Goal: Task Accomplishment & Management: Manage account settings

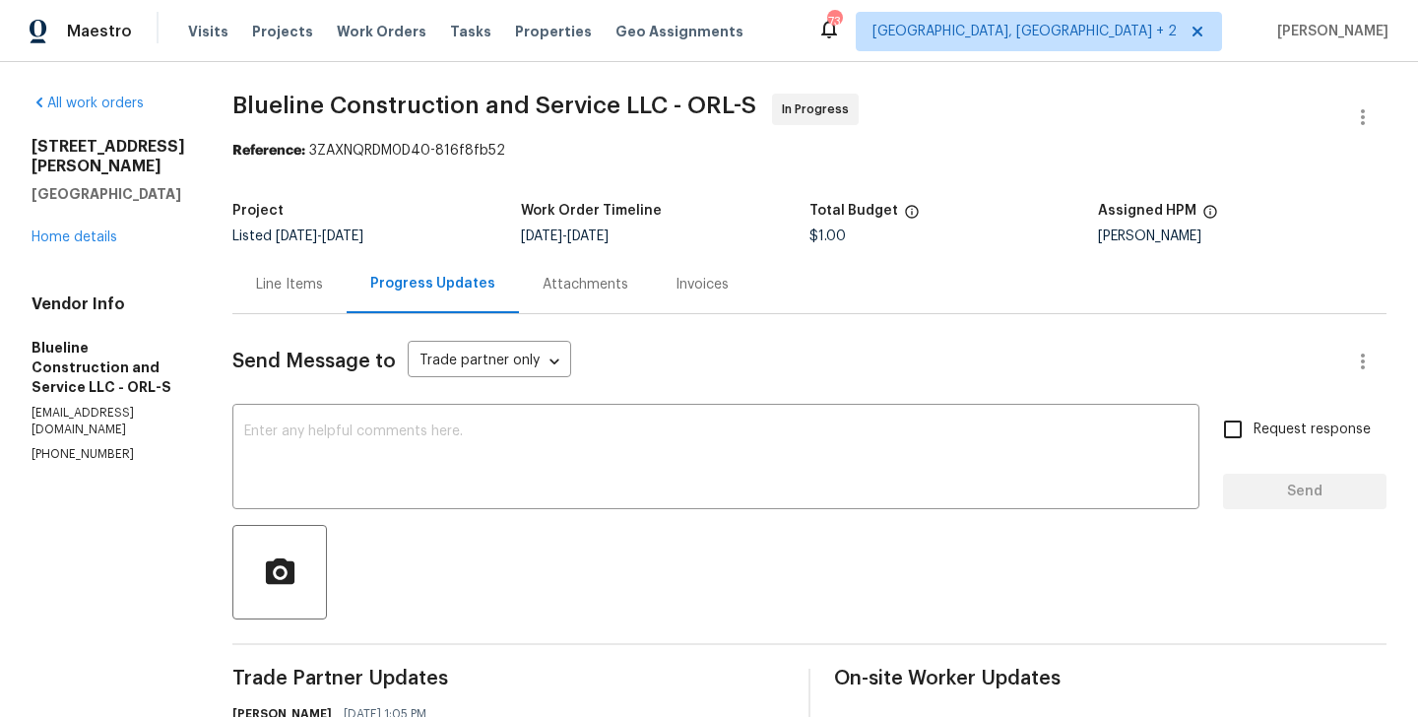
click at [94, 225] on div "3230 Buck Hill Pl Orlando, FL 32817 Home details" at bounding box center [109, 192] width 154 height 110
click at [99, 230] on link "Home details" at bounding box center [75, 237] width 86 height 14
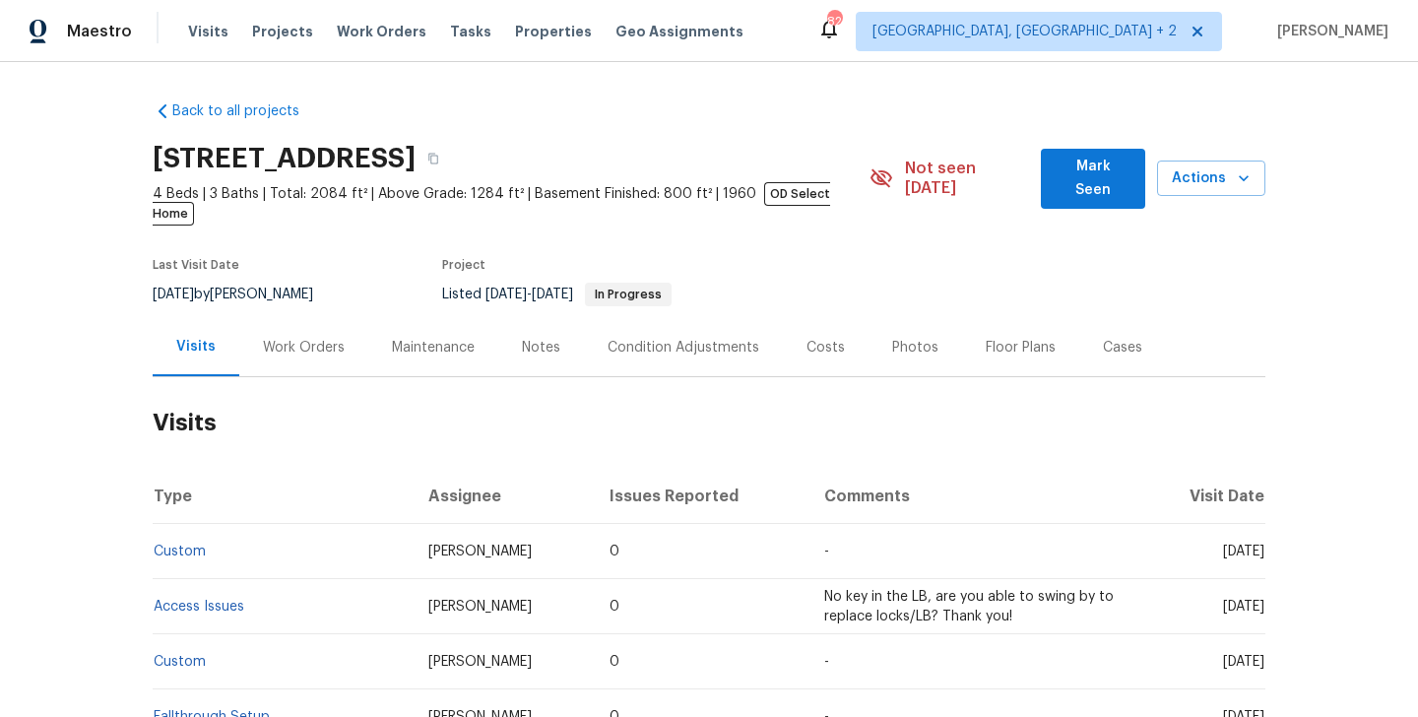
click at [333, 345] on div "Work Orders" at bounding box center [303, 347] width 129 height 58
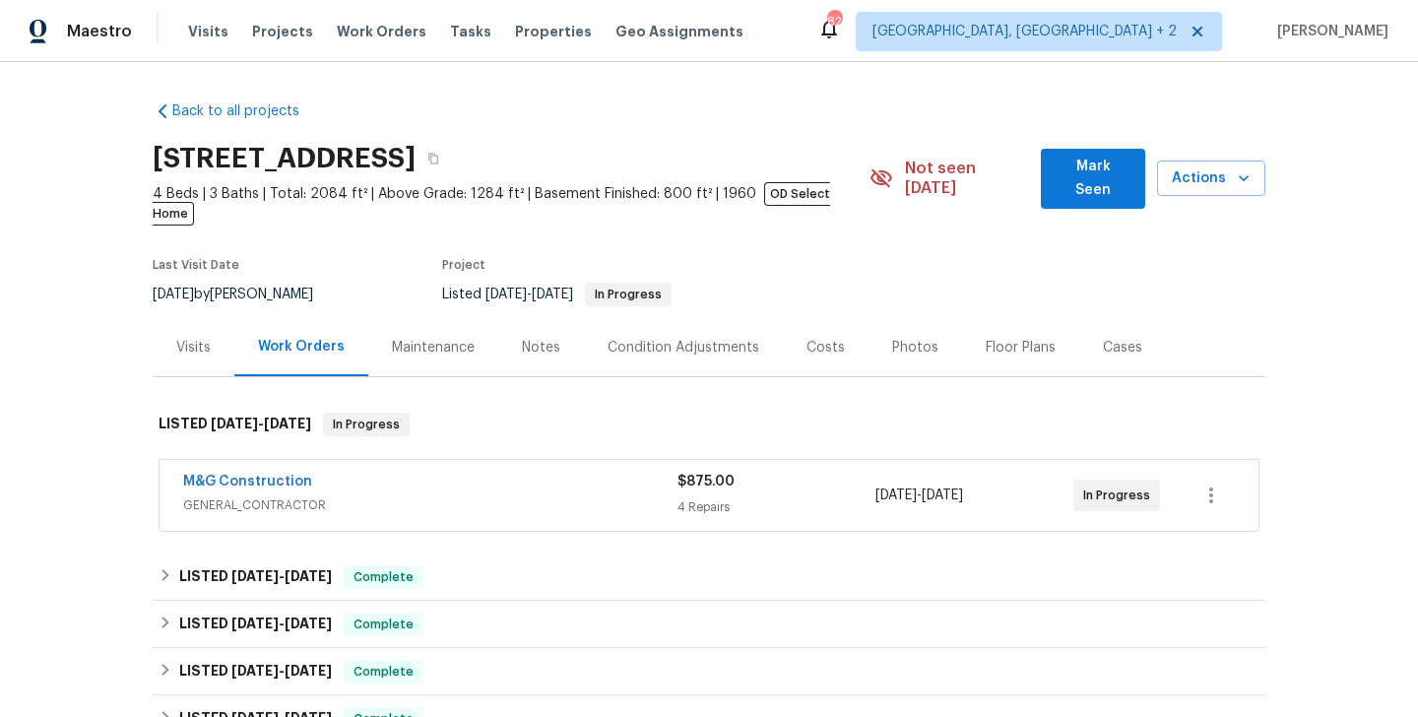
click at [375, 460] on div "M&G Construction GENERAL_CONTRACTOR $875.00 4 Repairs 9/15/2025 - 9/16/2025 In …" at bounding box center [709, 495] width 1099 height 71
click at [347, 472] on div "M&G Construction" at bounding box center [430, 484] width 494 height 24
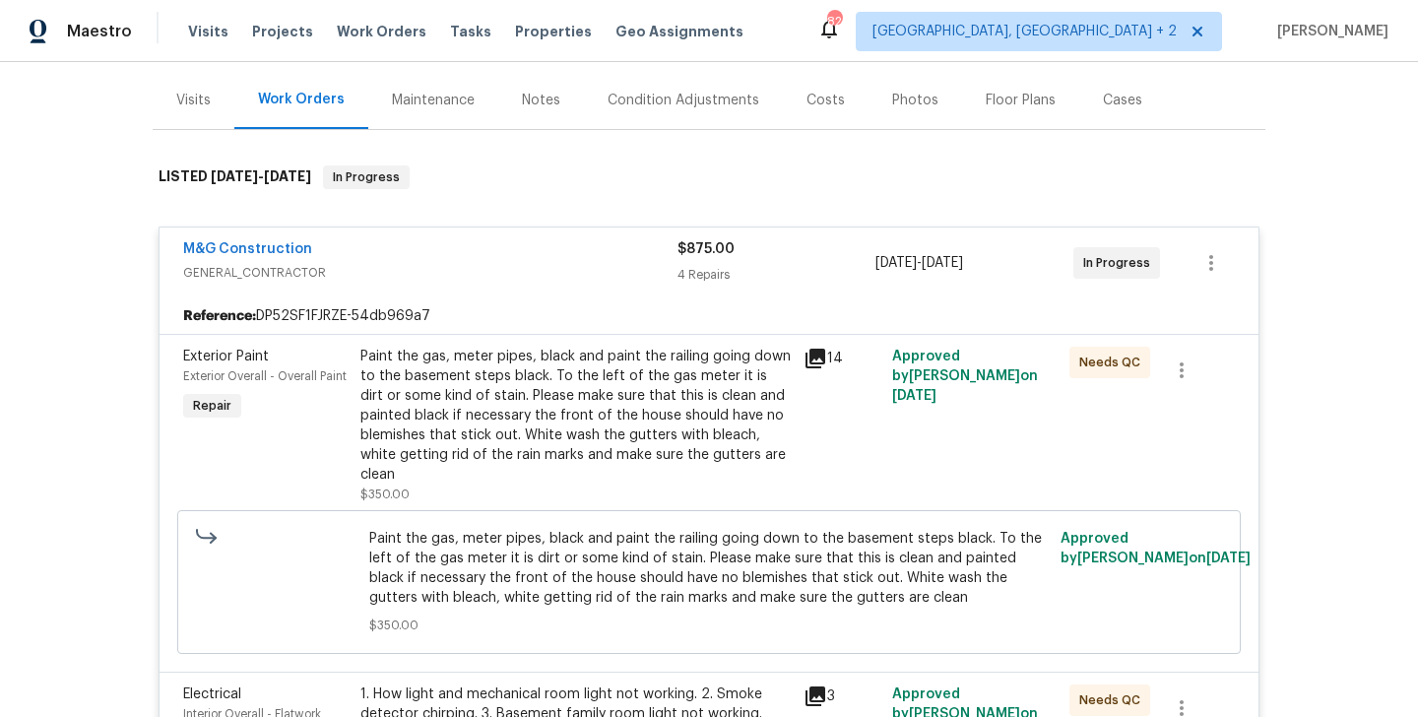
scroll to position [250, 0]
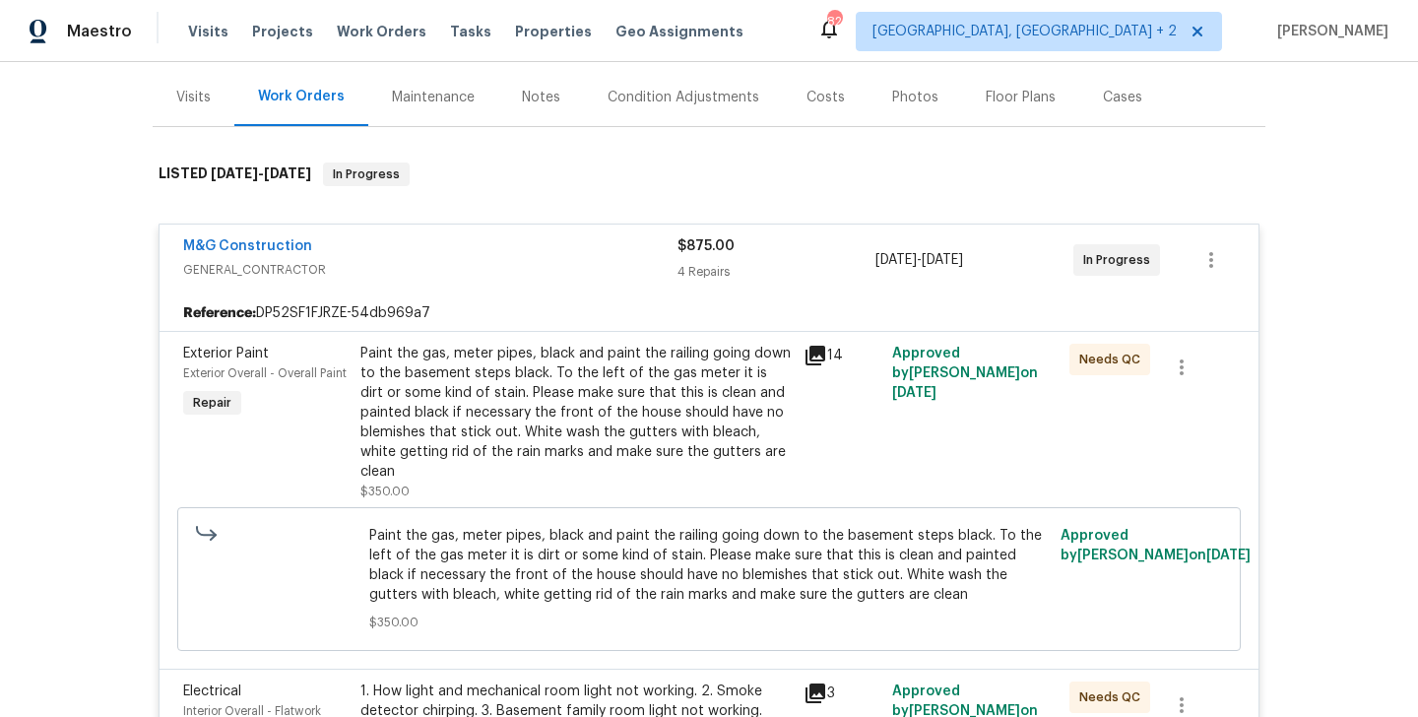
click at [337, 236] on div "M&G Construction" at bounding box center [430, 248] width 494 height 24
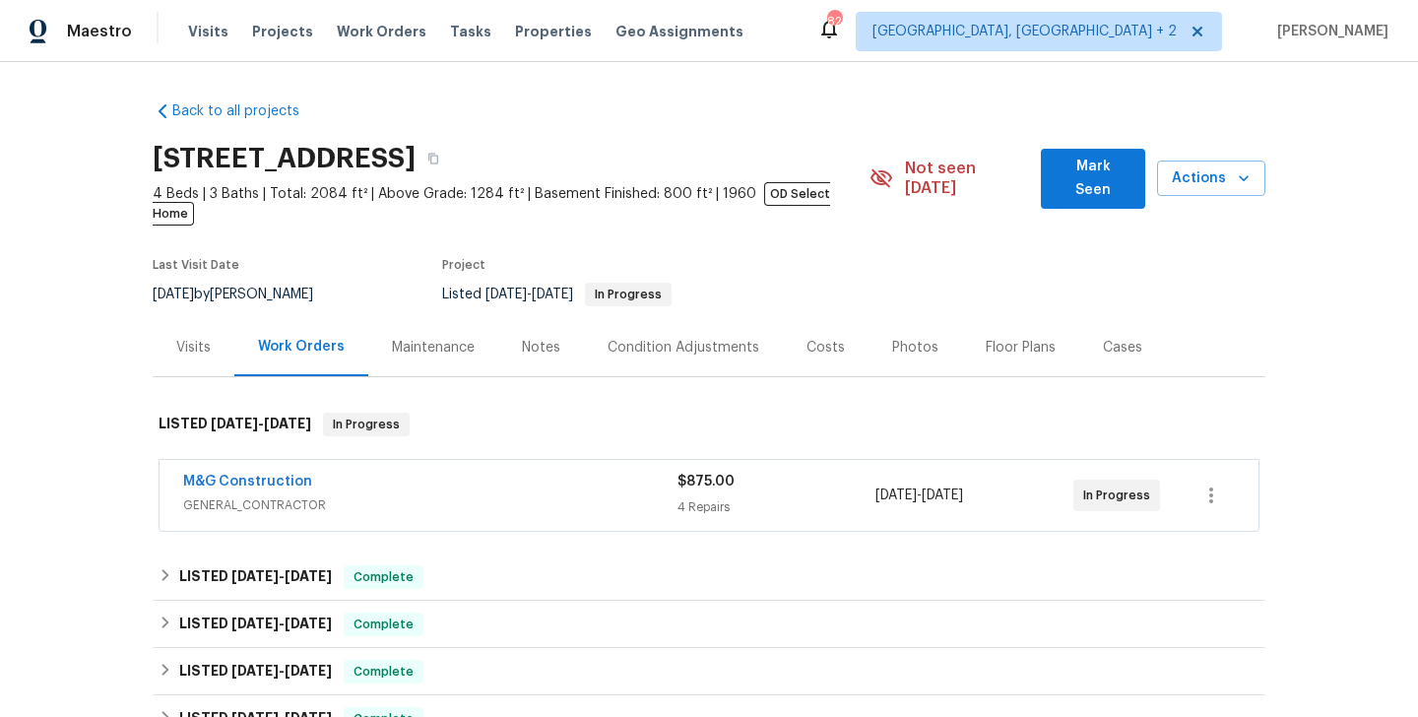
scroll to position [402, 0]
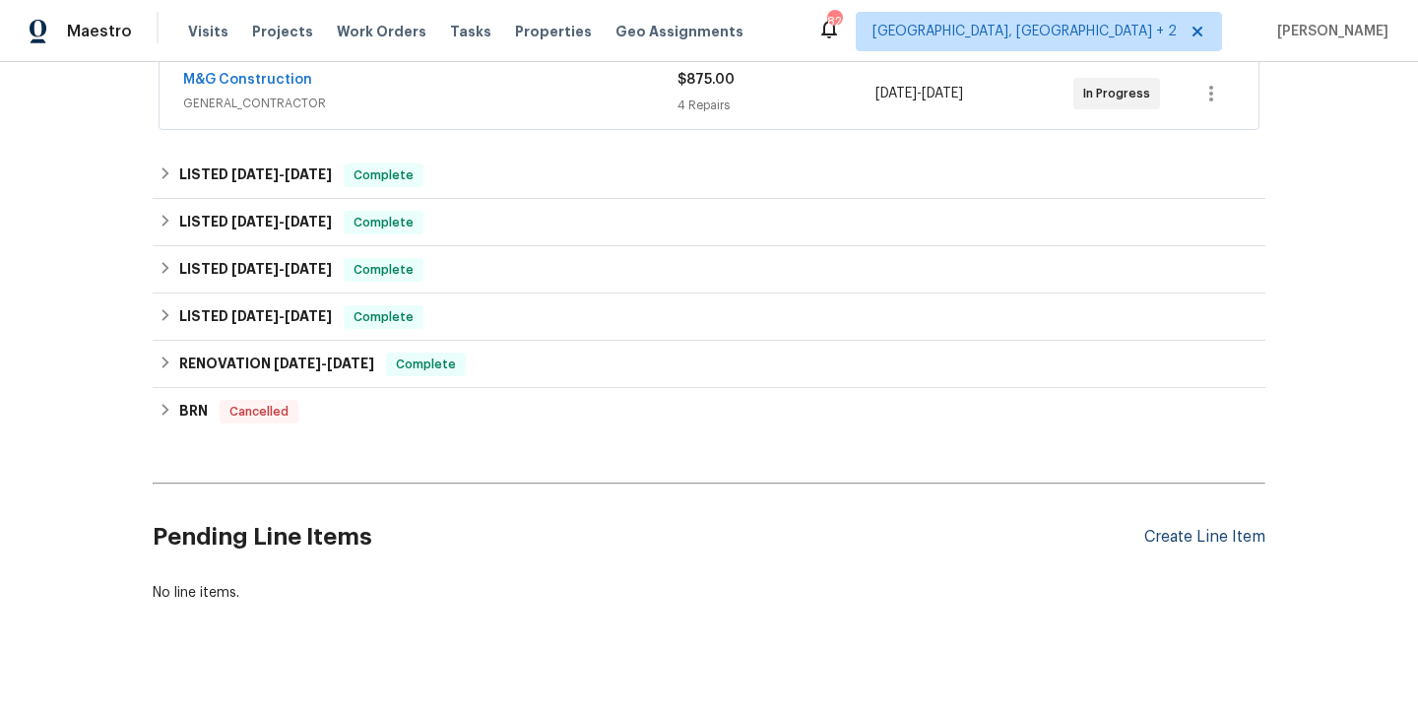
click at [1178, 528] on div "Create Line Item" at bounding box center [1204, 537] width 121 height 19
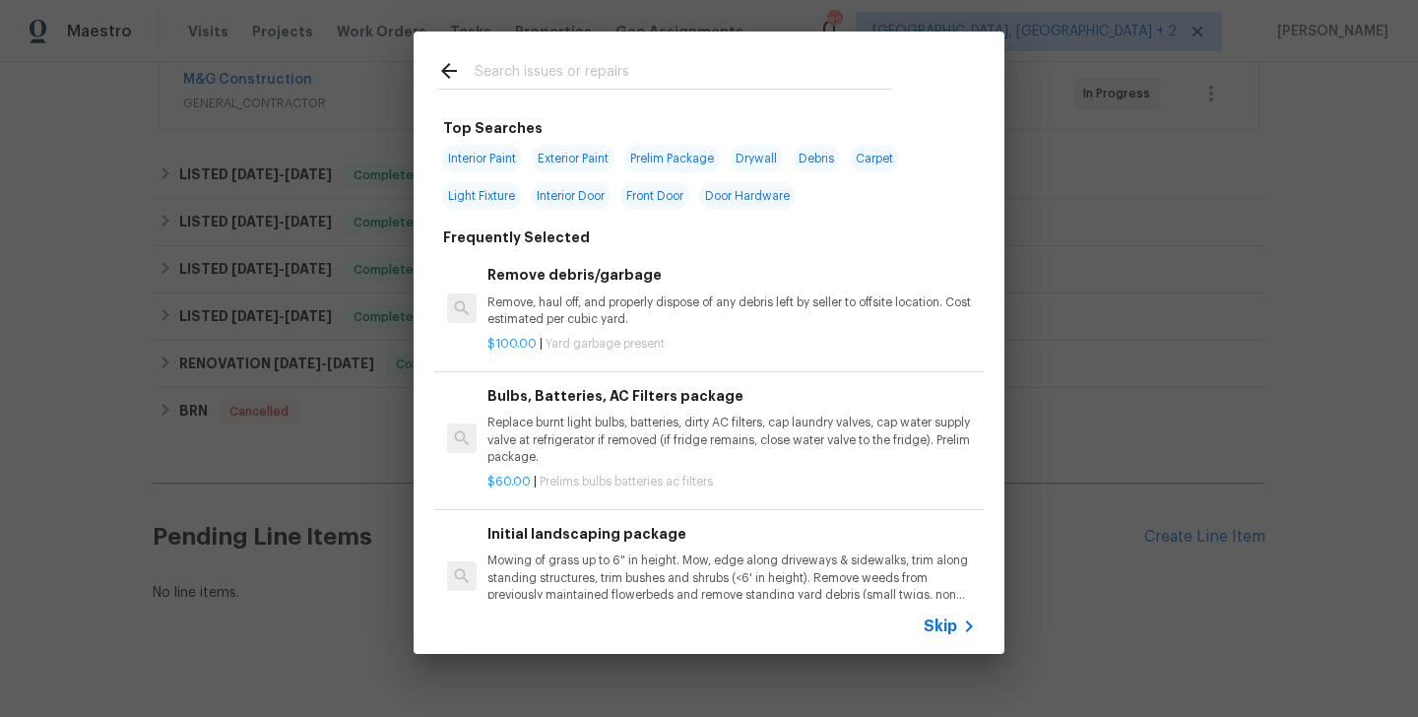
click at [946, 622] on span "Skip" at bounding box center [940, 626] width 33 height 20
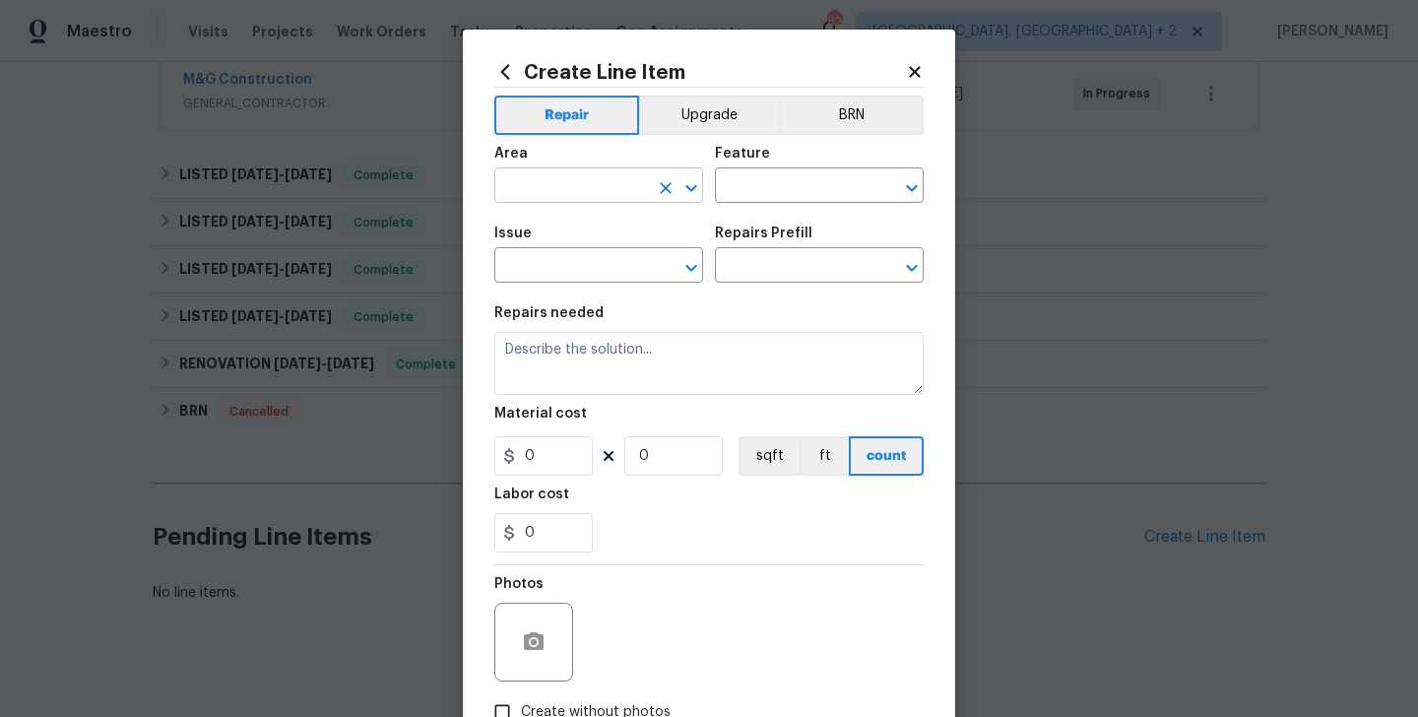
click at [586, 184] on input "text" at bounding box center [571, 187] width 154 height 31
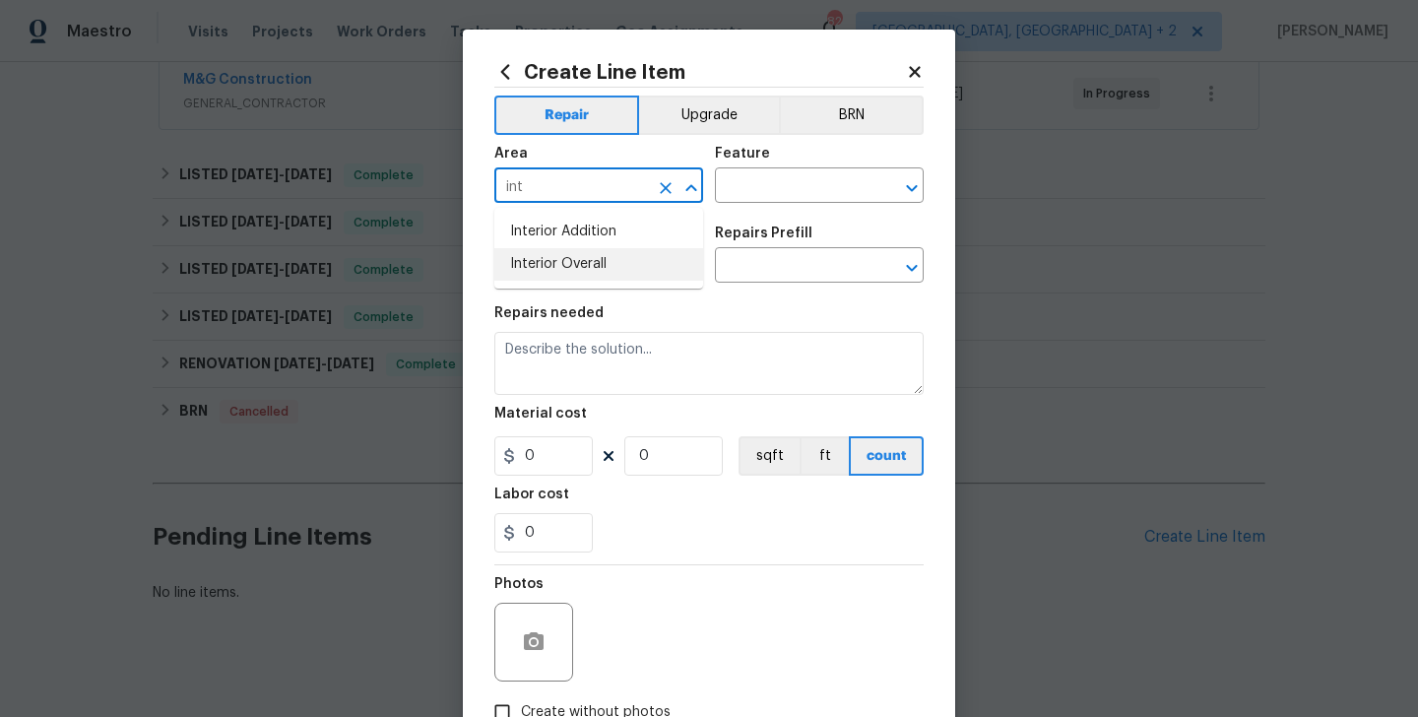
click at [588, 260] on li "Interior Overall" at bounding box center [598, 264] width 209 height 32
type input "Interior Overall"
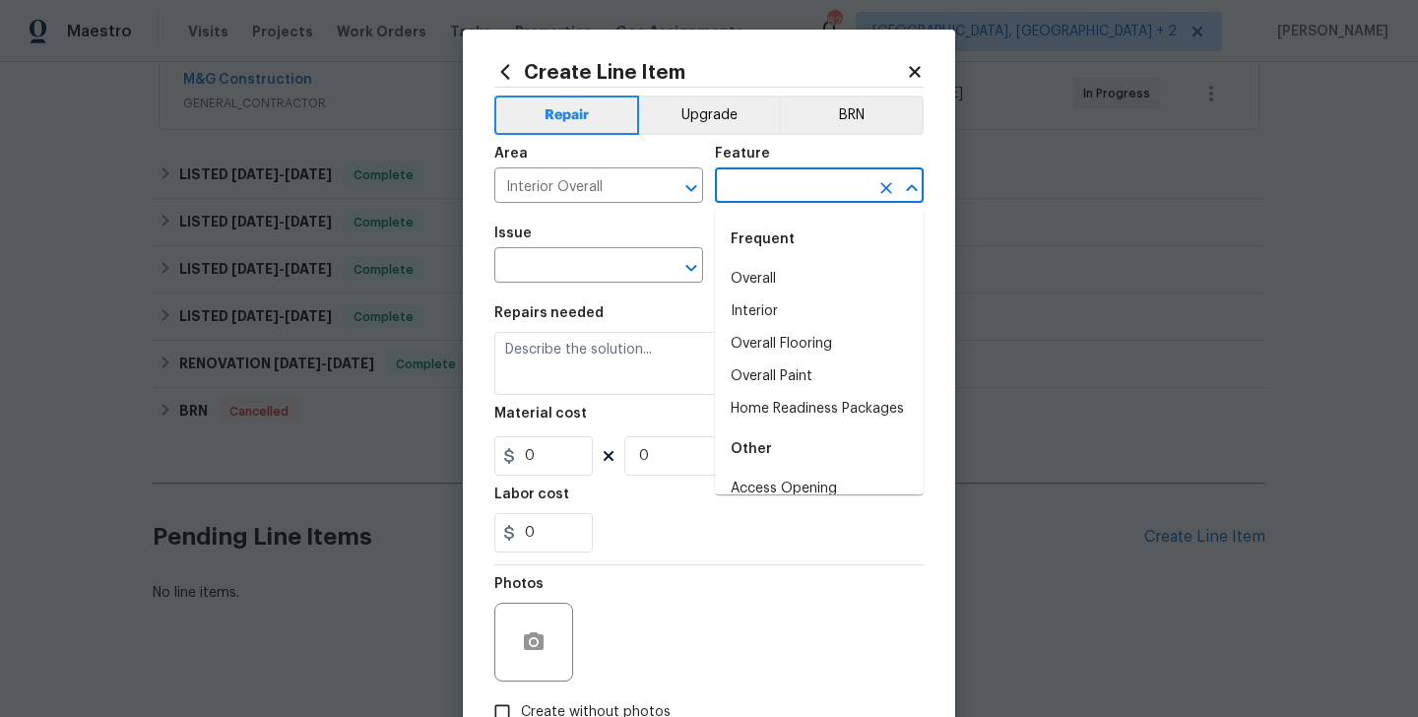
click at [735, 198] on input "text" at bounding box center [792, 187] width 154 height 31
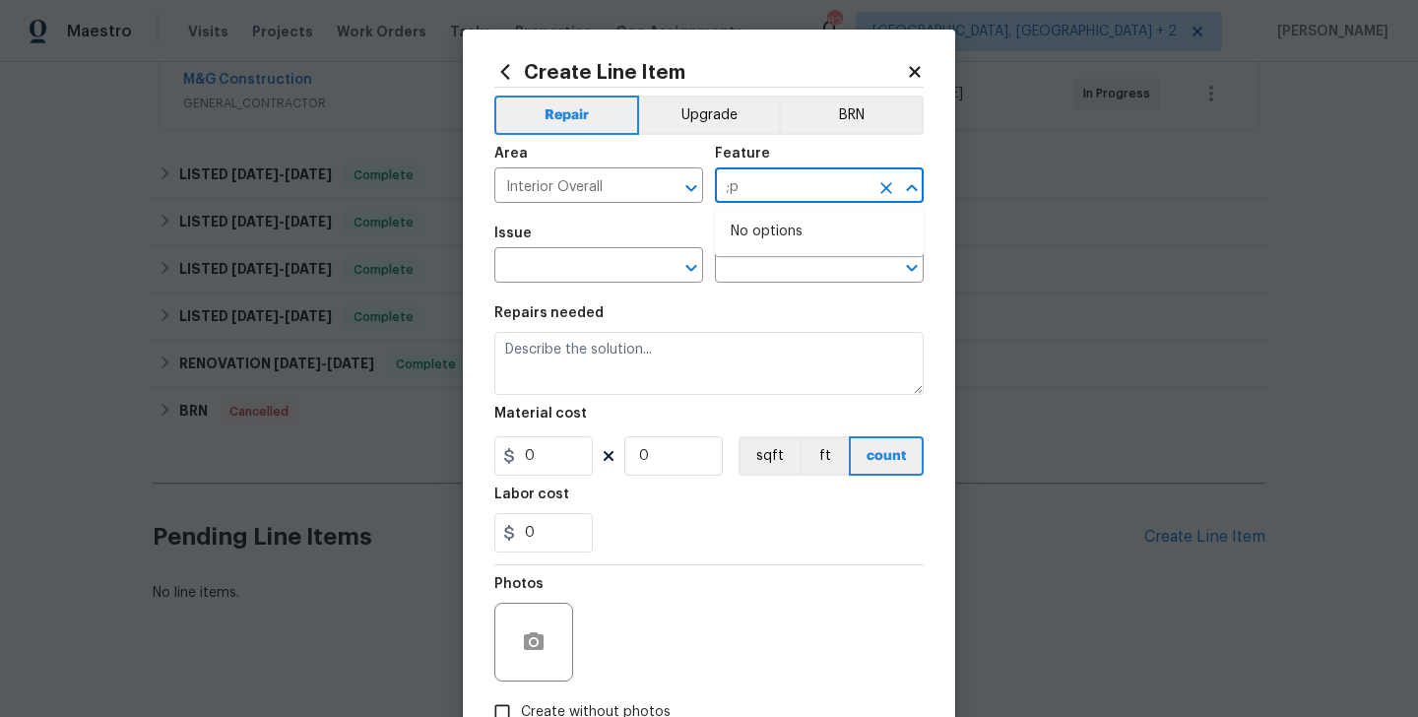
type input ";"
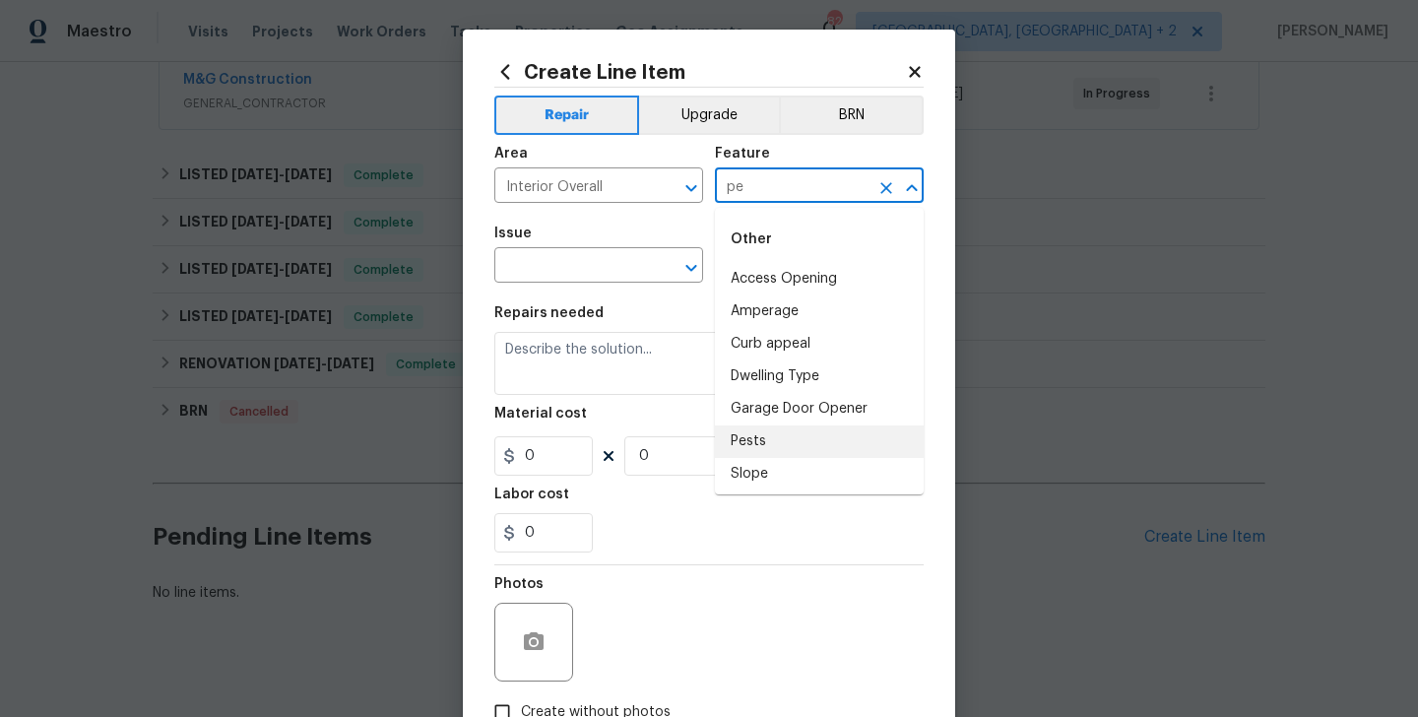
click at [778, 451] on li "Pests" at bounding box center [819, 441] width 209 height 32
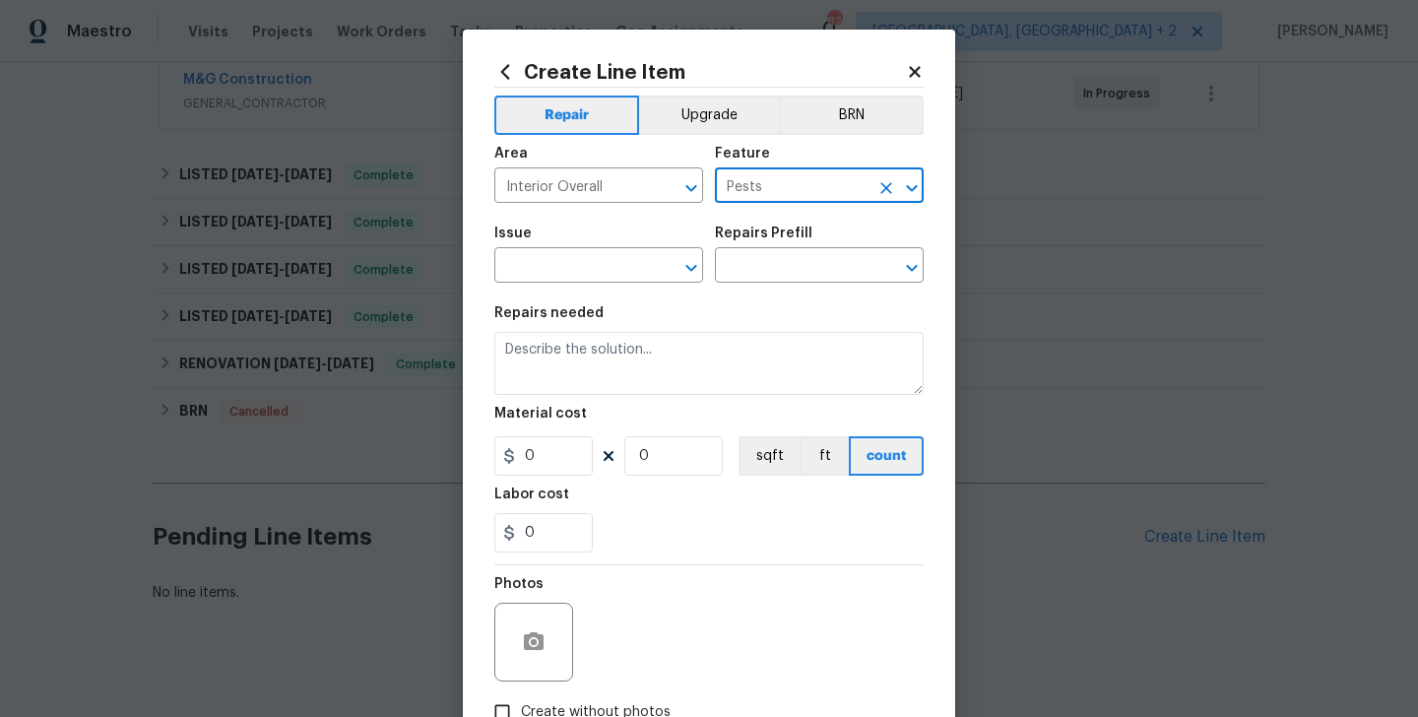
type input "Pests"
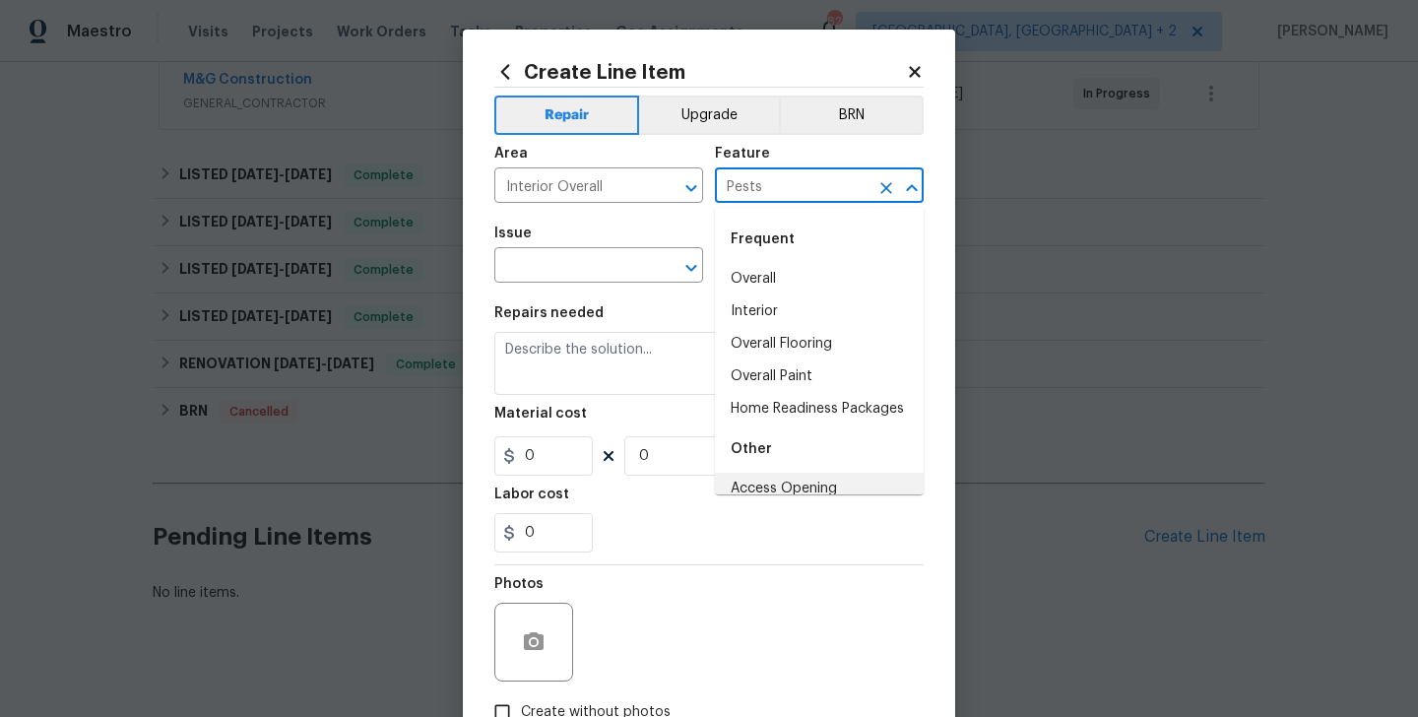
scroll to position [11, 0]
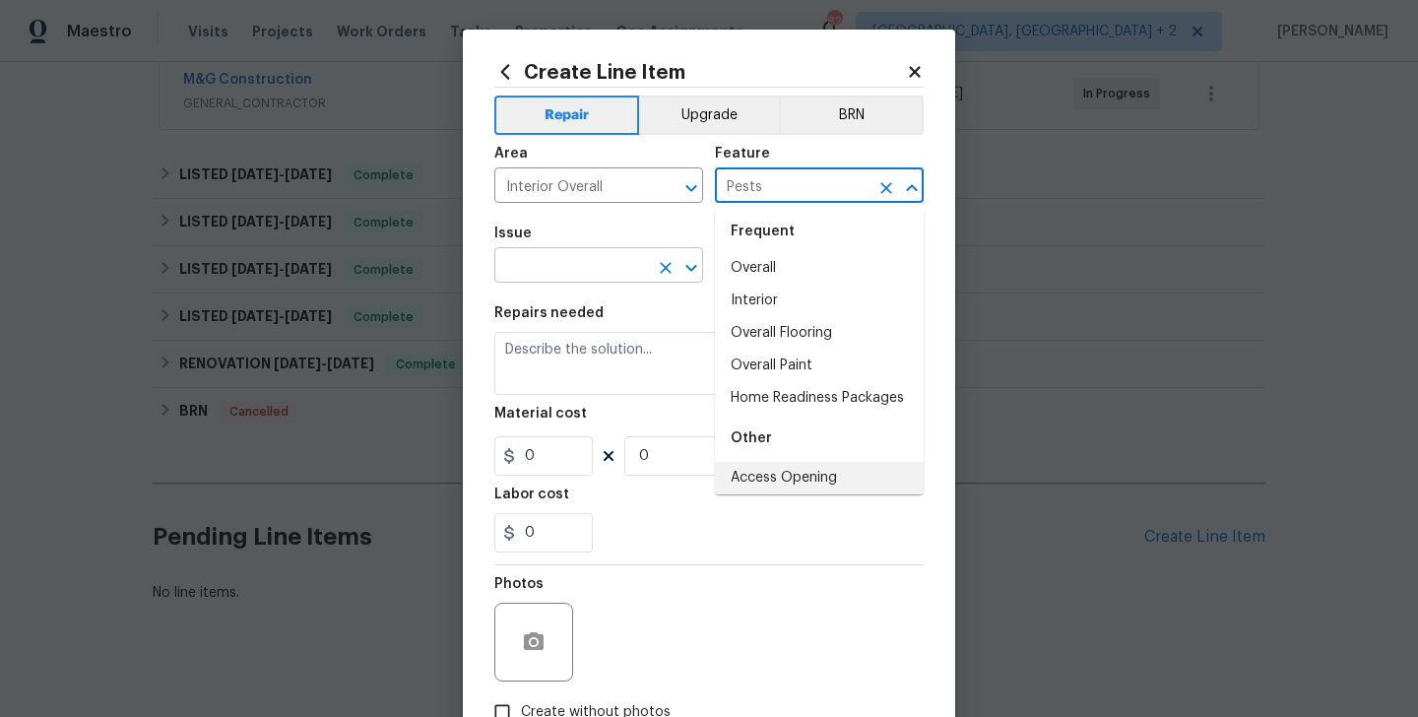
click at [540, 275] on input "text" at bounding box center [571, 267] width 154 height 31
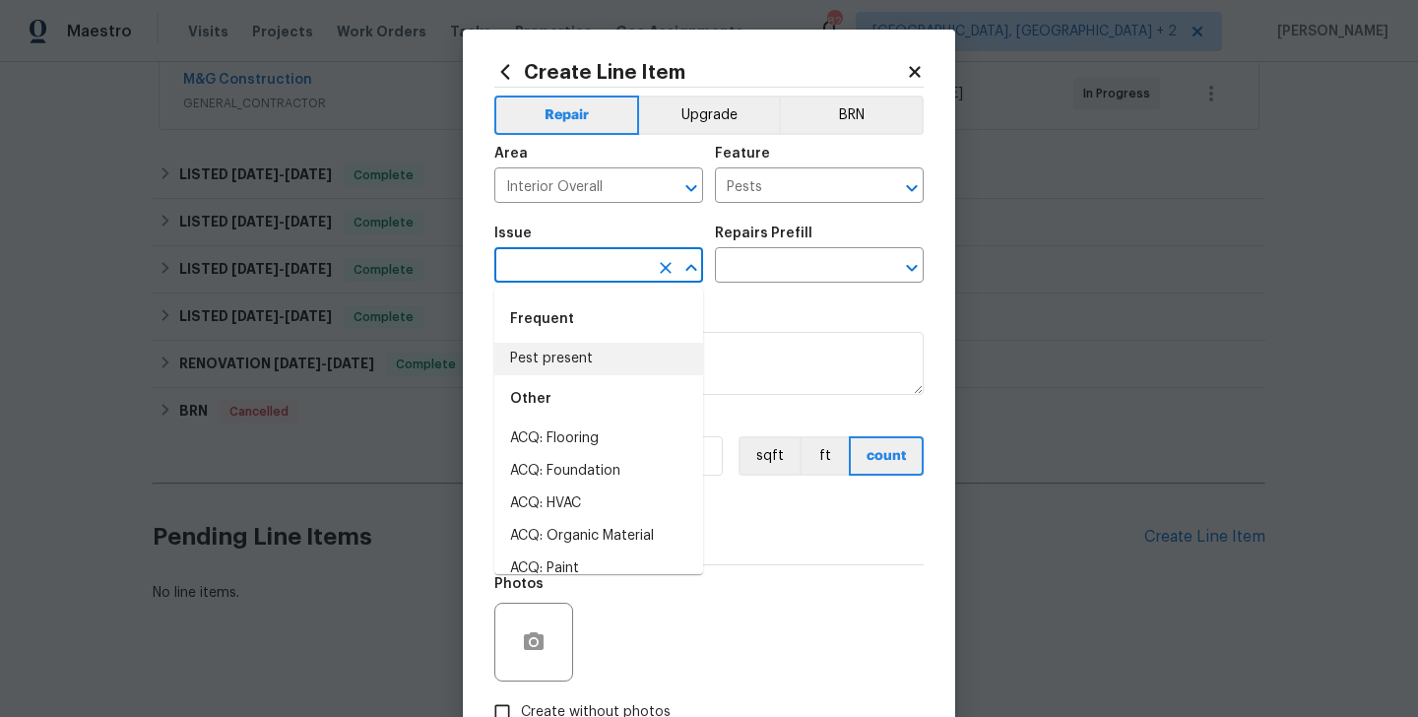
click at [556, 369] on li "Pest present" at bounding box center [598, 359] width 209 height 32
type input "Pest present"
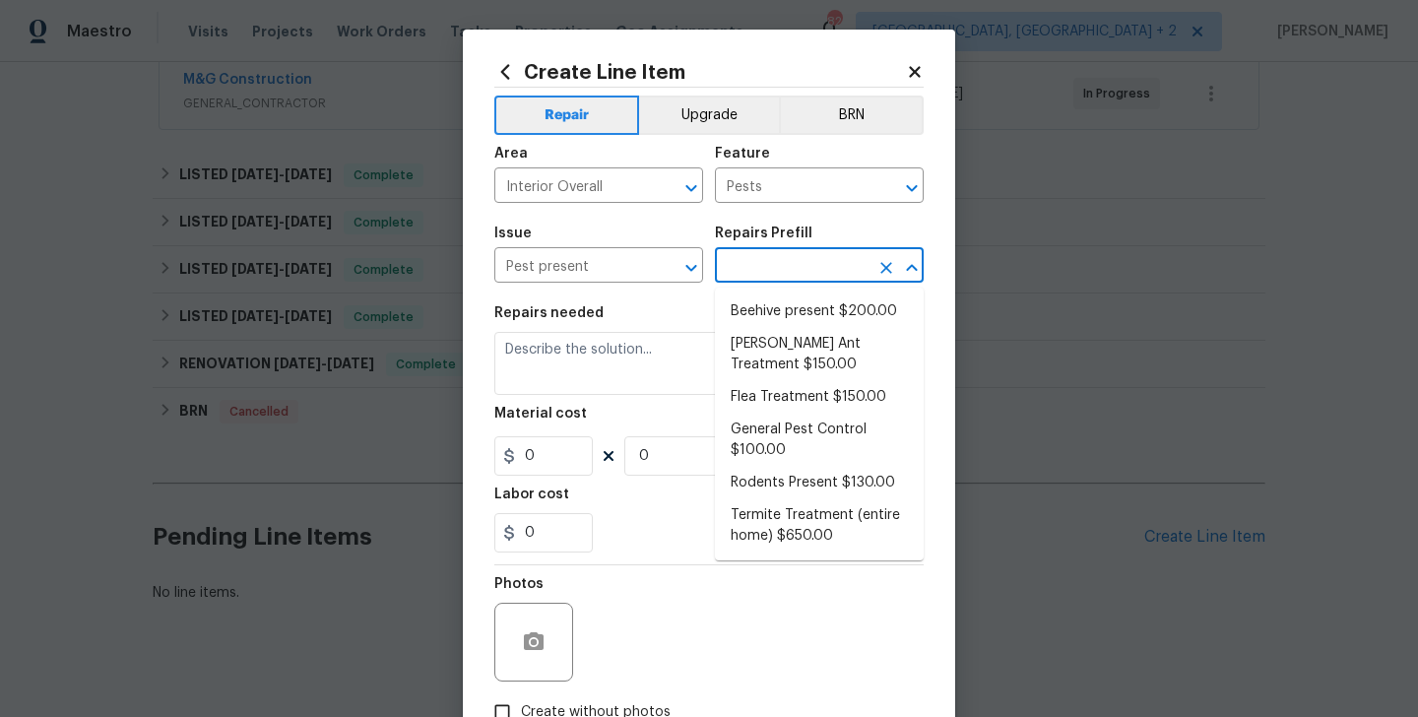
click at [758, 271] on input "text" at bounding box center [792, 267] width 154 height 31
click at [828, 521] on li "Termite Treatment (entire home) $650.00" at bounding box center [819, 525] width 209 height 53
type input "Termite Treatment (entire home) $650.00"
type textarea "Treat for Termites - Perimeter Plus; to include trenching, drilling where neede…"
type input "650"
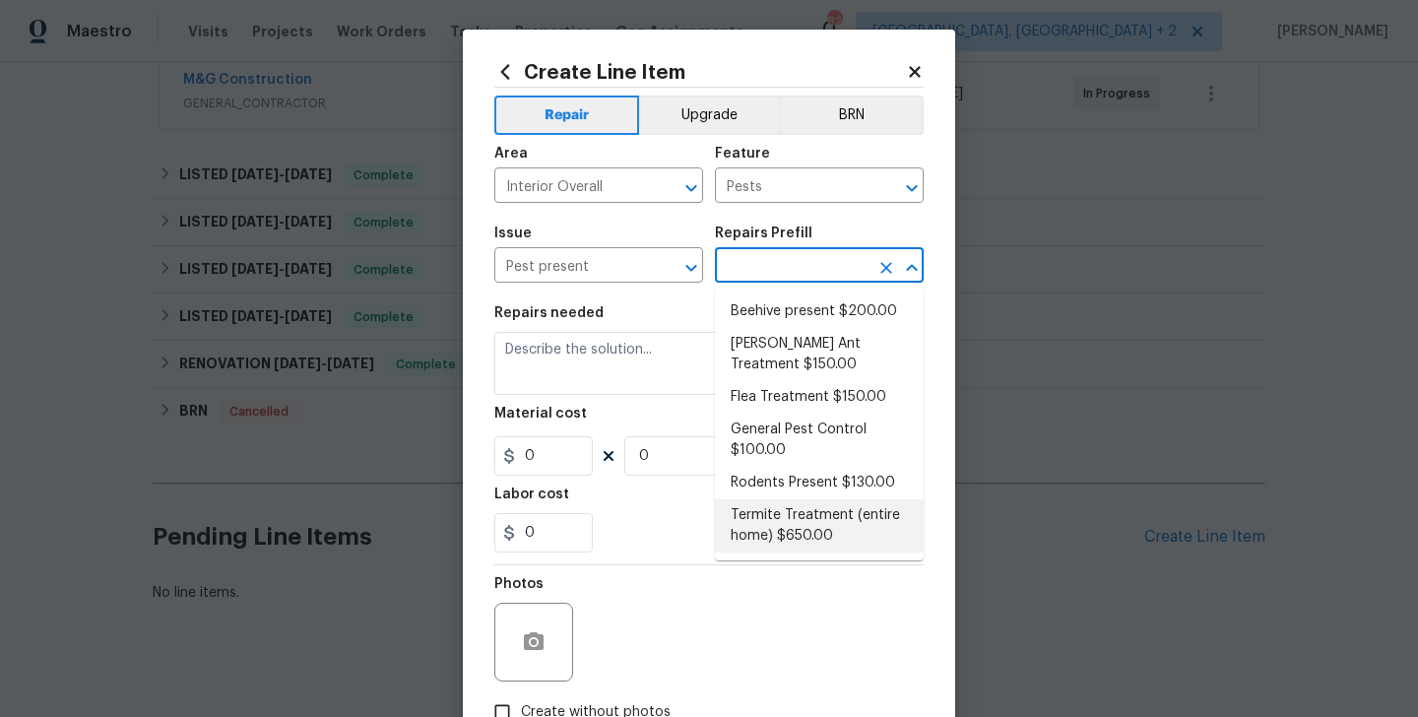
type input "1"
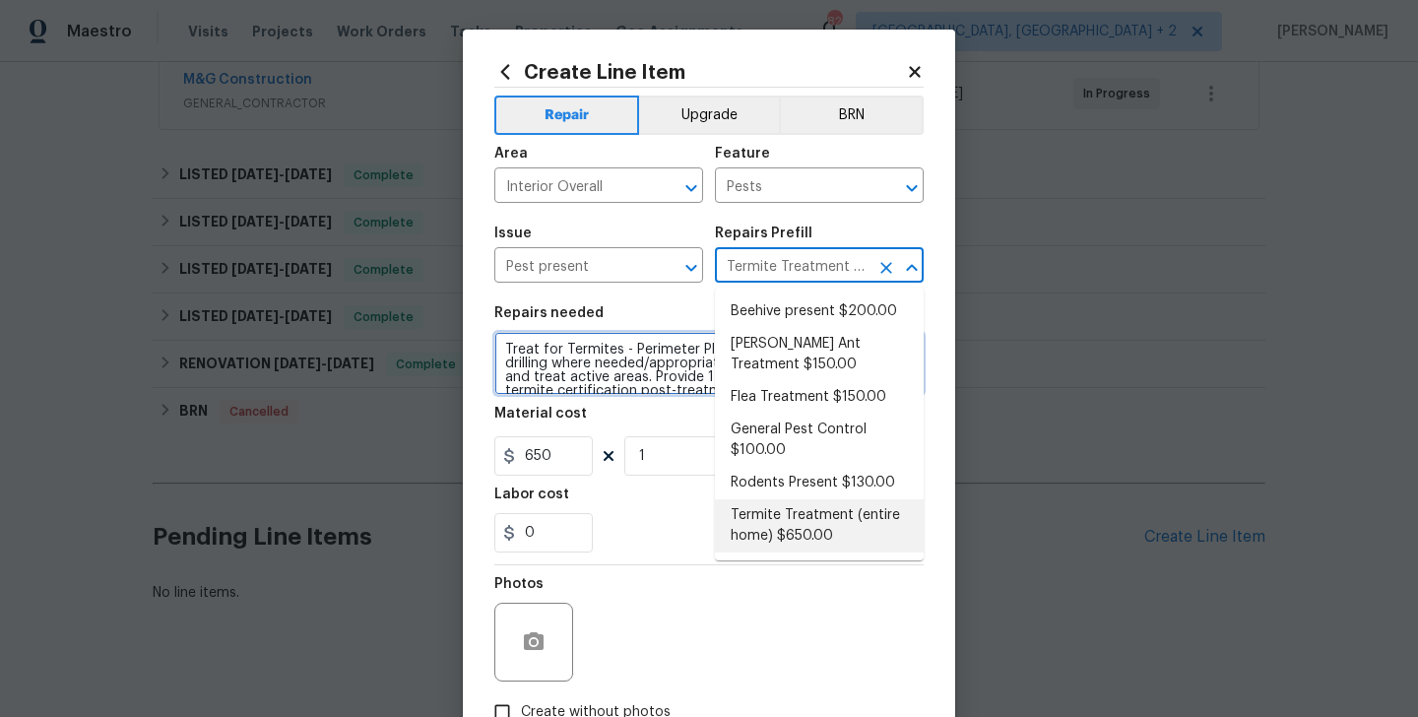
click at [543, 376] on textarea "Treat for Termites - Perimeter Plus; to include trenching, drilling where neede…" at bounding box center [708, 363] width 429 height 63
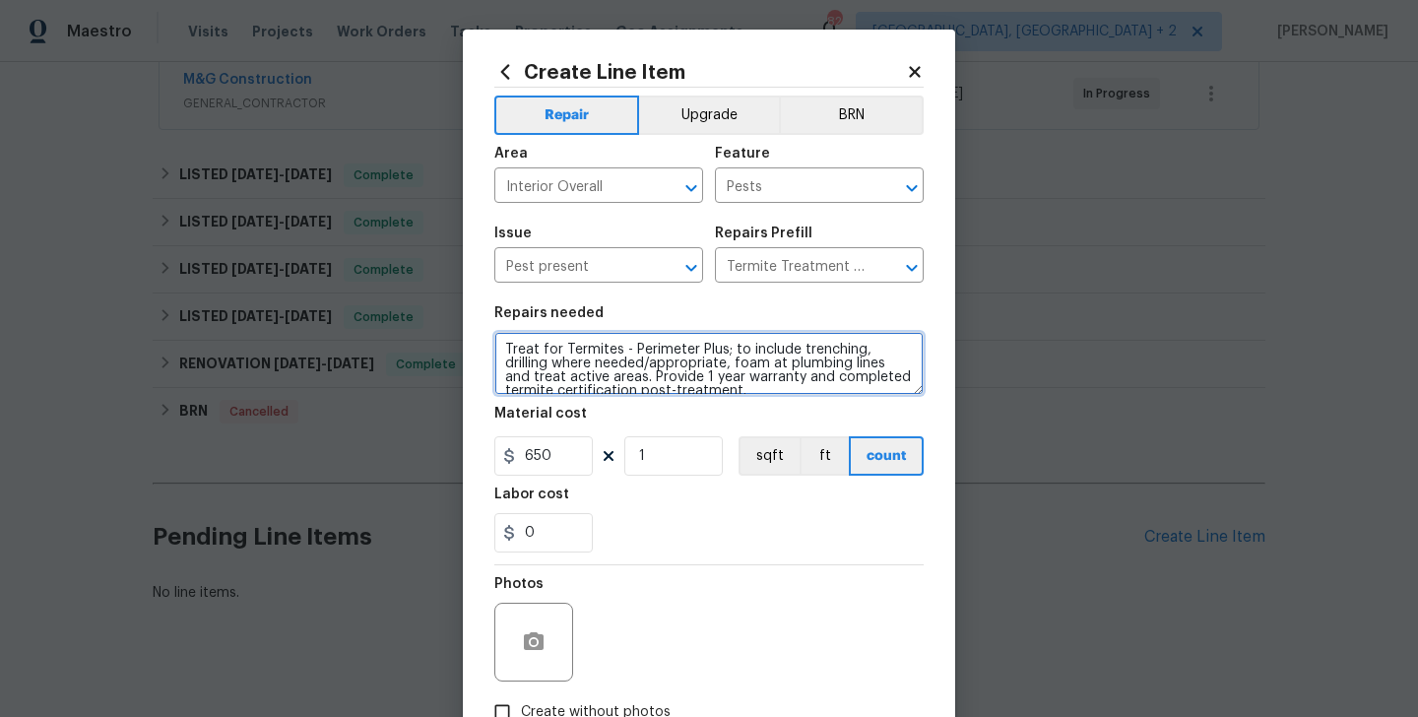
click at [543, 376] on textarea "Treat for Termites - Perimeter Plus; to include trenching, drilling where neede…" at bounding box center [708, 363] width 429 height 63
paste textarea "Feedback received that there are roaches on both levels of the property. Treat …"
type textarea "Feedback received that there are roaches on both levels of the property. Treat …"
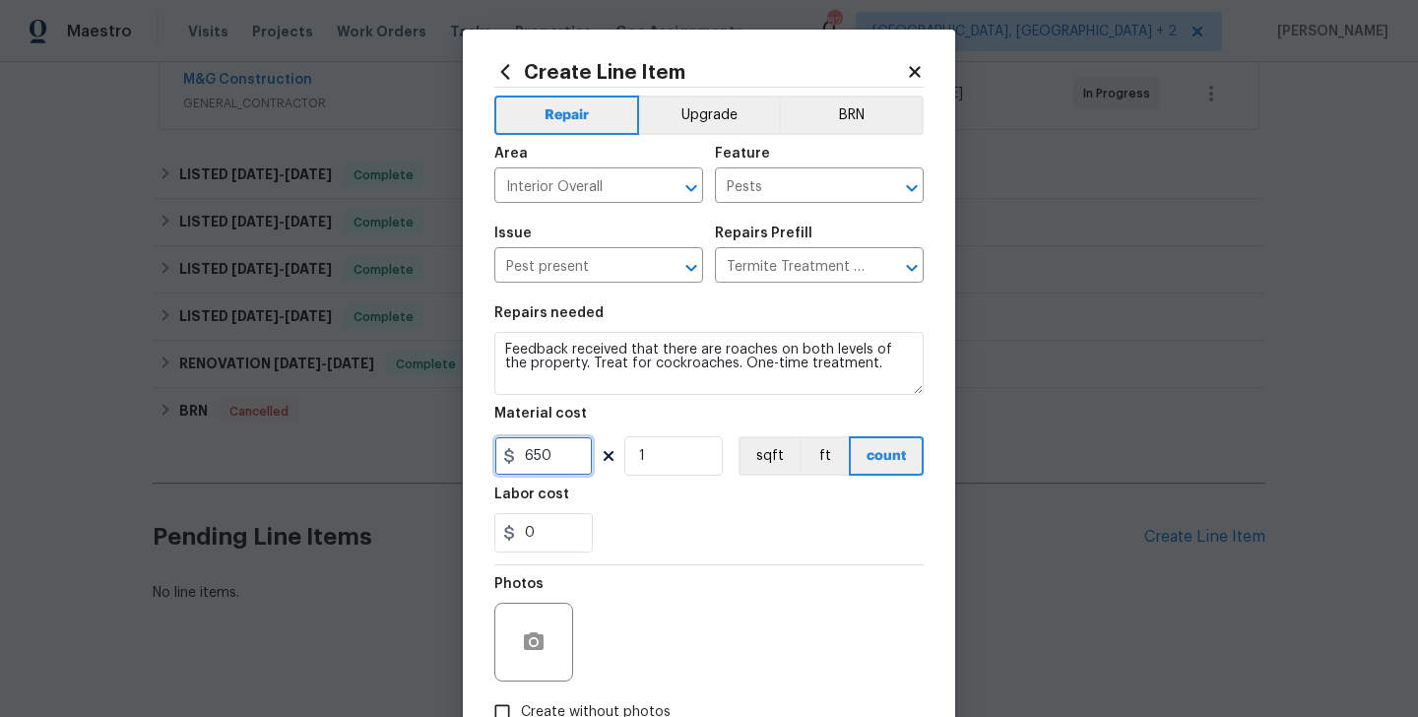
click at [528, 454] on input "650" at bounding box center [543, 455] width 98 height 39
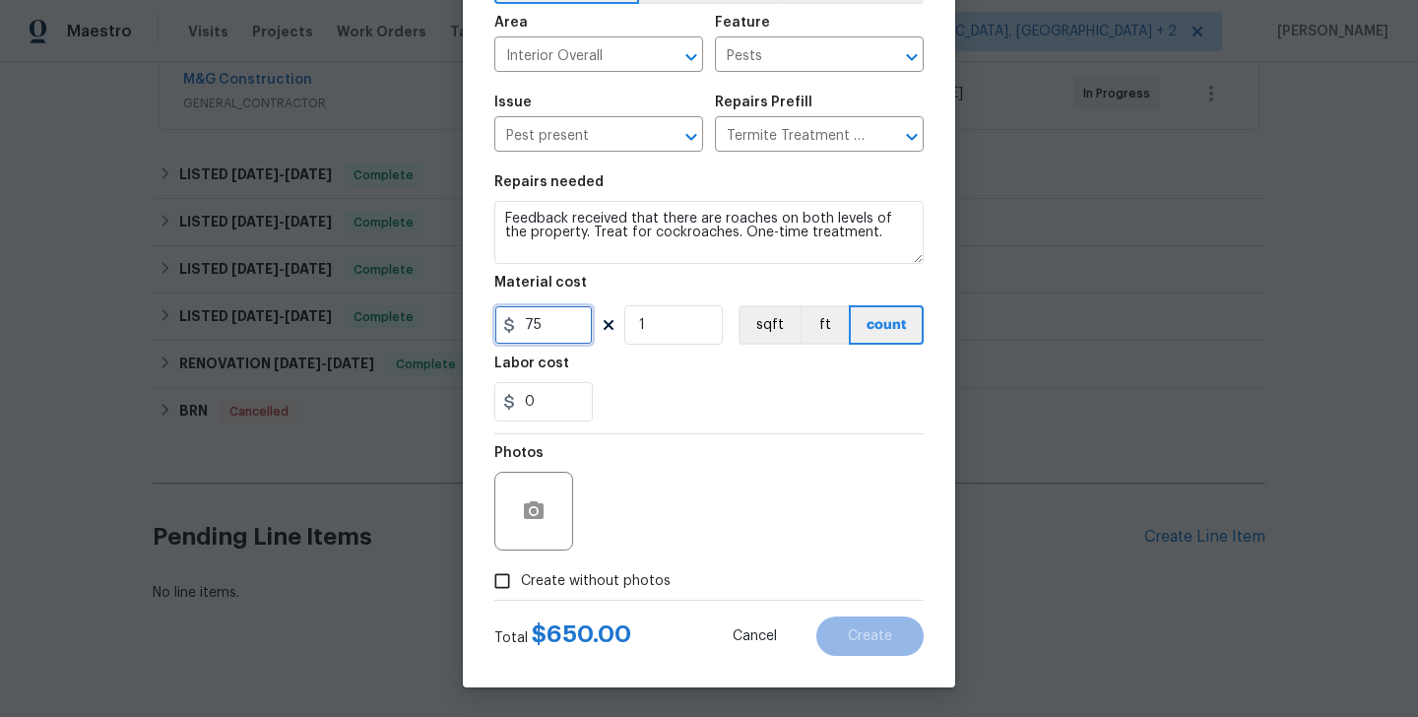
type input "75"
click at [542, 576] on span "Create without photos" at bounding box center [596, 581] width 150 height 21
click at [521, 576] on input "Create without photos" at bounding box center [501, 580] width 37 height 37
checkbox input "true"
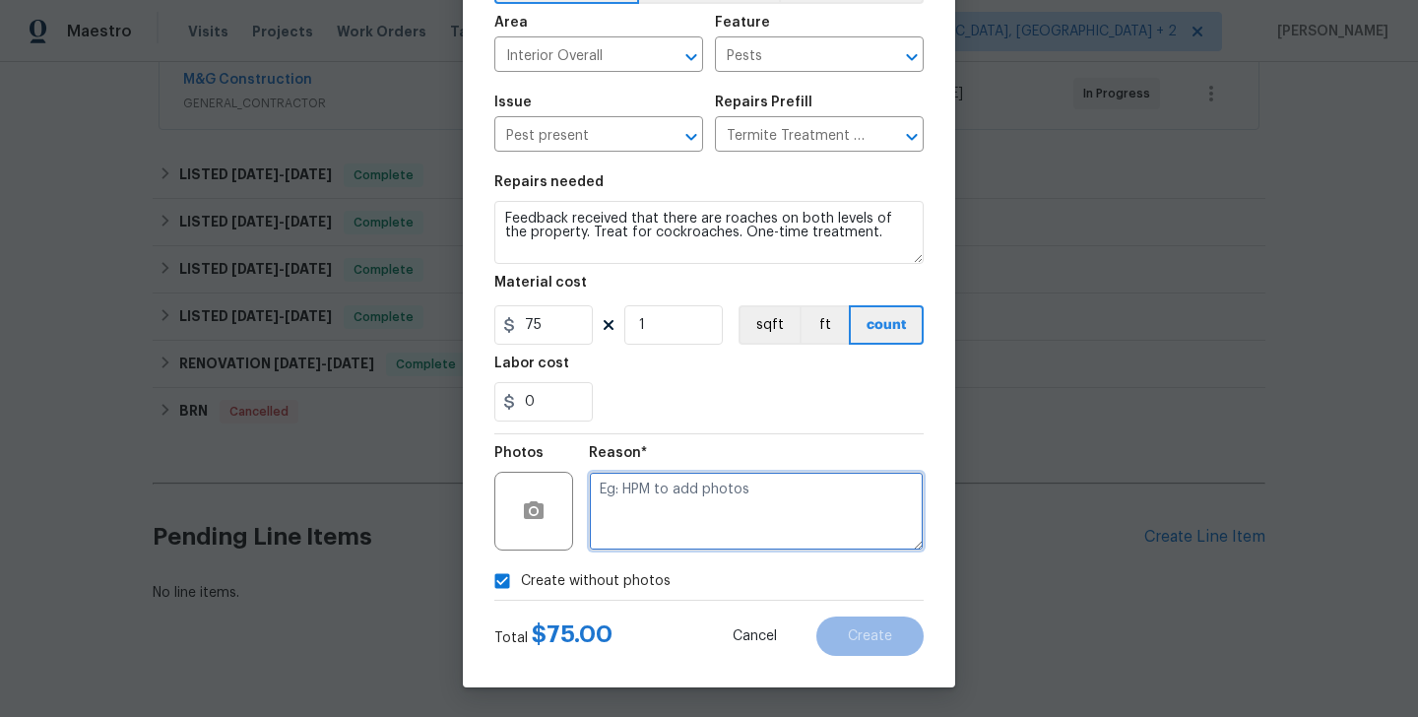
click at [645, 546] on textarea at bounding box center [756, 511] width 335 height 79
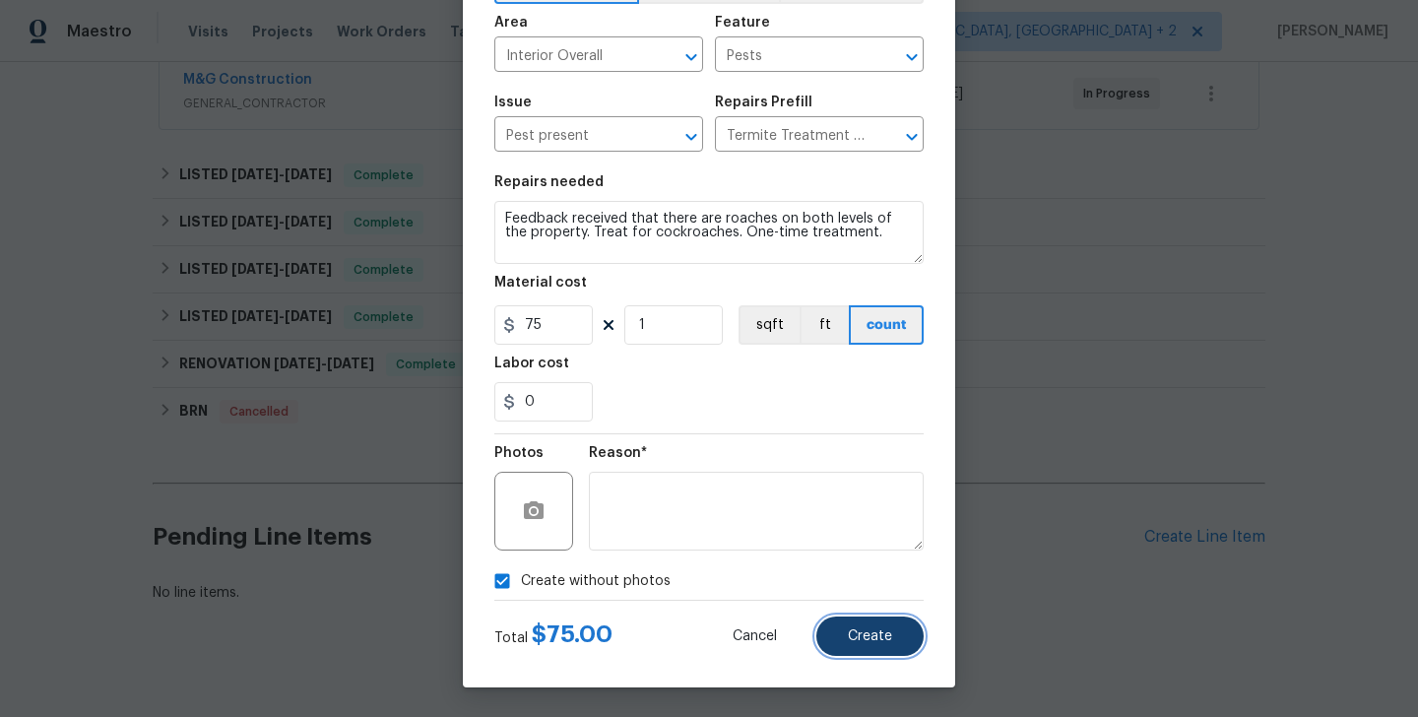
click at [871, 634] on span "Create" at bounding box center [870, 636] width 44 height 15
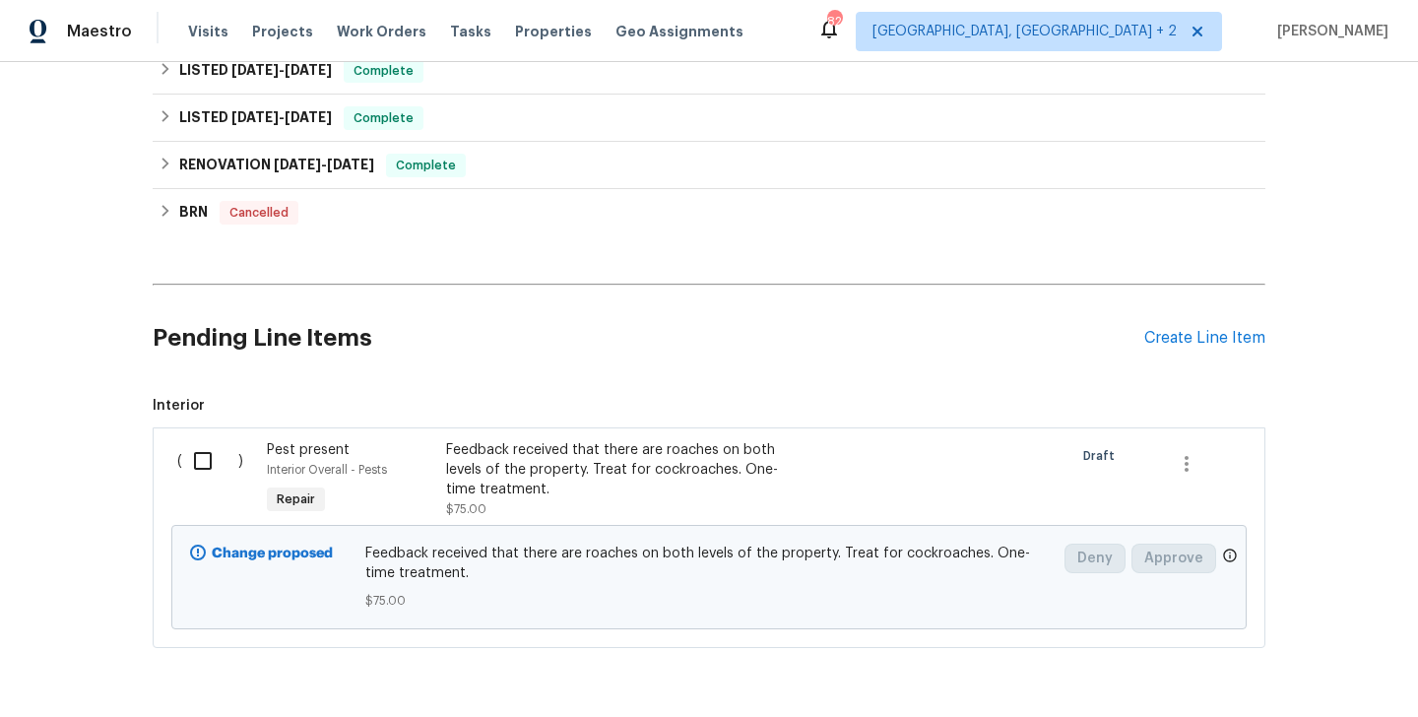
scroll to position [647, 0]
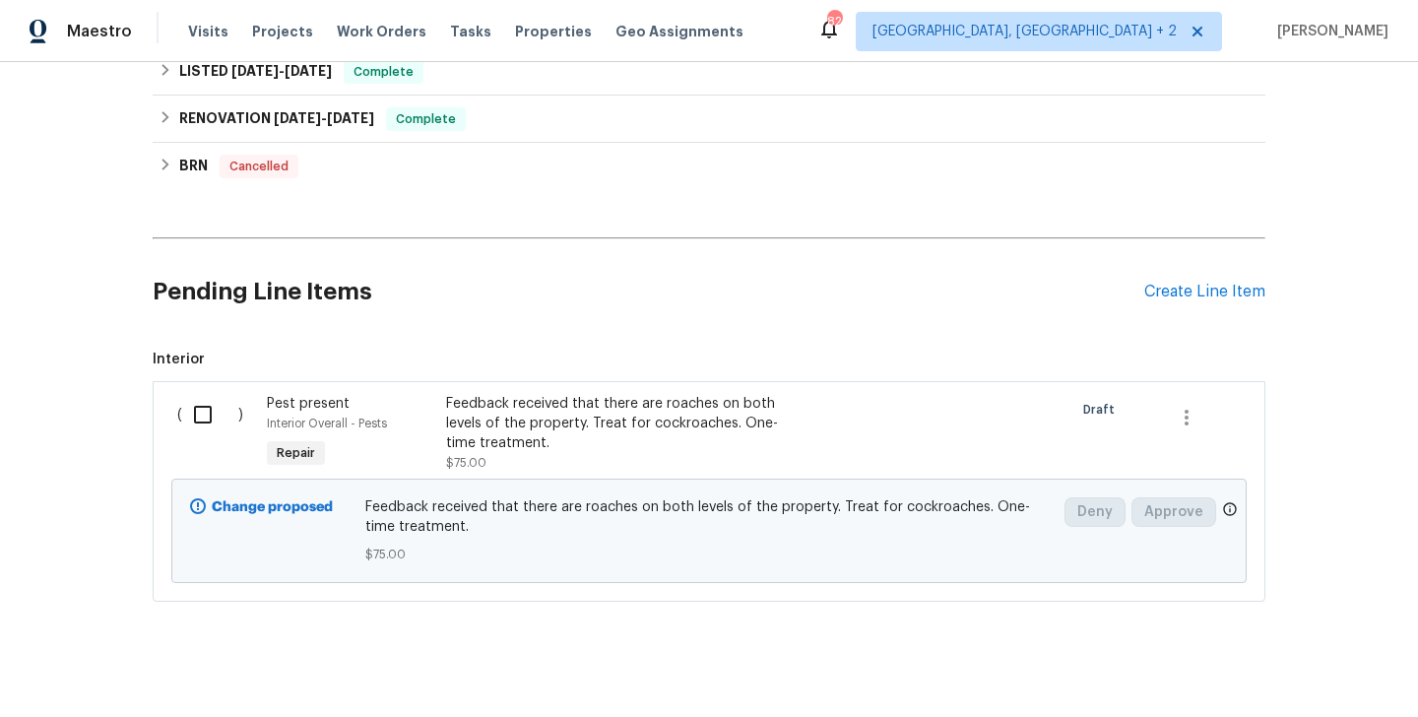
click at [190, 394] on input "checkbox" at bounding box center [210, 414] width 56 height 41
checkbox input "true"
click at [1293, 672] on span "Create Work Order" at bounding box center [1305, 668] width 131 height 25
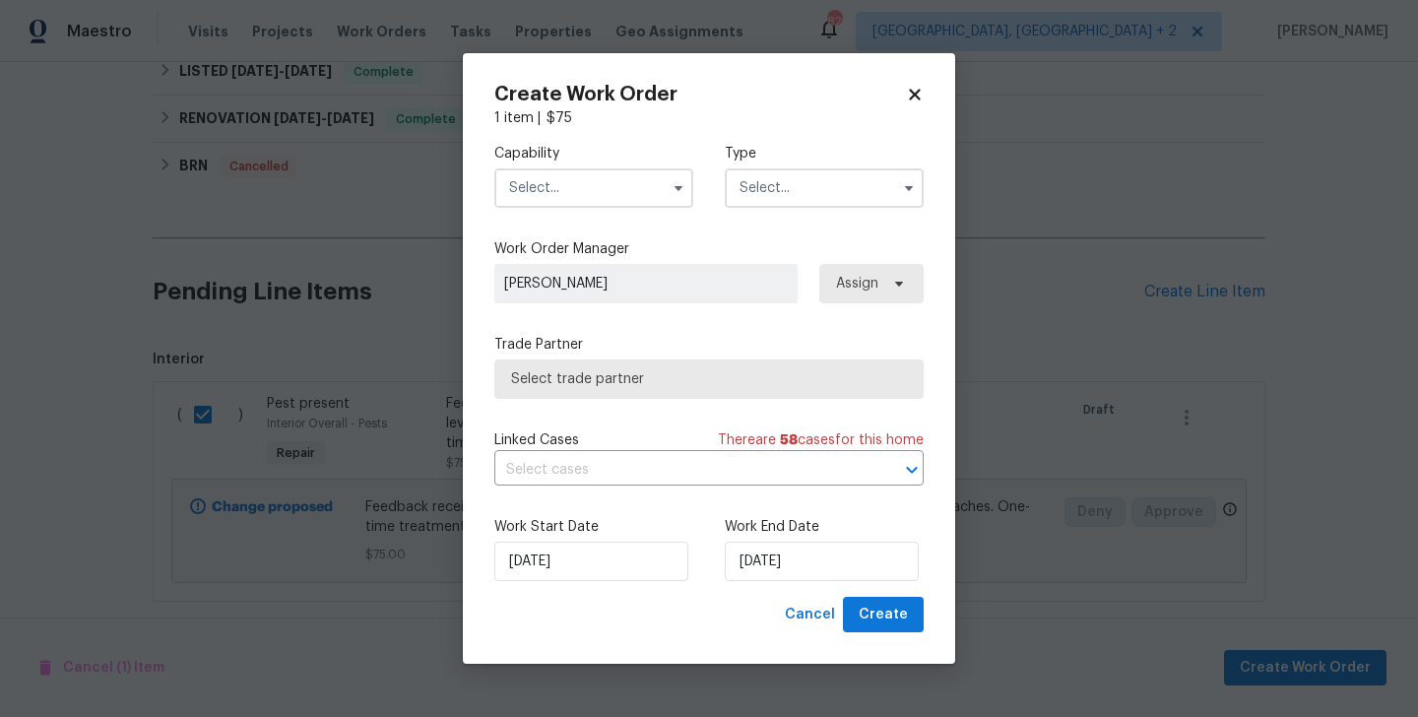
click at [582, 184] on input "text" at bounding box center [593, 187] width 199 height 39
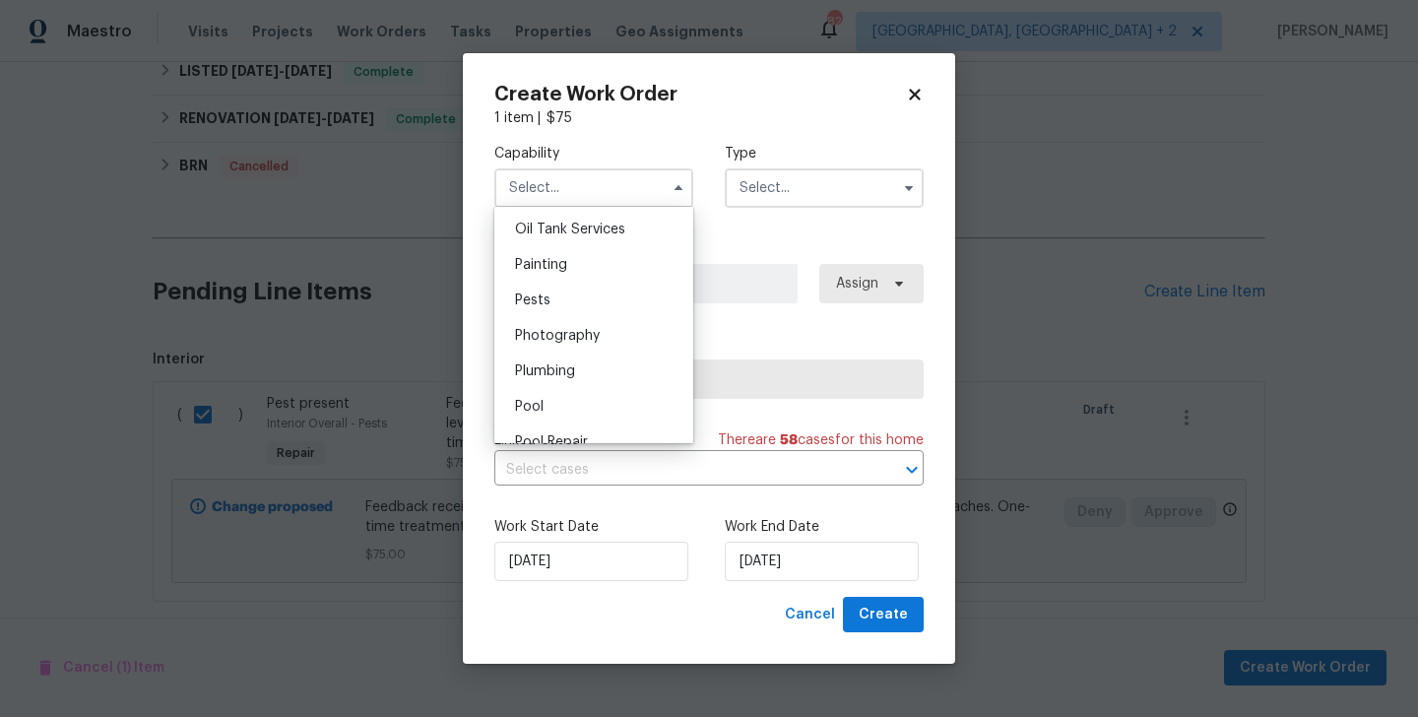
scroll to position [1622, 0]
click at [546, 300] on span "Pests" at bounding box center [532, 297] width 35 height 14
type input "Pests"
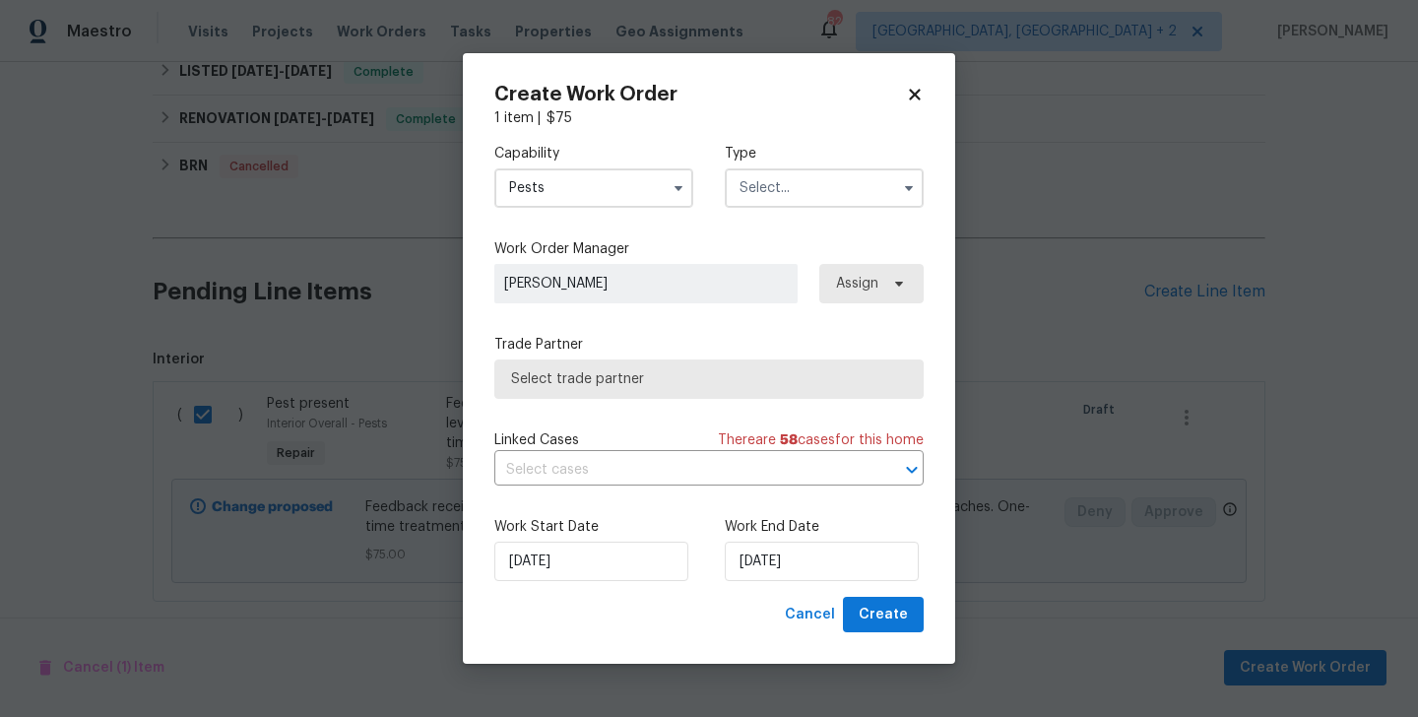
click at [763, 200] on input "text" at bounding box center [824, 187] width 199 height 39
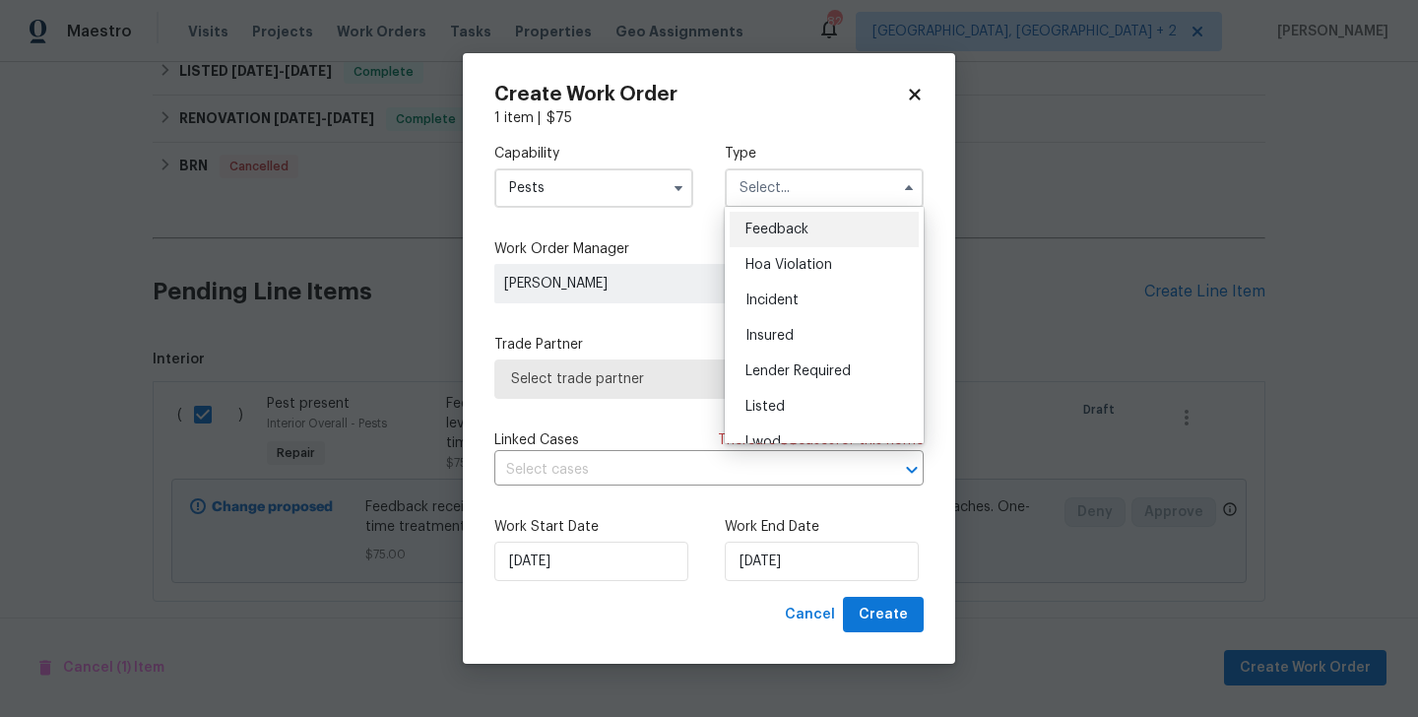
click at [768, 230] on span "Feedback" at bounding box center [776, 230] width 63 height 14
type input "Feedback"
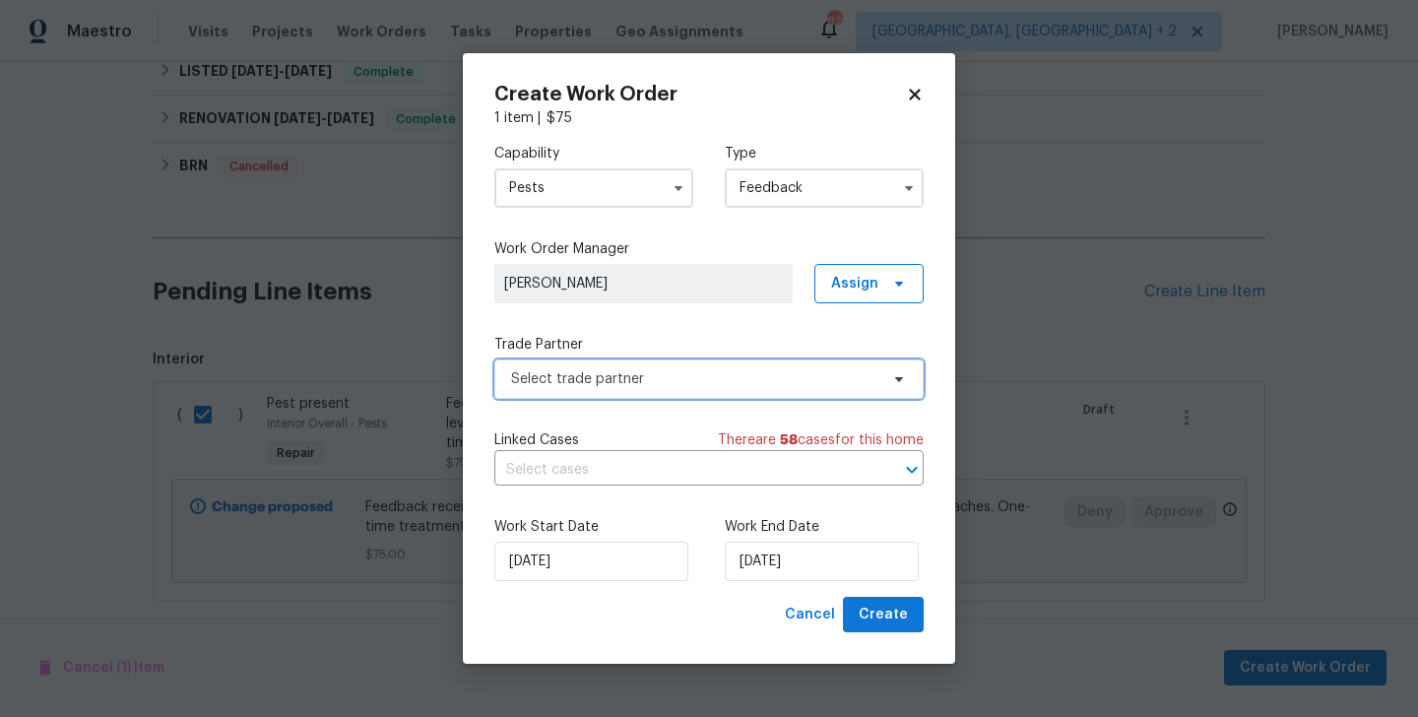
click at [546, 375] on span "Select trade partner" at bounding box center [694, 379] width 367 height 20
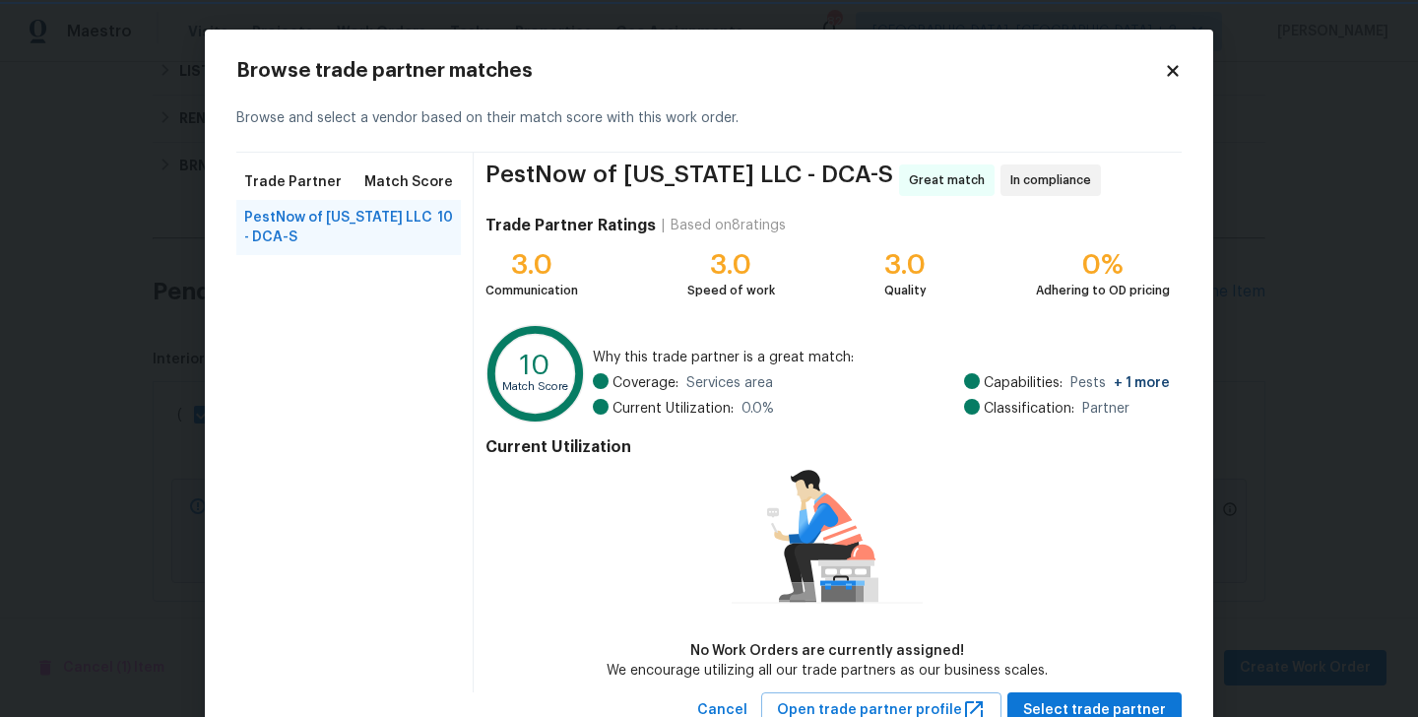
scroll to position [71, 0]
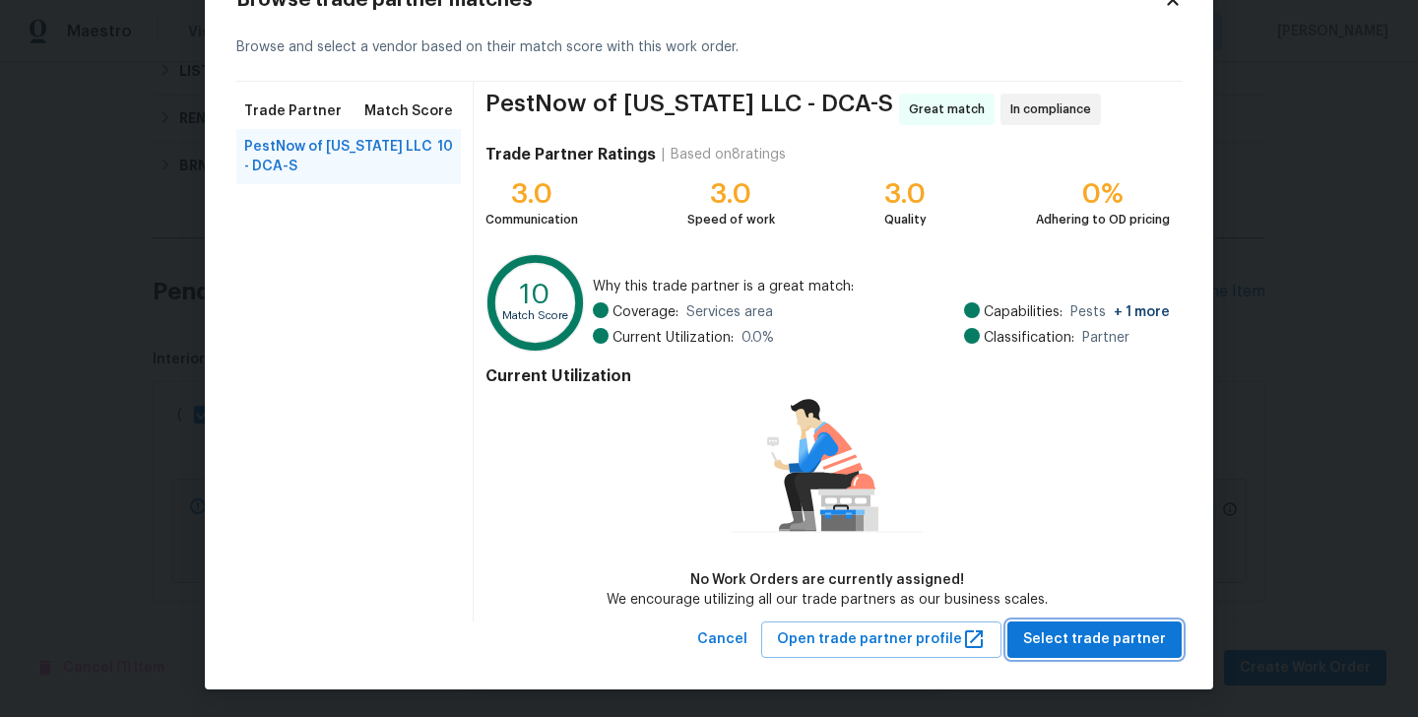
click at [1110, 636] on span "Select trade partner" at bounding box center [1094, 639] width 143 height 25
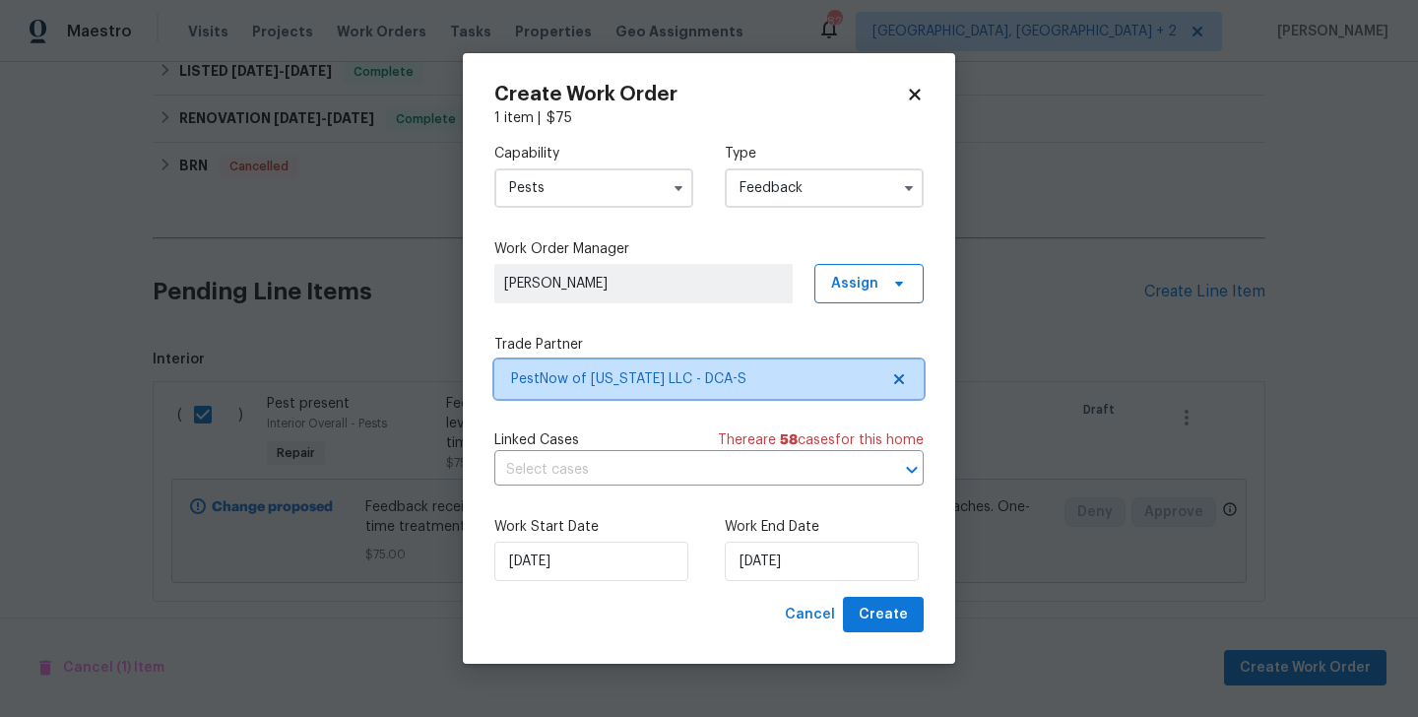
scroll to position [0, 0]
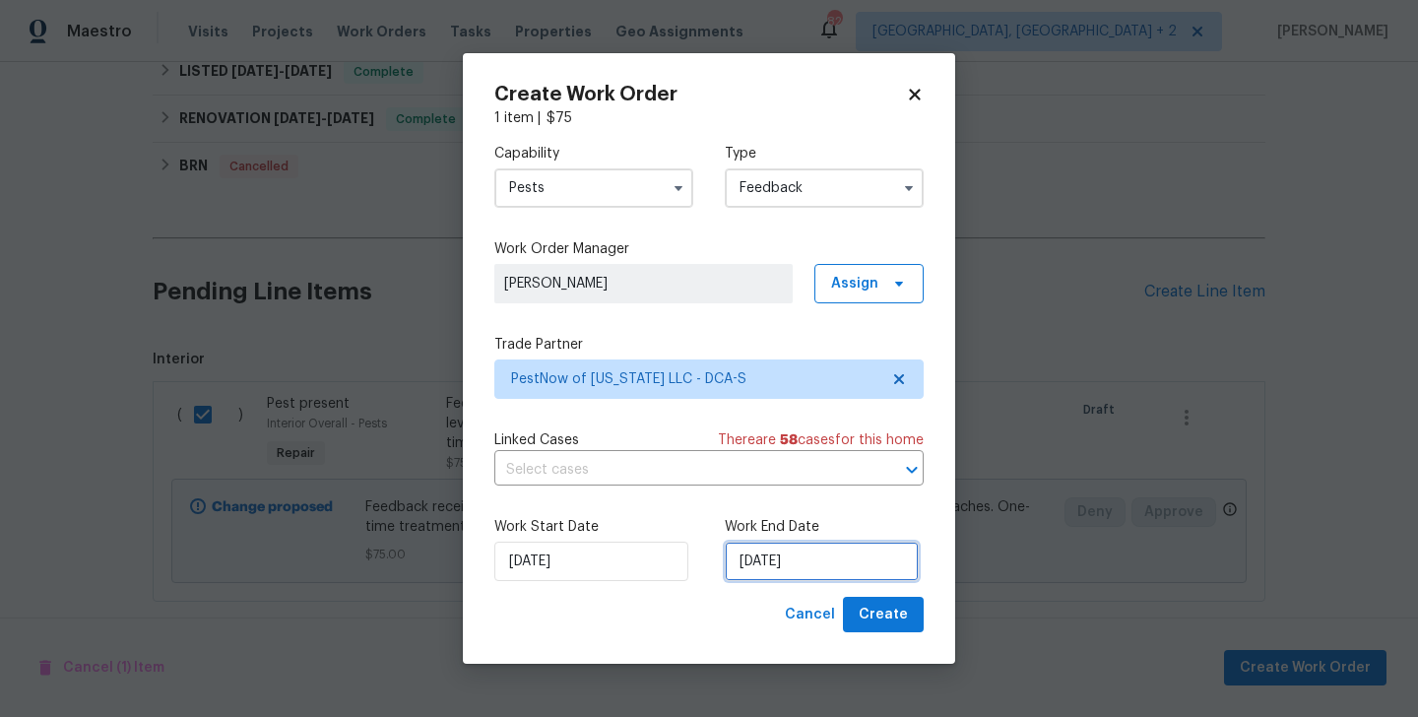
click at [771, 559] on input "[DATE]" at bounding box center [822, 561] width 194 height 39
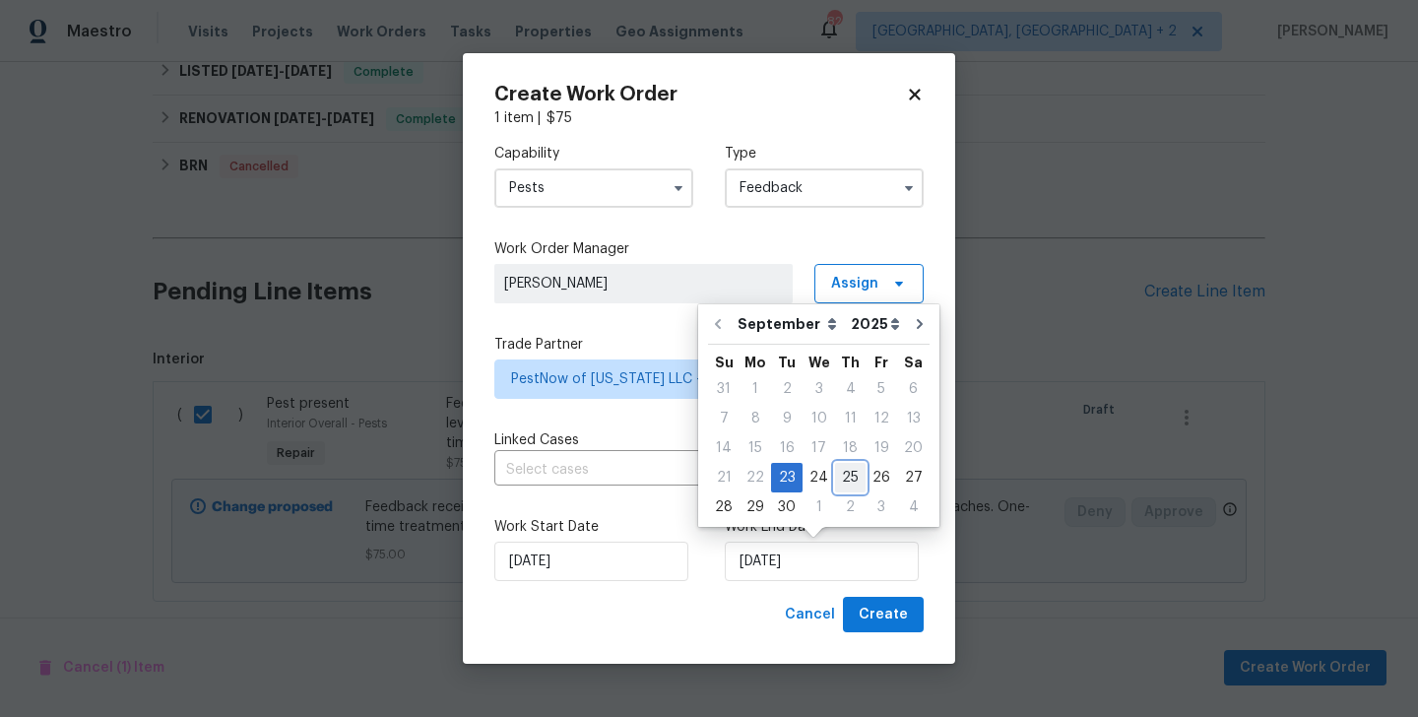
click at [835, 473] on div "25" at bounding box center [850, 478] width 31 height 28
type input "[DATE]"
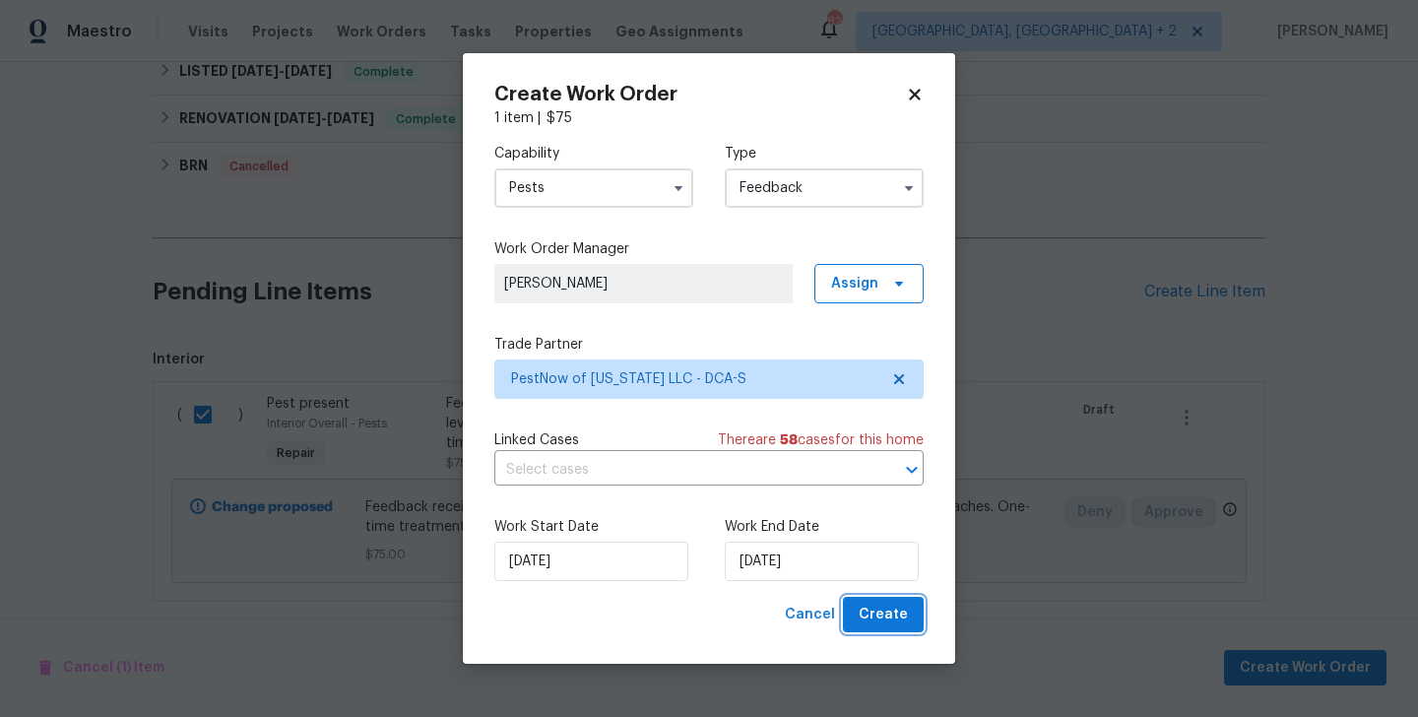
click at [874, 620] on span "Create" at bounding box center [883, 615] width 49 height 25
checkbox input "false"
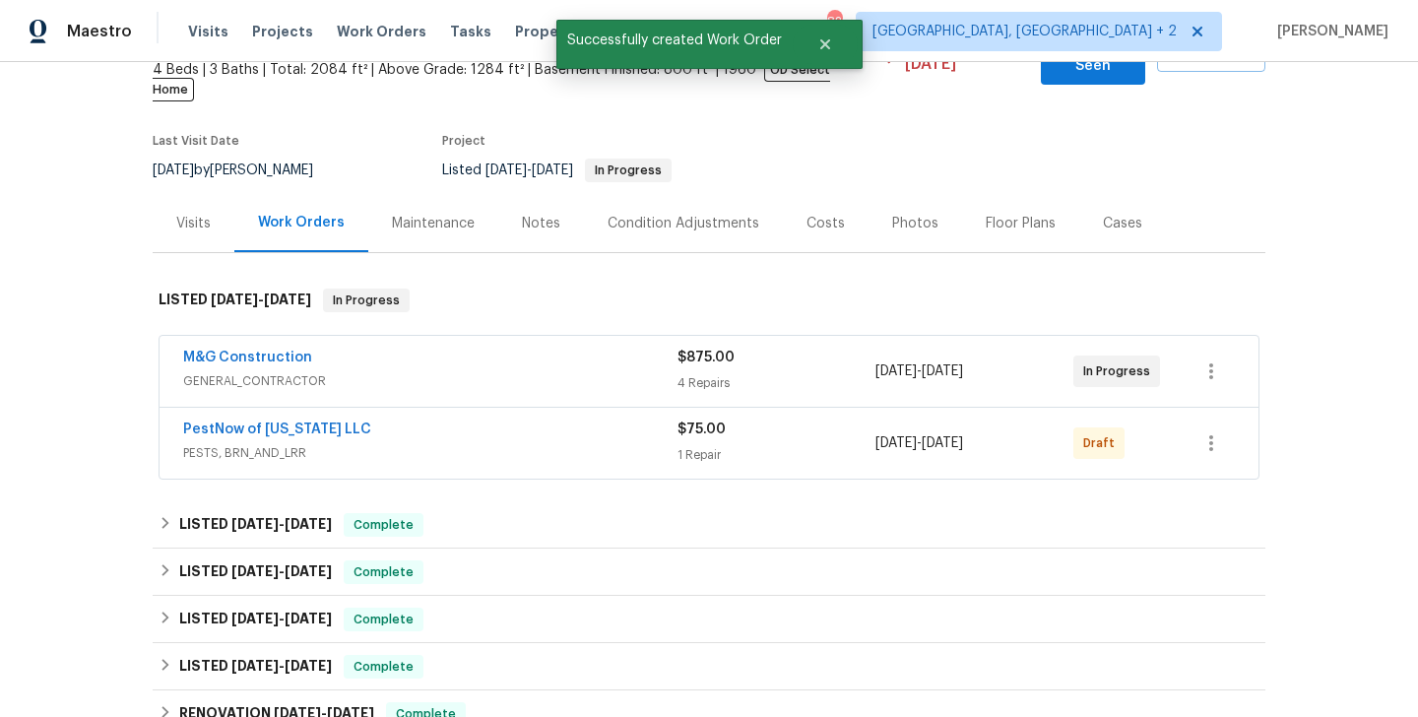
scroll to position [86, 0]
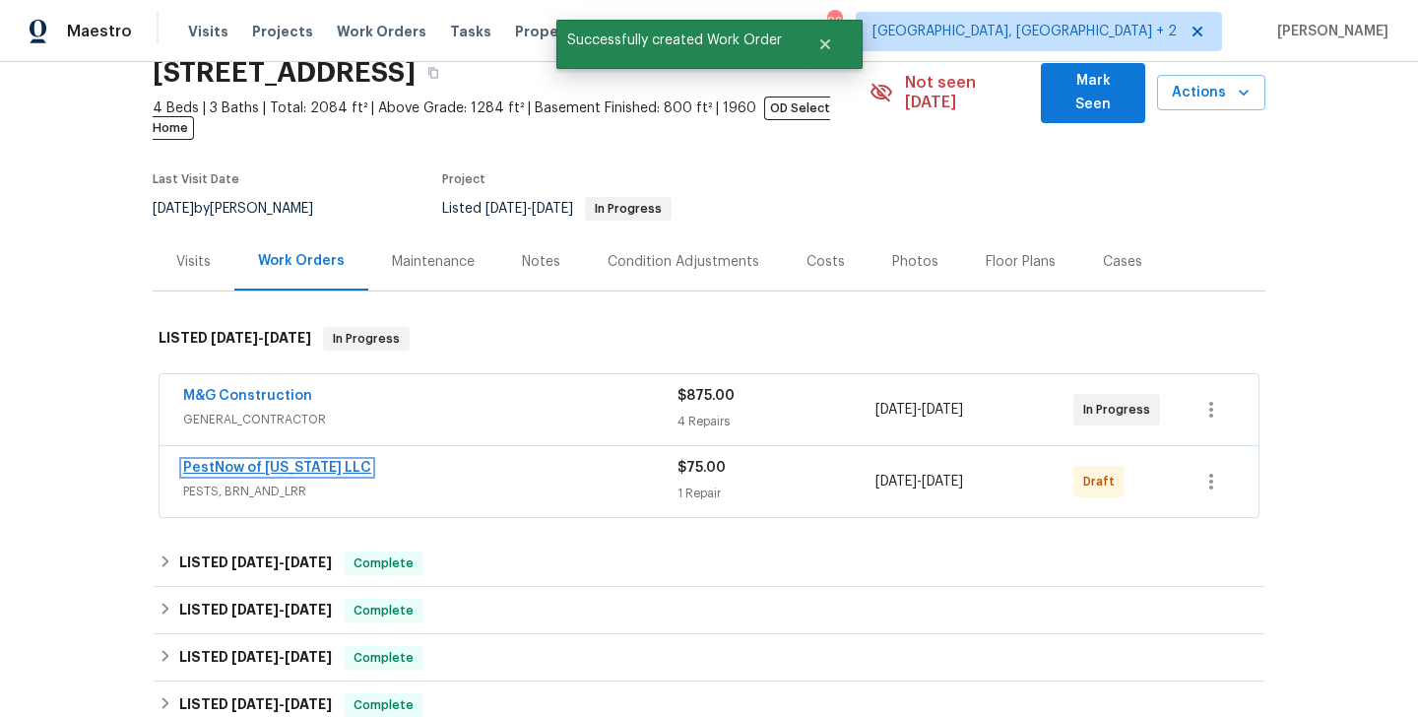
click at [288, 461] on link "PestNow of Virginia LLC" at bounding box center [277, 468] width 188 height 14
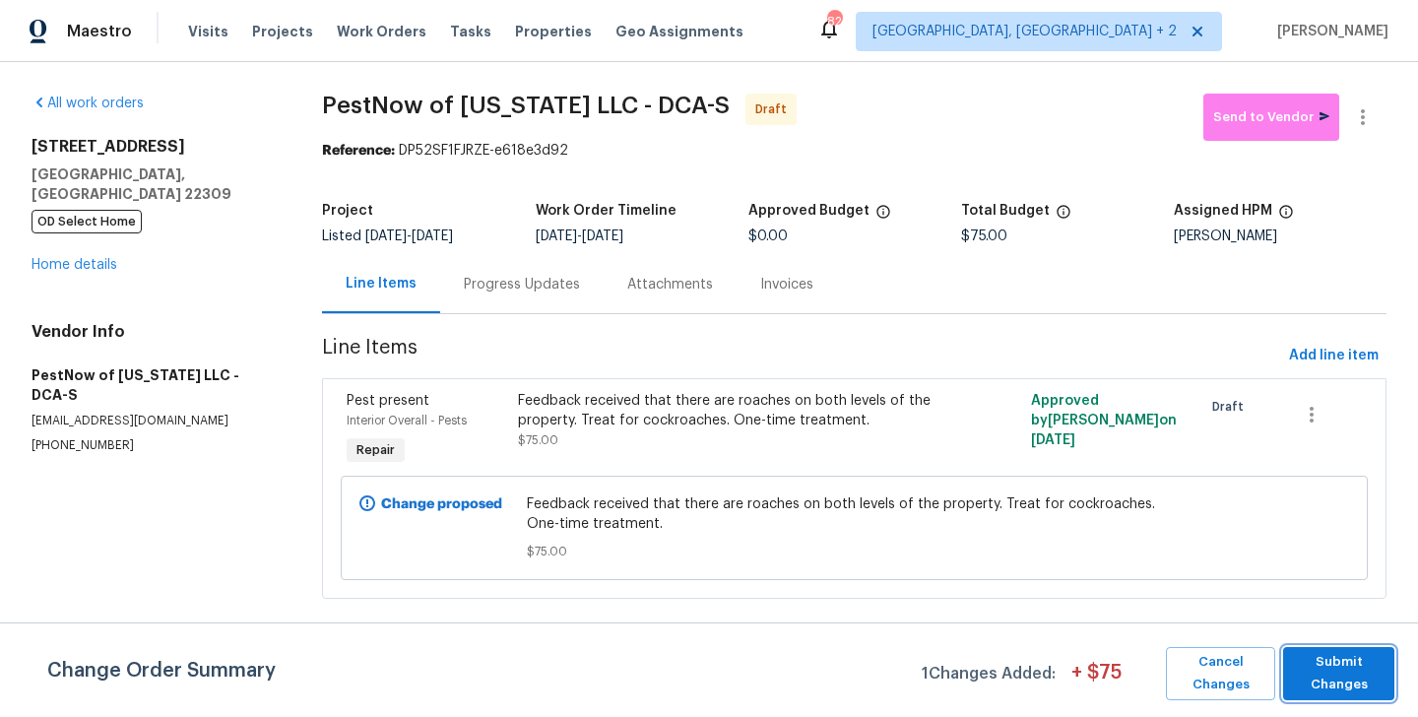
click at [1331, 697] on button "Submit Changes" at bounding box center [1338, 673] width 111 height 53
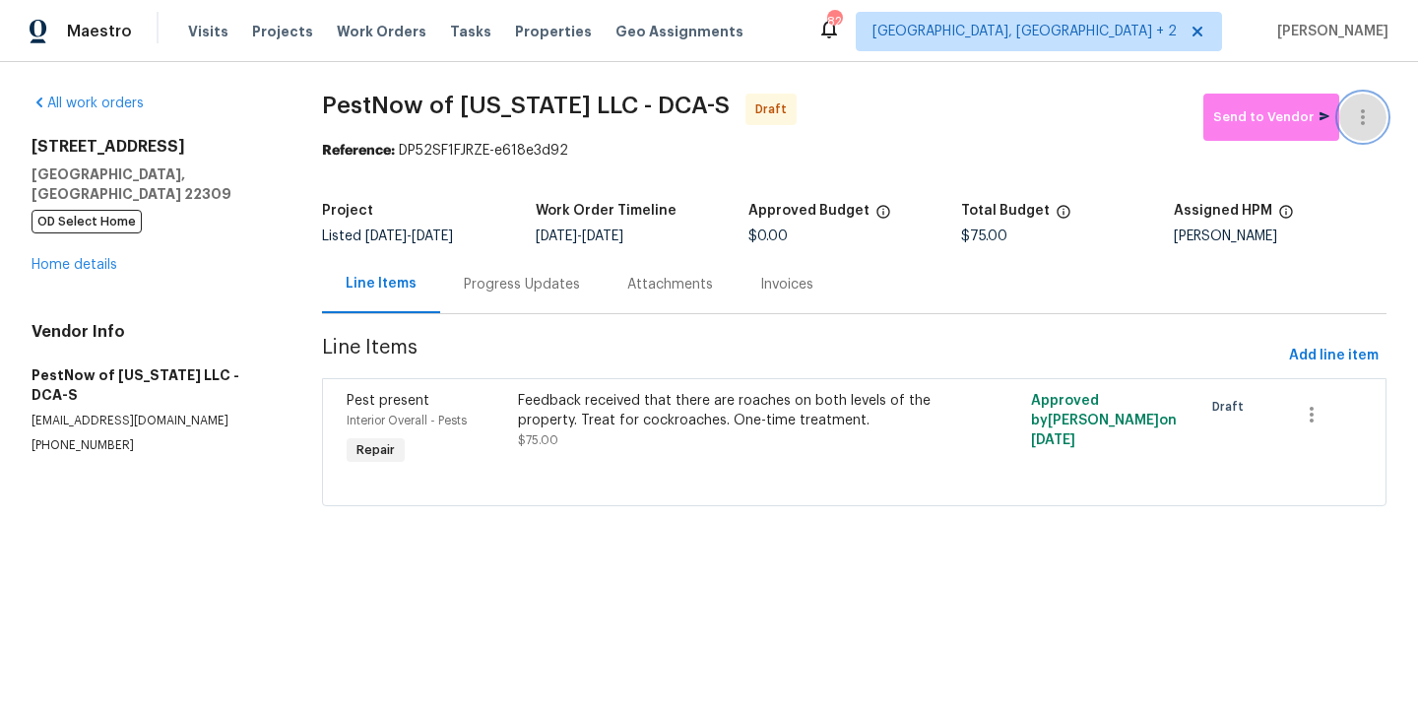
click at [1365, 100] on button "button" at bounding box center [1362, 117] width 47 height 47
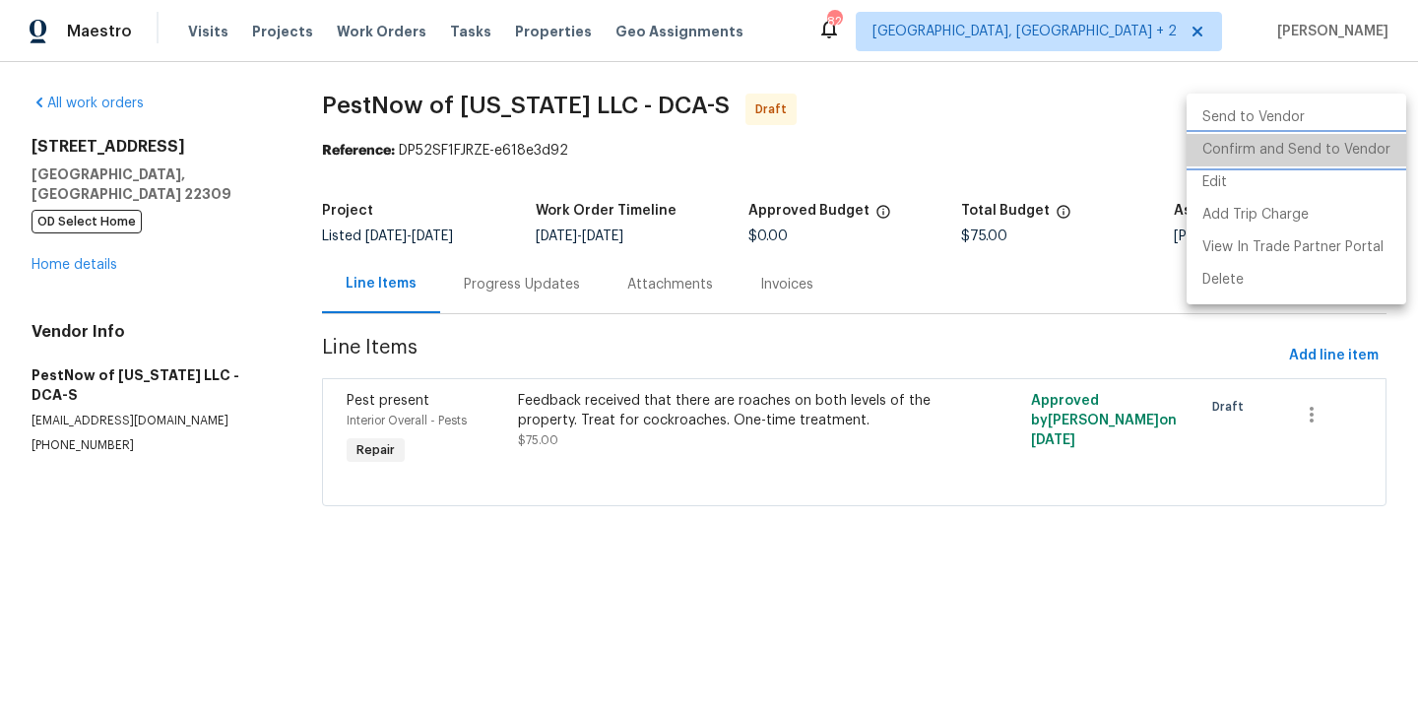
click at [1371, 146] on li "Confirm and Send to Vendor" at bounding box center [1297, 150] width 220 height 32
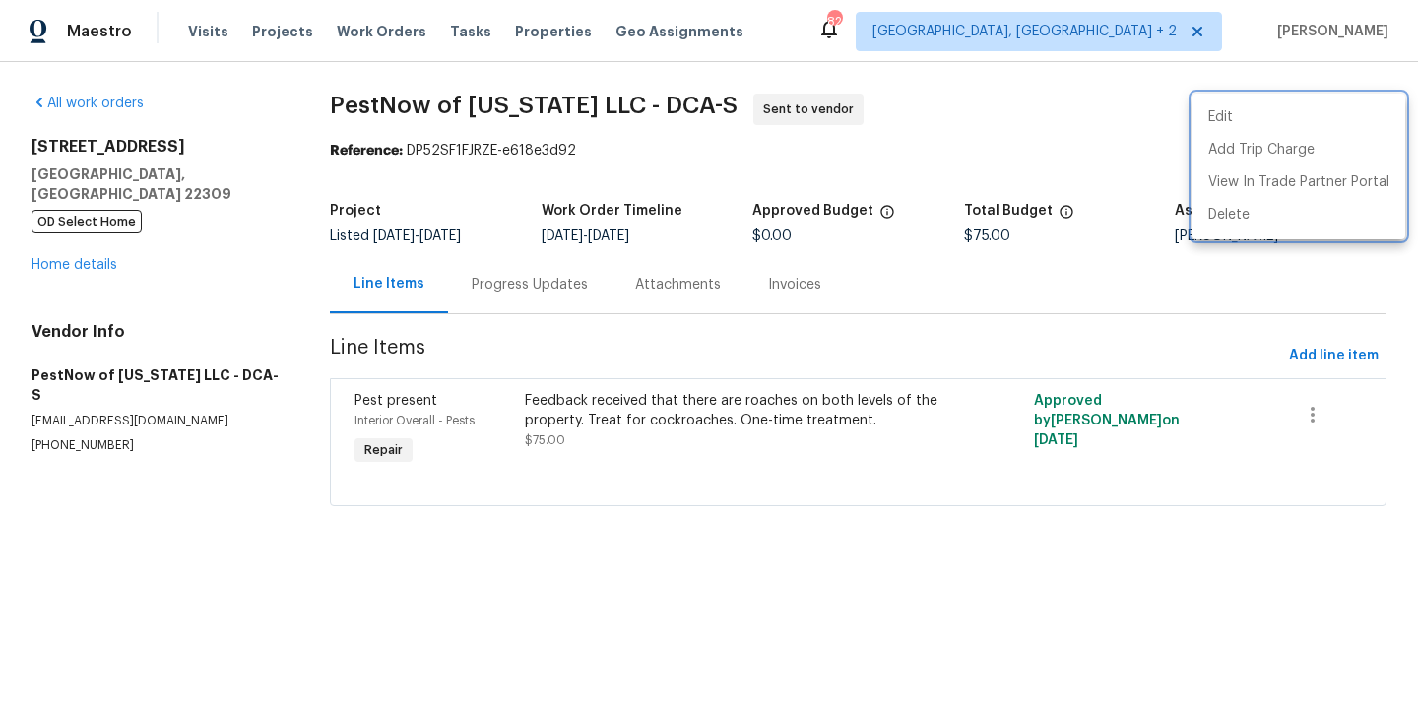
click at [553, 285] on div at bounding box center [709, 358] width 1418 height 717
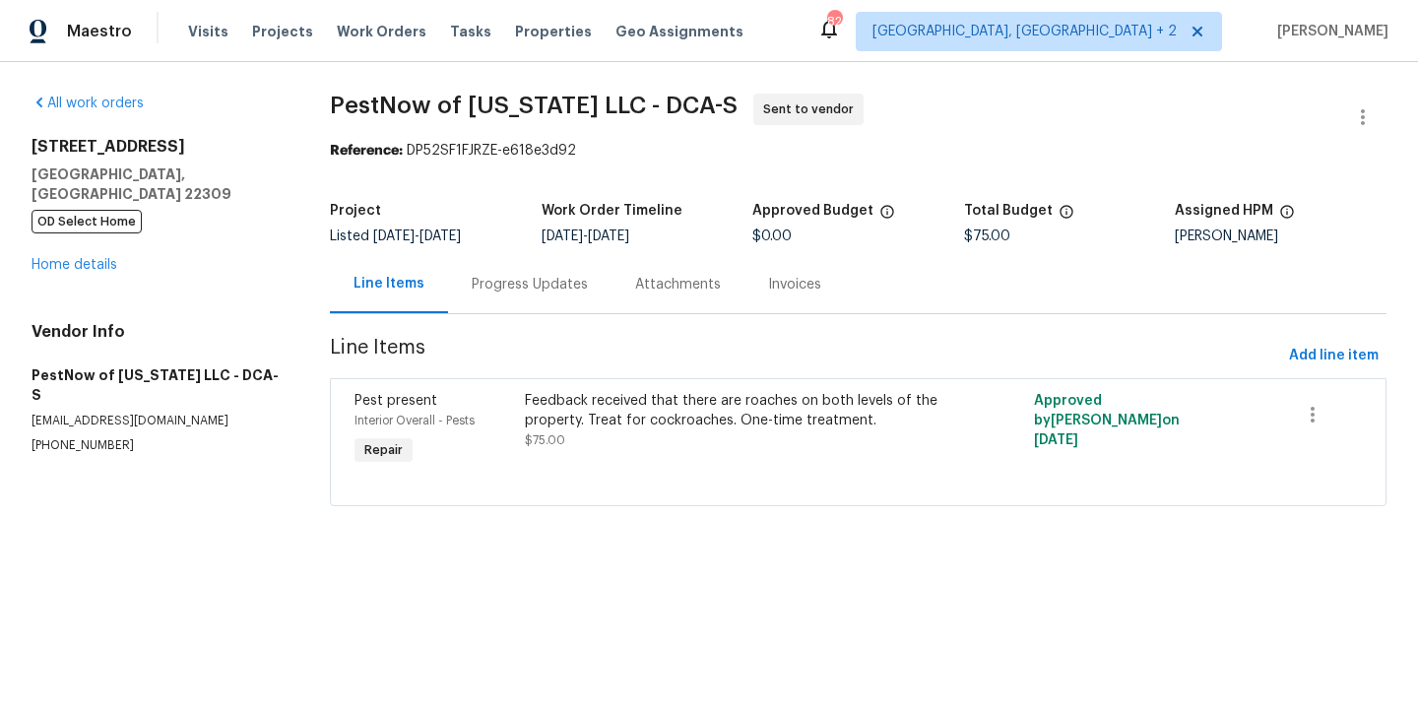
click at [553, 285] on div "Progress Updates" at bounding box center [530, 285] width 116 height 20
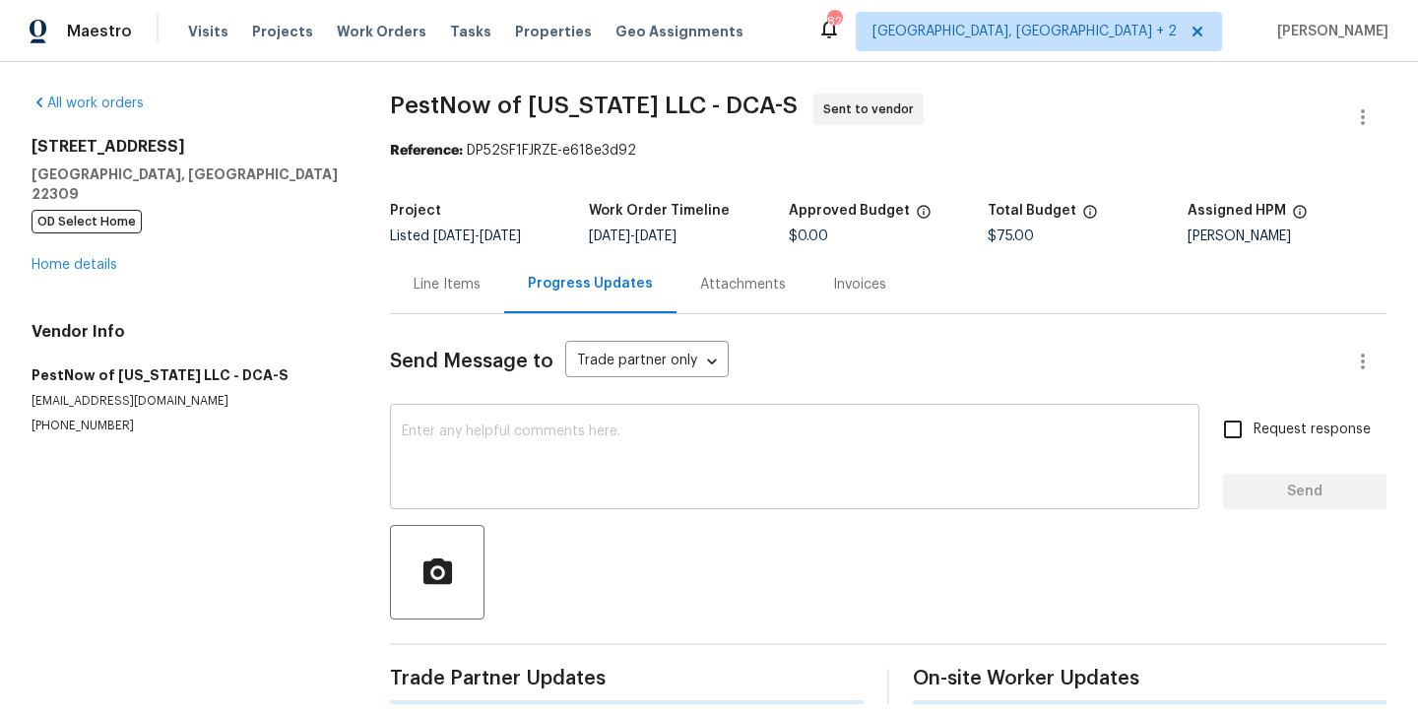
click at [553, 484] on textarea at bounding box center [795, 458] width 786 height 69
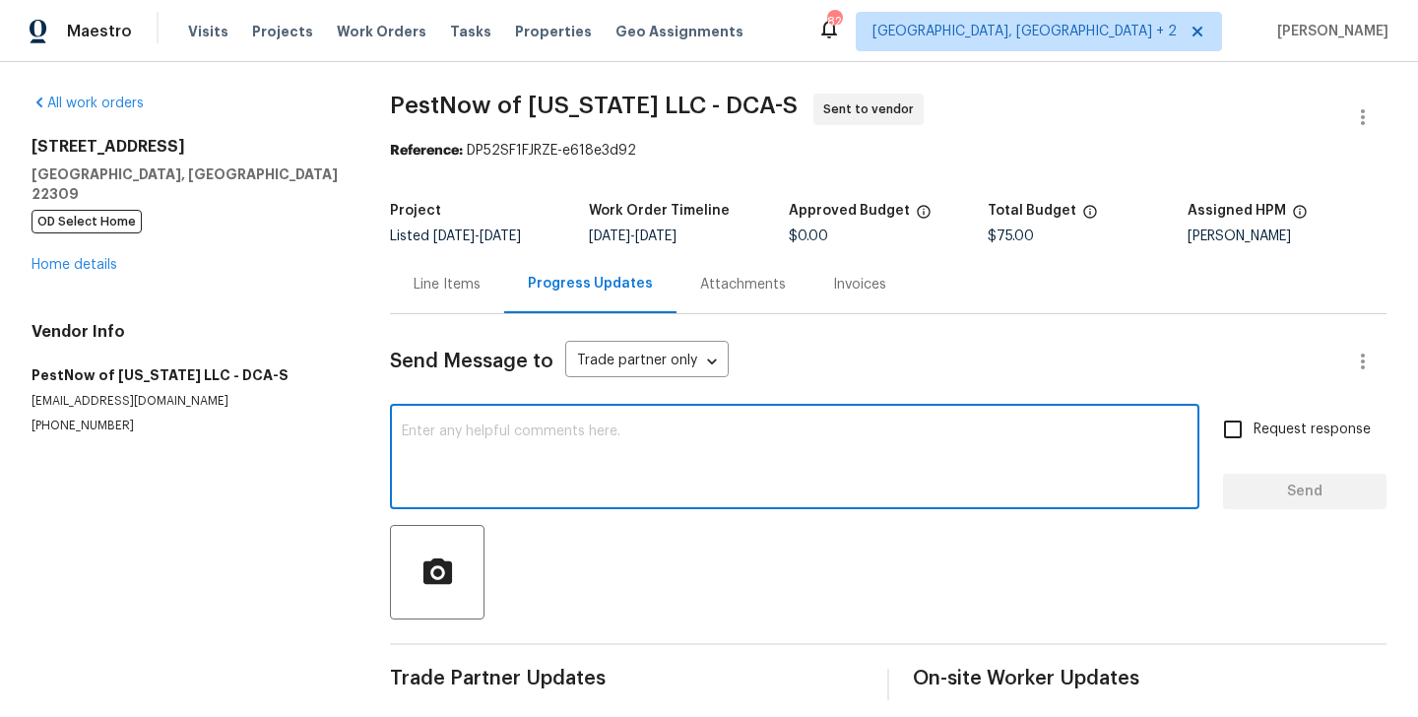
paste textarea "Hi this is Blessida with Opendoor. I’m confirming you received the WO for the p…"
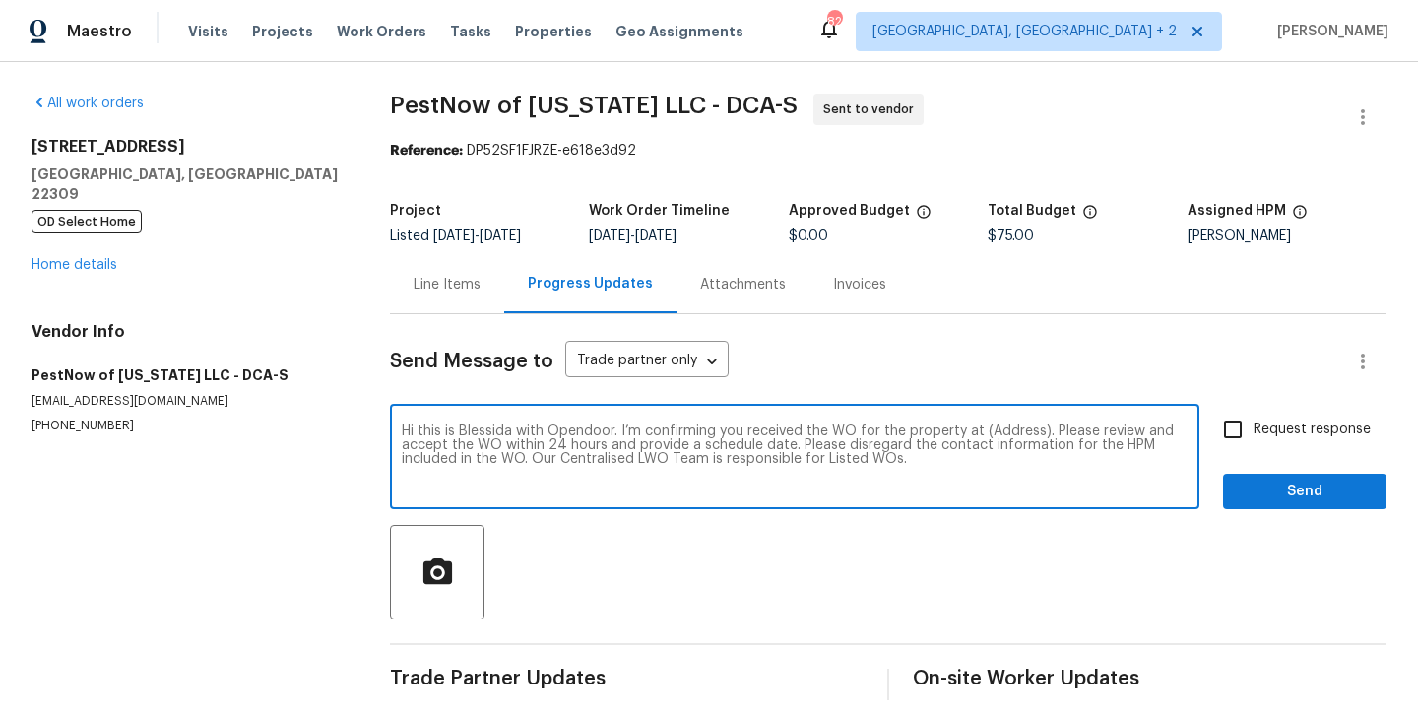
click at [1025, 431] on textarea "Hi this is Blessida with Opendoor. I’m confirming you received the WO for the p…" at bounding box center [795, 458] width 786 height 69
paste textarea "8413 Wagon Wheel Rd, Alexandria, VA 22309"
type textarea "Hi this is Blessida with Opendoor. I’m confirming you received the WO for the p…"
click at [1245, 436] on input "Request response" at bounding box center [1232, 429] width 41 height 41
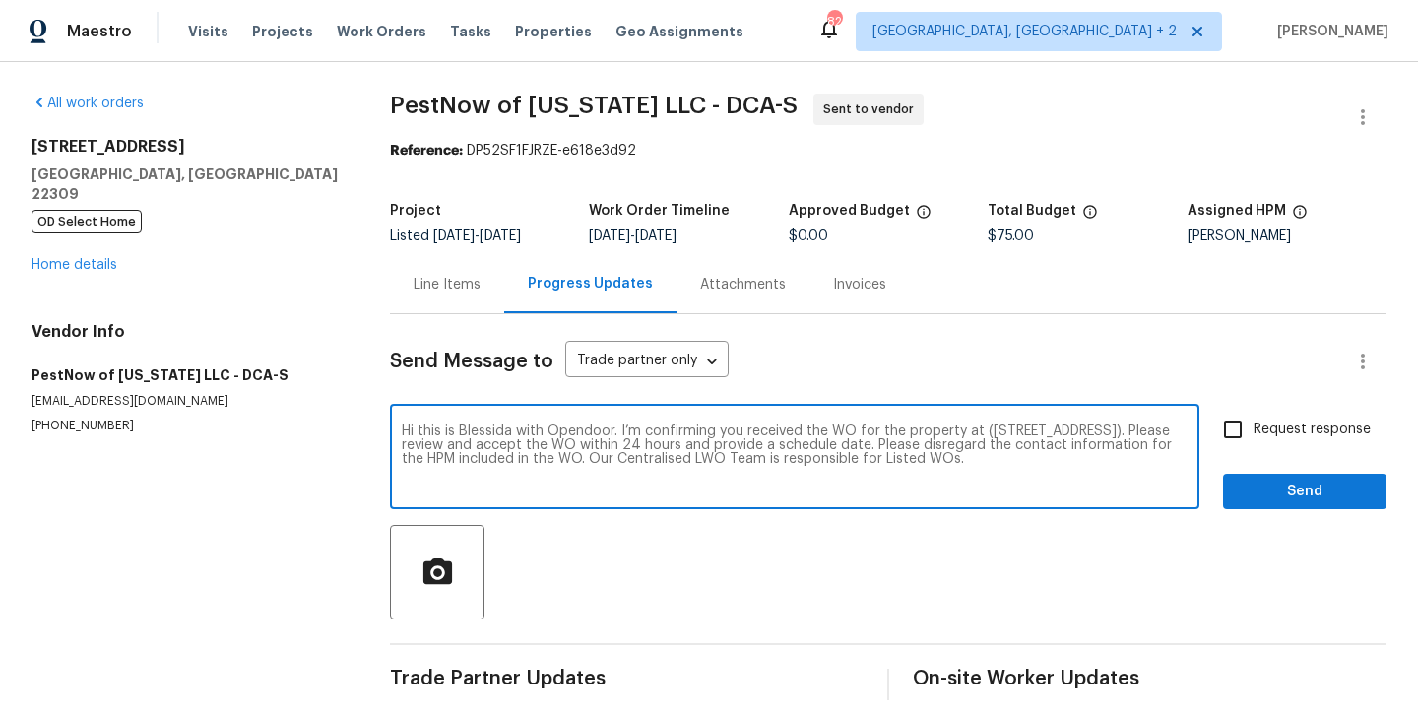
checkbox input "true"
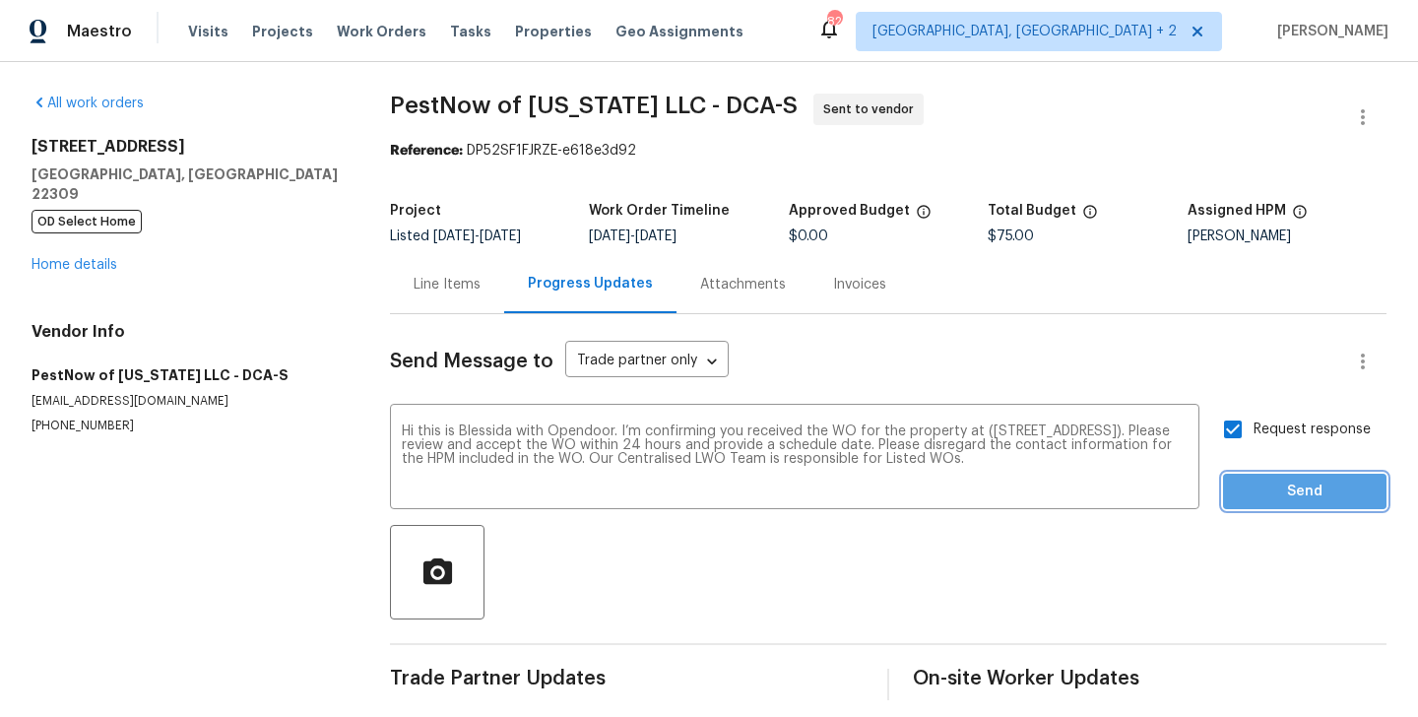
click at [1245, 480] on span "Send" at bounding box center [1305, 492] width 132 height 25
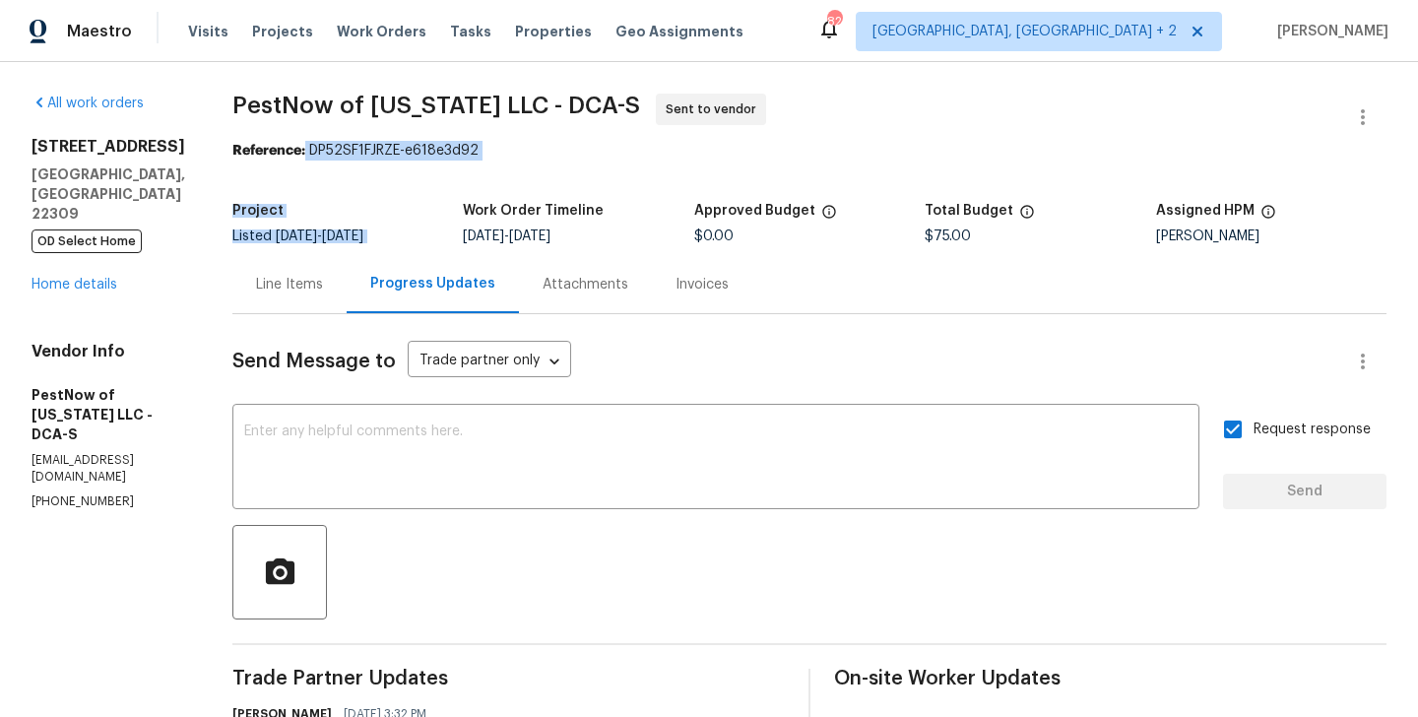
drag, startPoint x: 303, startPoint y: 149, endPoint x: 563, endPoint y: 179, distance: 261.7
click at [563, 179] on section "PestNow of Virginia LLC - DCA-S Sent to vendor Reference: DP52SF1FJRZE-e618e3d9…" at bounding box center [809, 465] width 1154 height 742
drag, startPoint x: 305, startPoint y: 150, endPoint x: 576, endPoint y: 151, distance: 270.8
click at [576, 151] on div "Reference: DP52SF1FJRZE-e618e3d92" at bounding box center [809, 151] width 1154 height 20
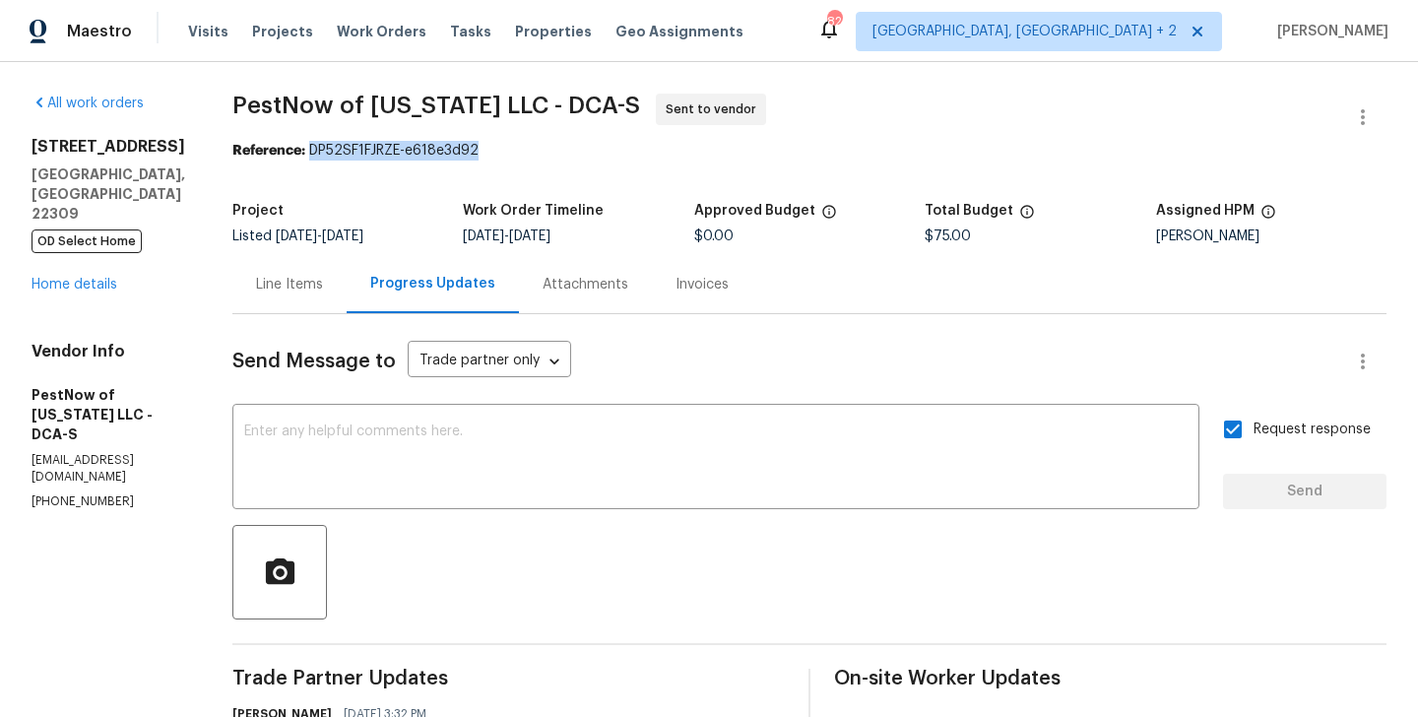
copy div "DP52SF1FJRZE-e618e3d92"
click at [467, 459] on textarea at bounding box center [715, 458] width 943 height 69
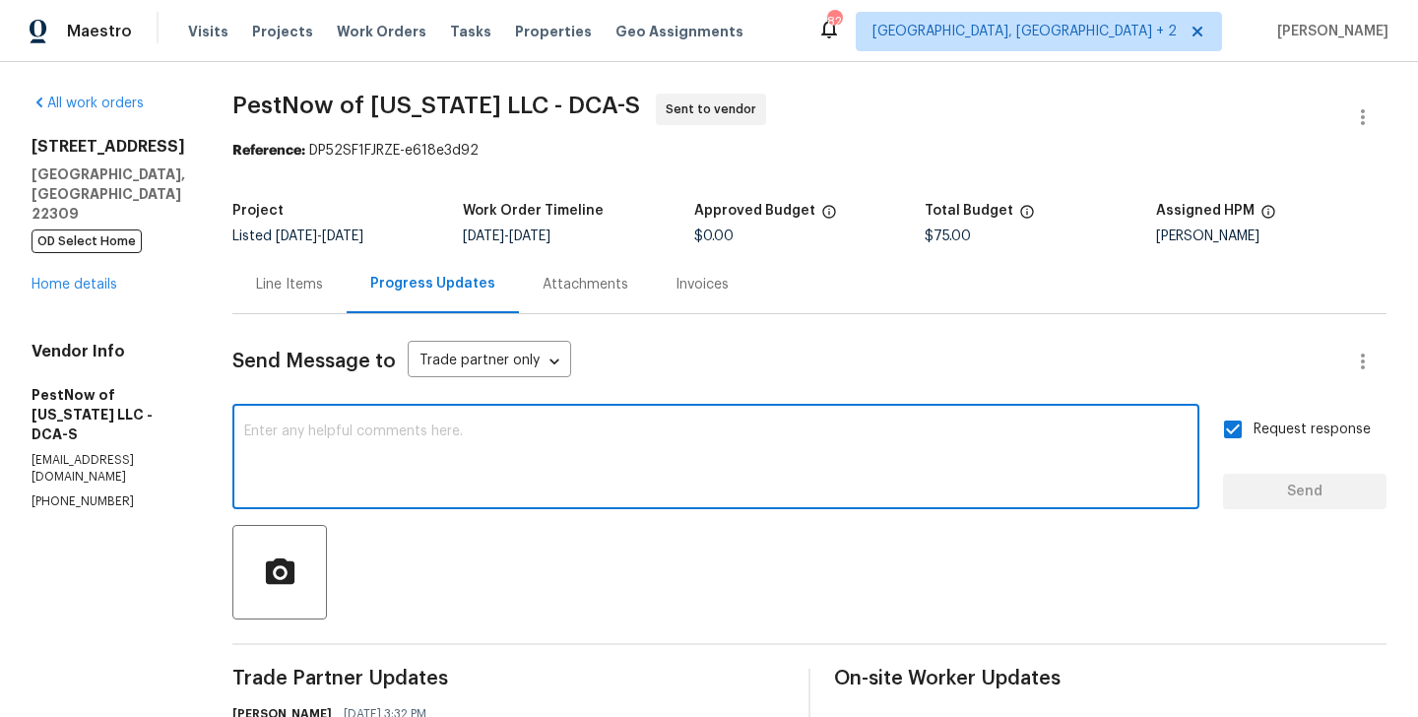
paste textarea "All Work Orders must include before-photos (both close-up and wide-angle) and a…"
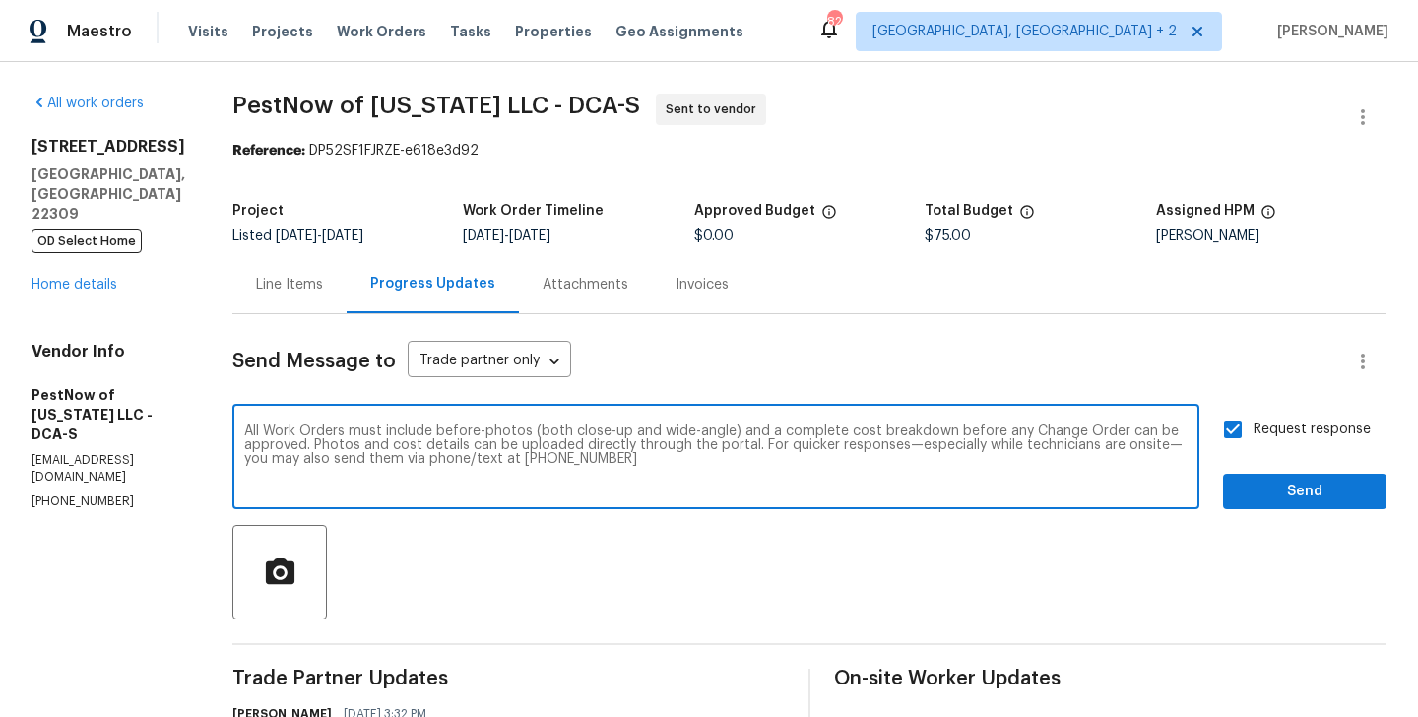
type textarea "All Work Orders must include before-photos (both close-up and wide-angle) and a…"
click at [1315, 499] on span "Send" at bounding box center [1305, 492] width 132 height 25
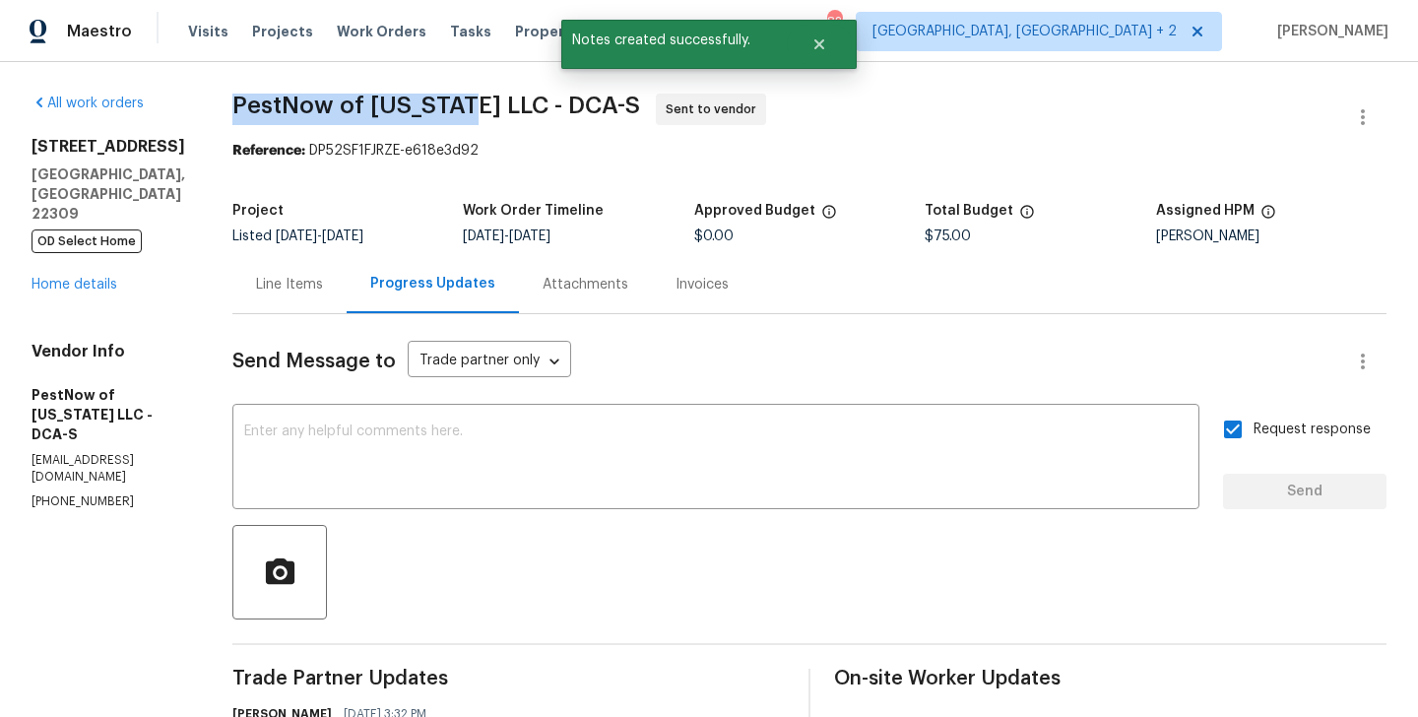
drag, startPoint x: 222, startPoint y: 100, endPoint x: 445, endPoint y: 114, distance: 223.9
click at [445, 114] on div "All work orders 8413 Wagon Wheel Rd Alexandria, VA 22309 OD Select Home Home de…" at bounding box center [709, 542] width 1418 height 961
copy span "PestNow of Virginia"
click at [95, 248] on div "8413 Wagon Wheel Rd Alexandria, VA 22309 OD Select Home Home details" at bounding box center [109, 216] width 154 height 158
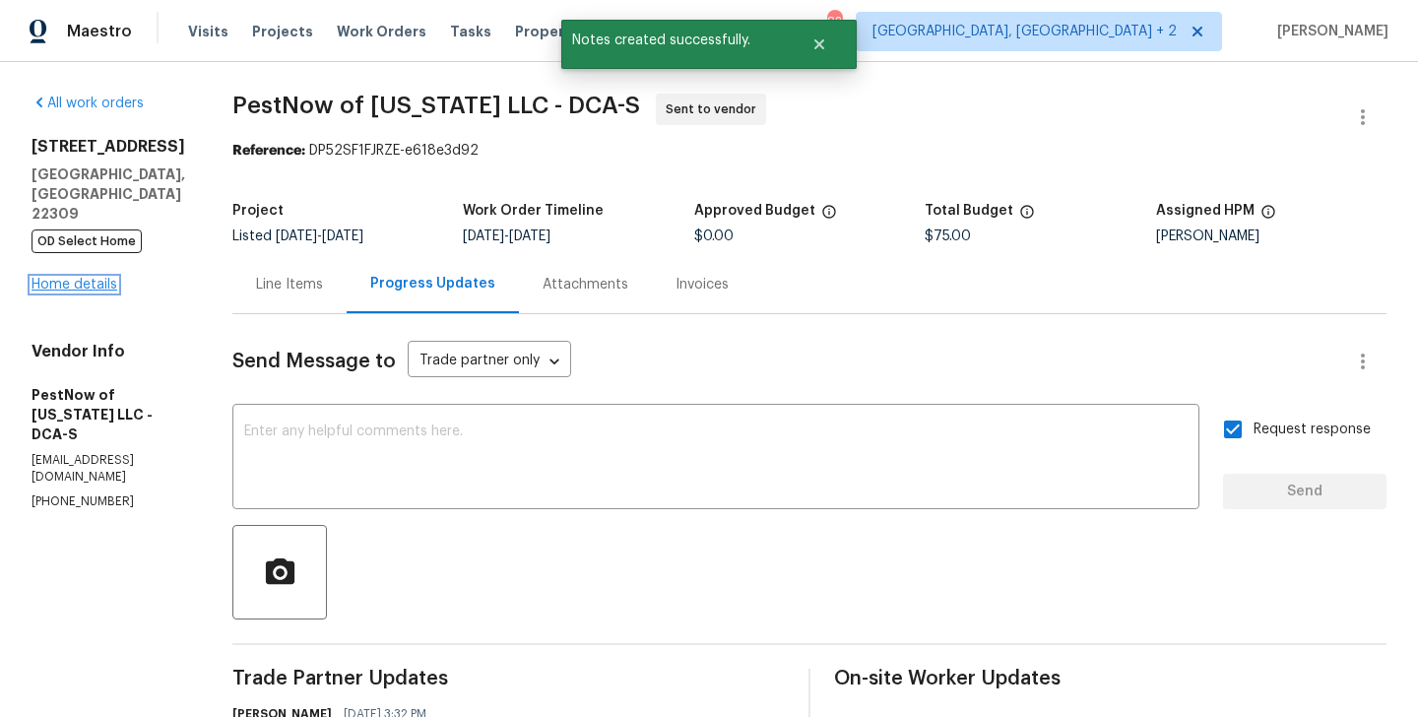
click at [95, 278] on link "Home details" at bounding box center [75, 285] width 86 height 14
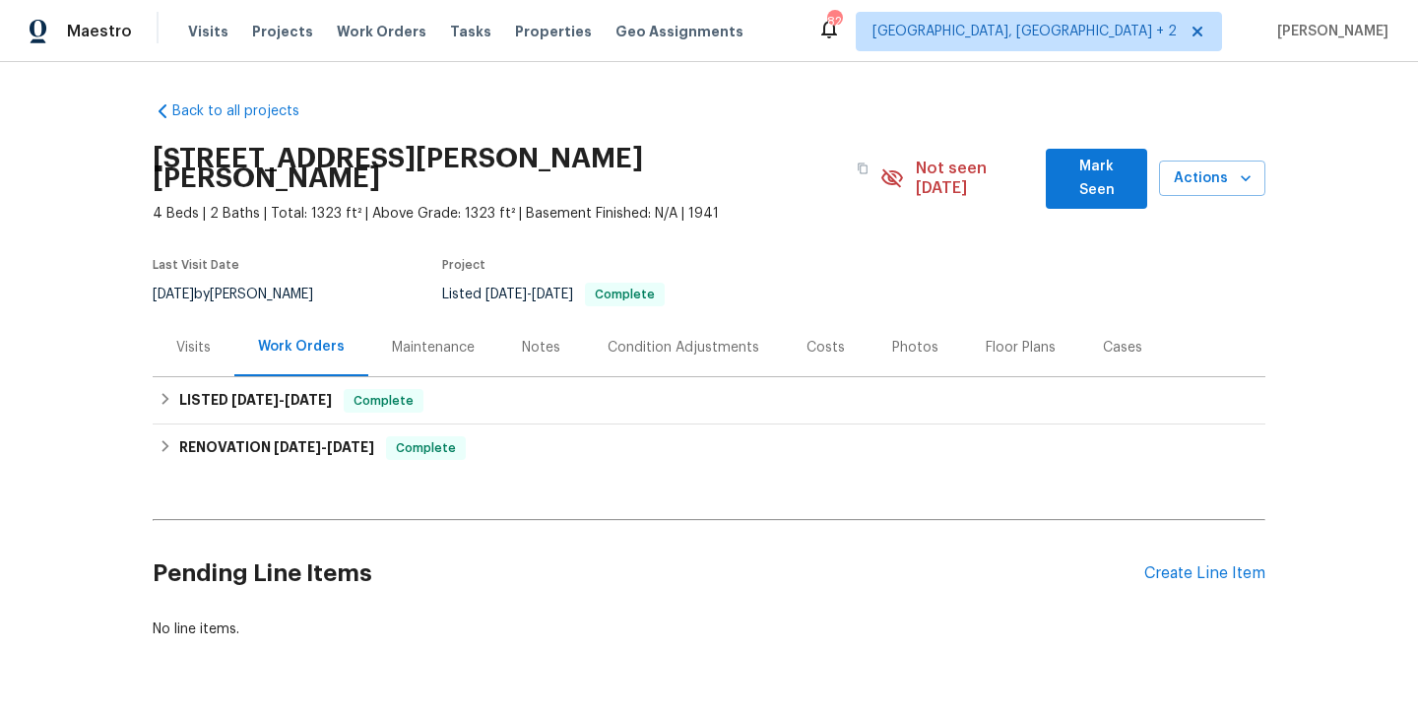
click at [205, 338] on div "Visits" at bounding box center [193, 348] width 34 height 20
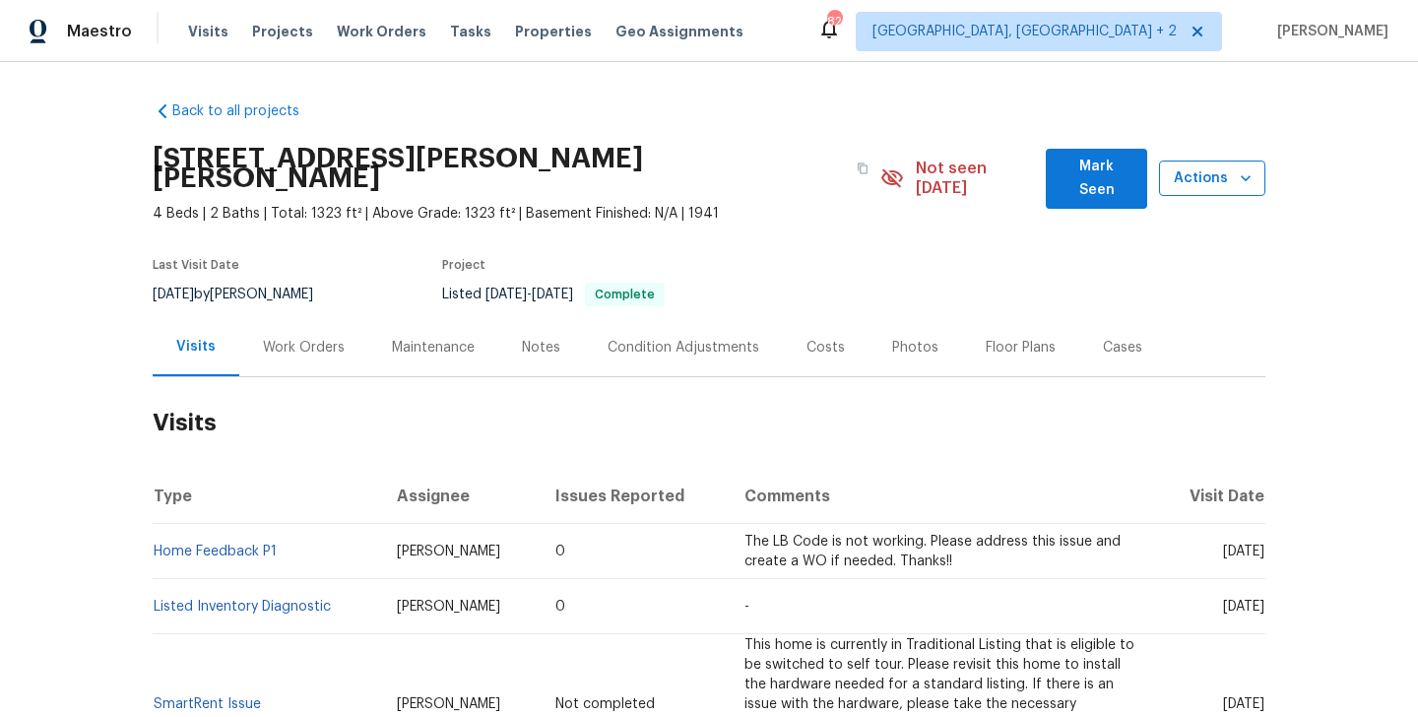
click at [1197, 180] on button "Actions" at bounding box center [1212, 179] width 106 height 36
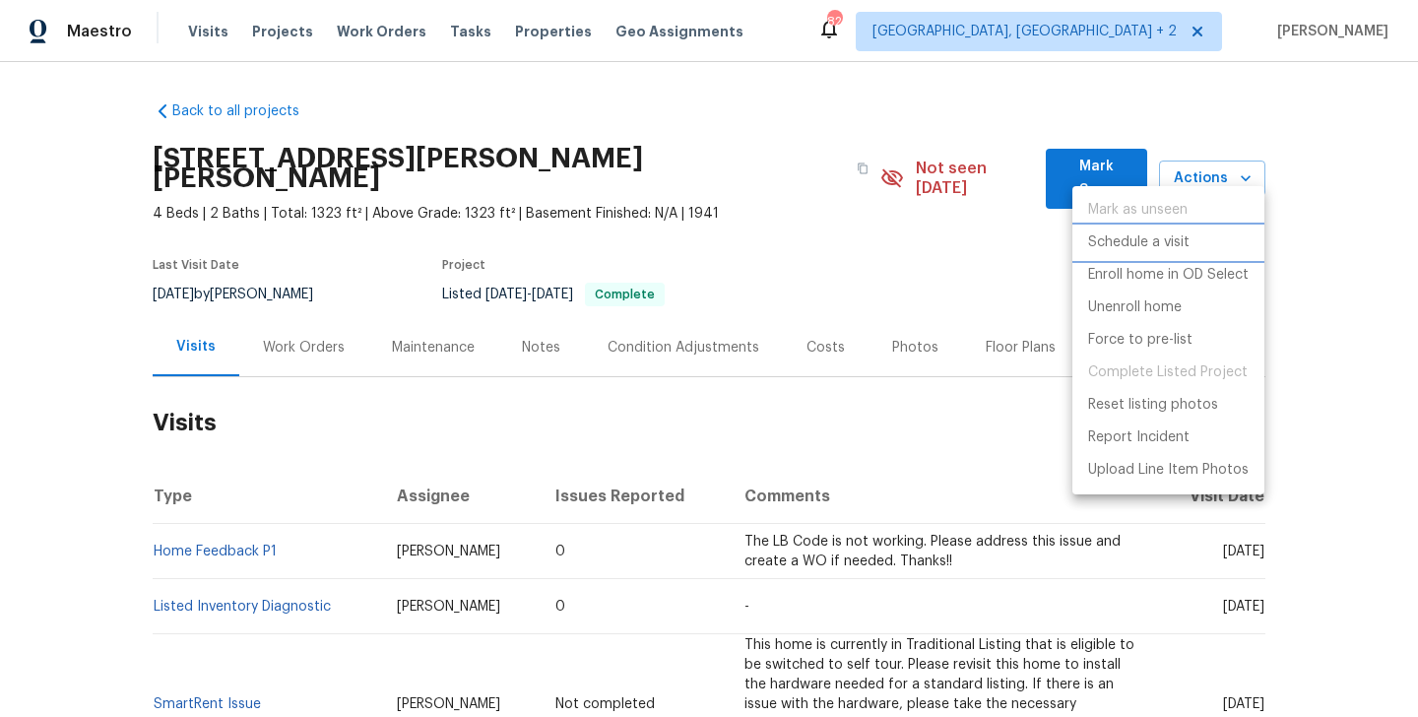
click at [1181, 240] on p "Schedule a visit" at bounding box center [1138, 242] width 101 height 21
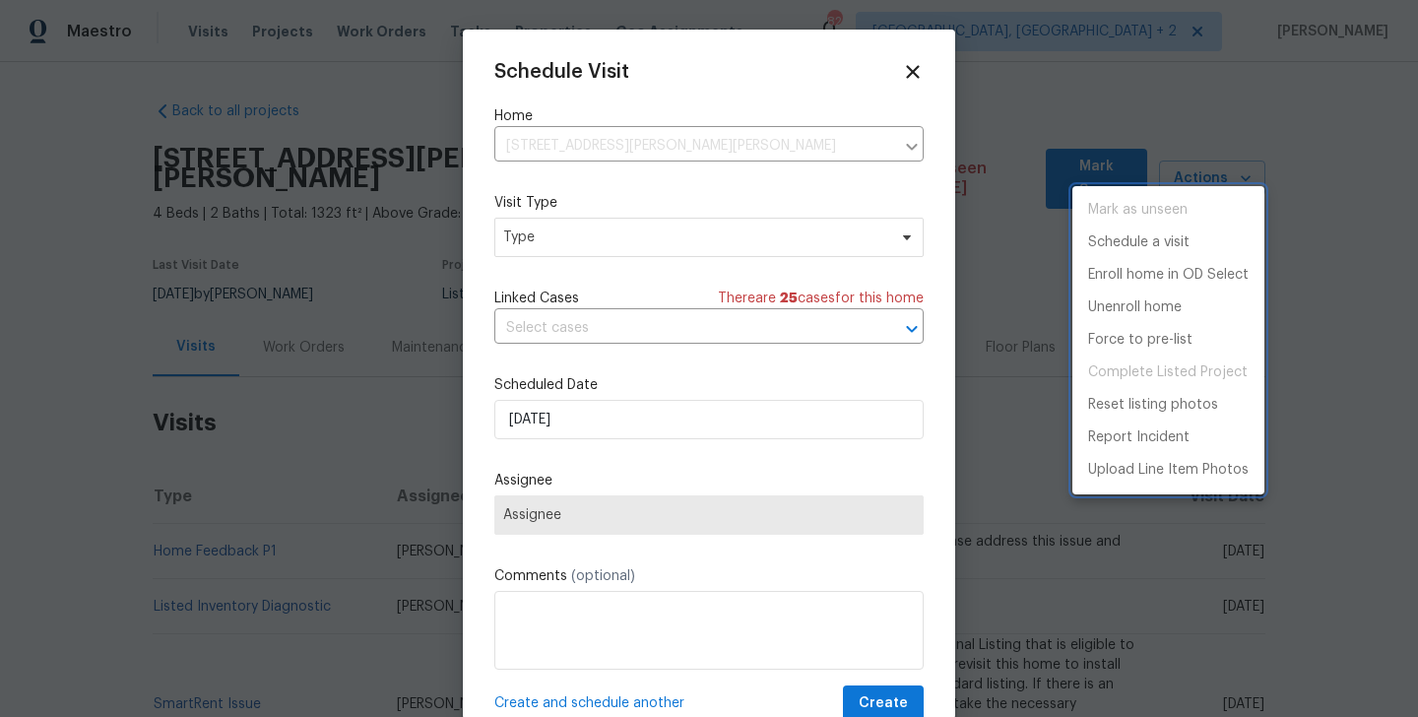
click at [577, 221] on div at bounding box center [709, 358] width 1418 height 717
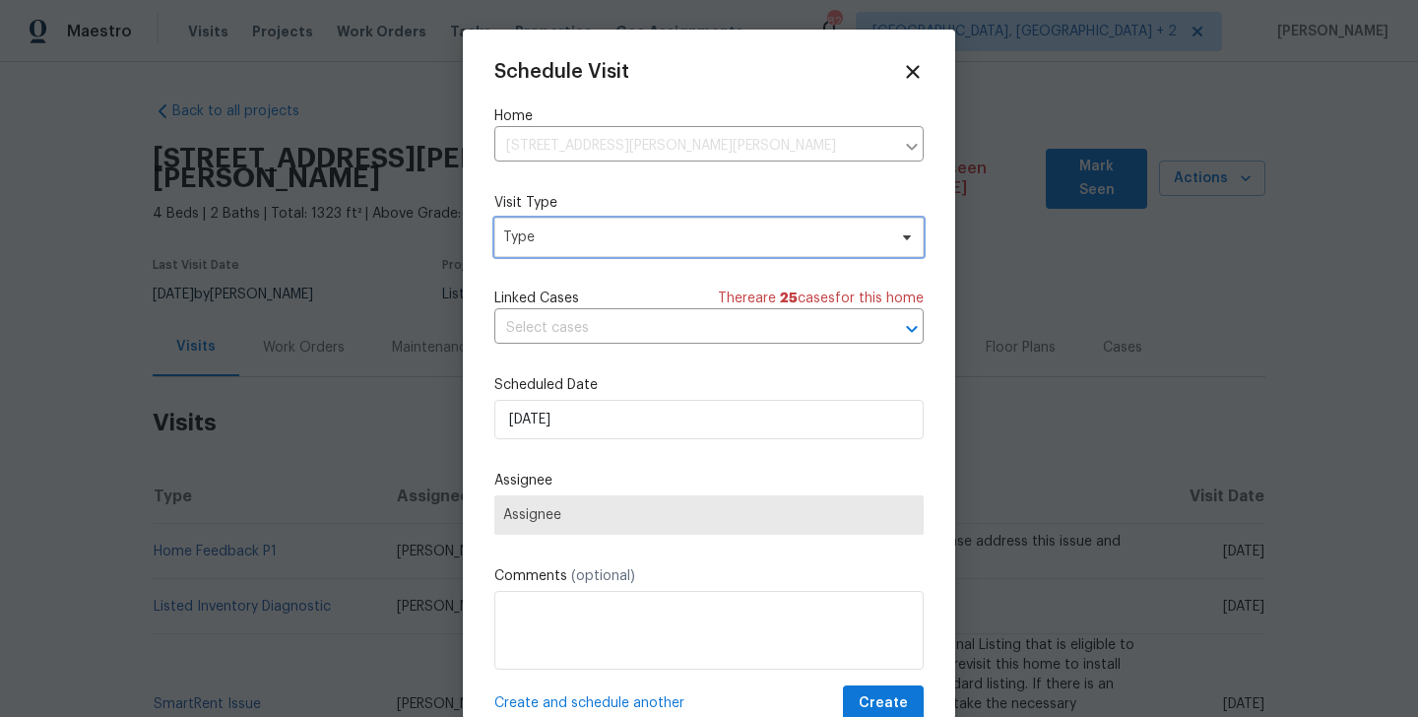
click at [543, 232] on span "Type" at bounding box center [694, 237] width 383 height 20
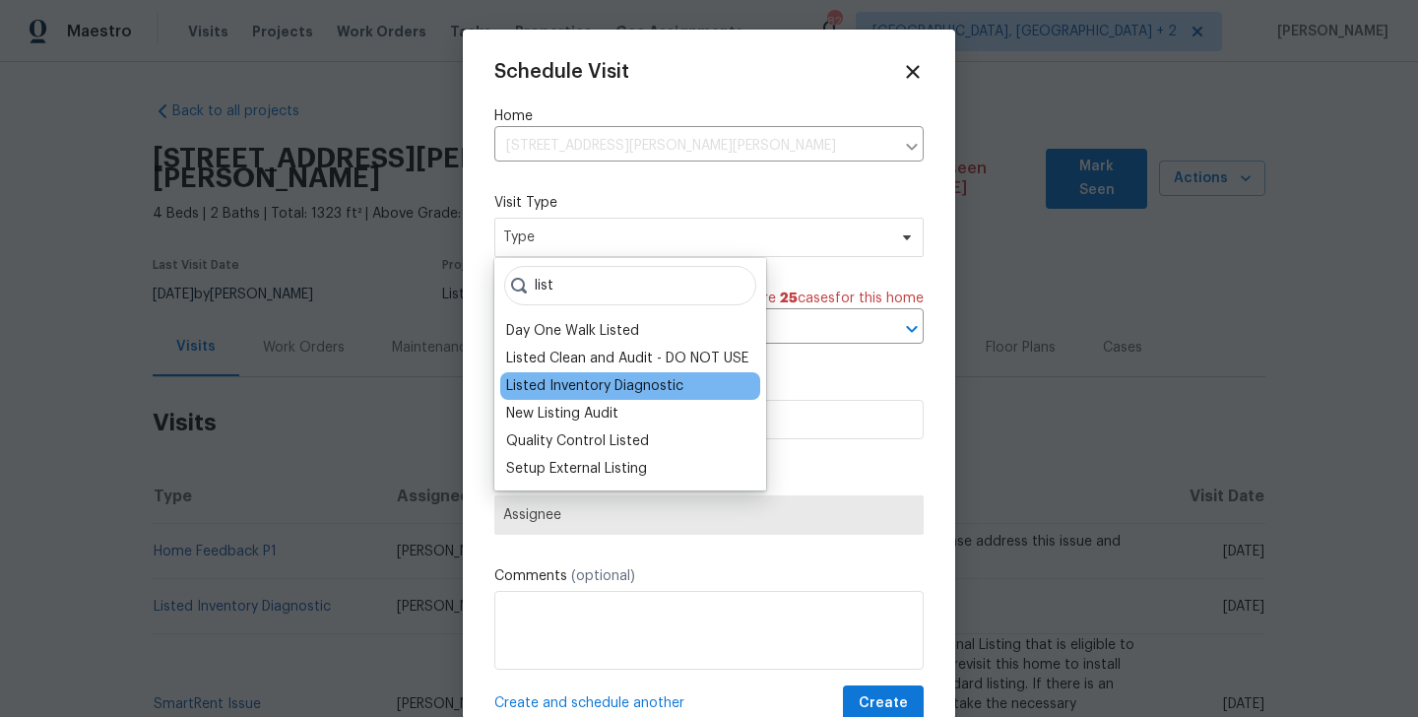
type input "list"
click at [554, 382] on div "Listed Inventory Diagnostic" at bounding box center [594, 386] width 177 height 20
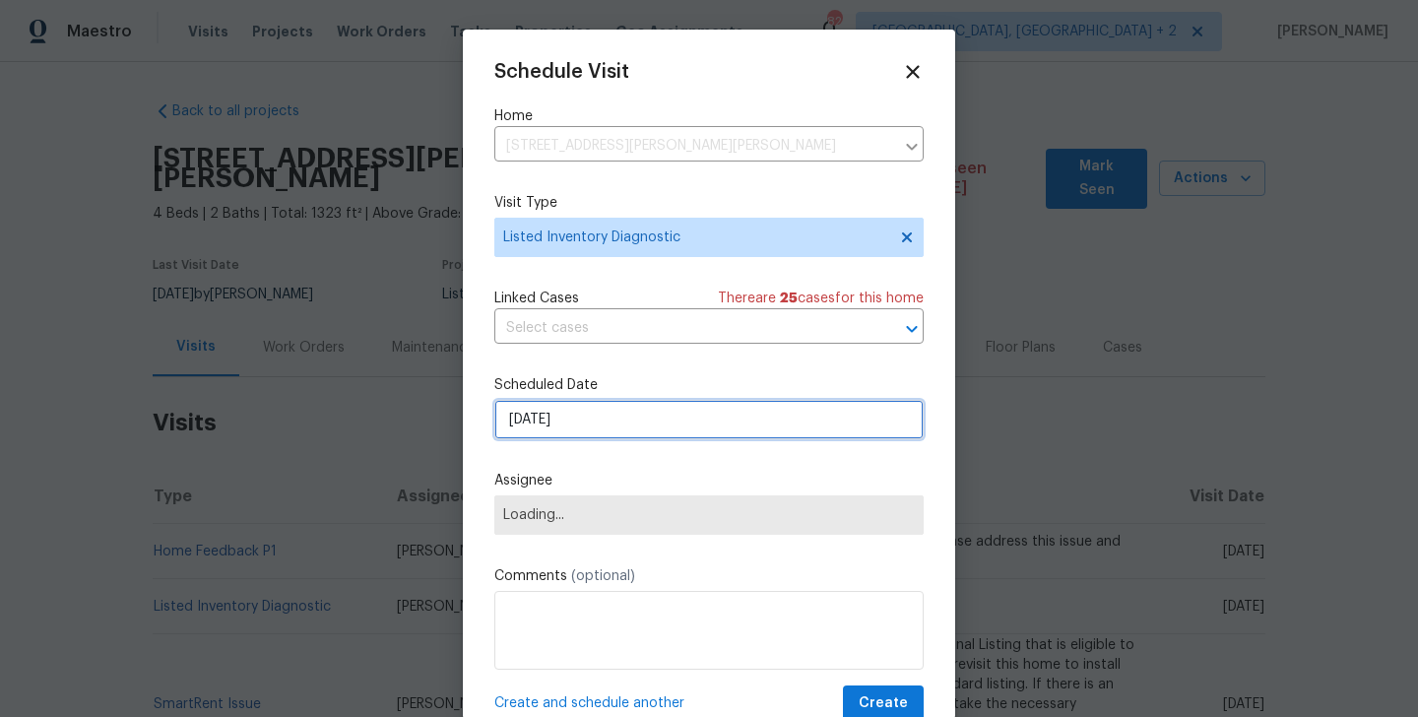
click at [566, 401] on input "[DATE]" at bounding box center [708, 419] width 429 height 39
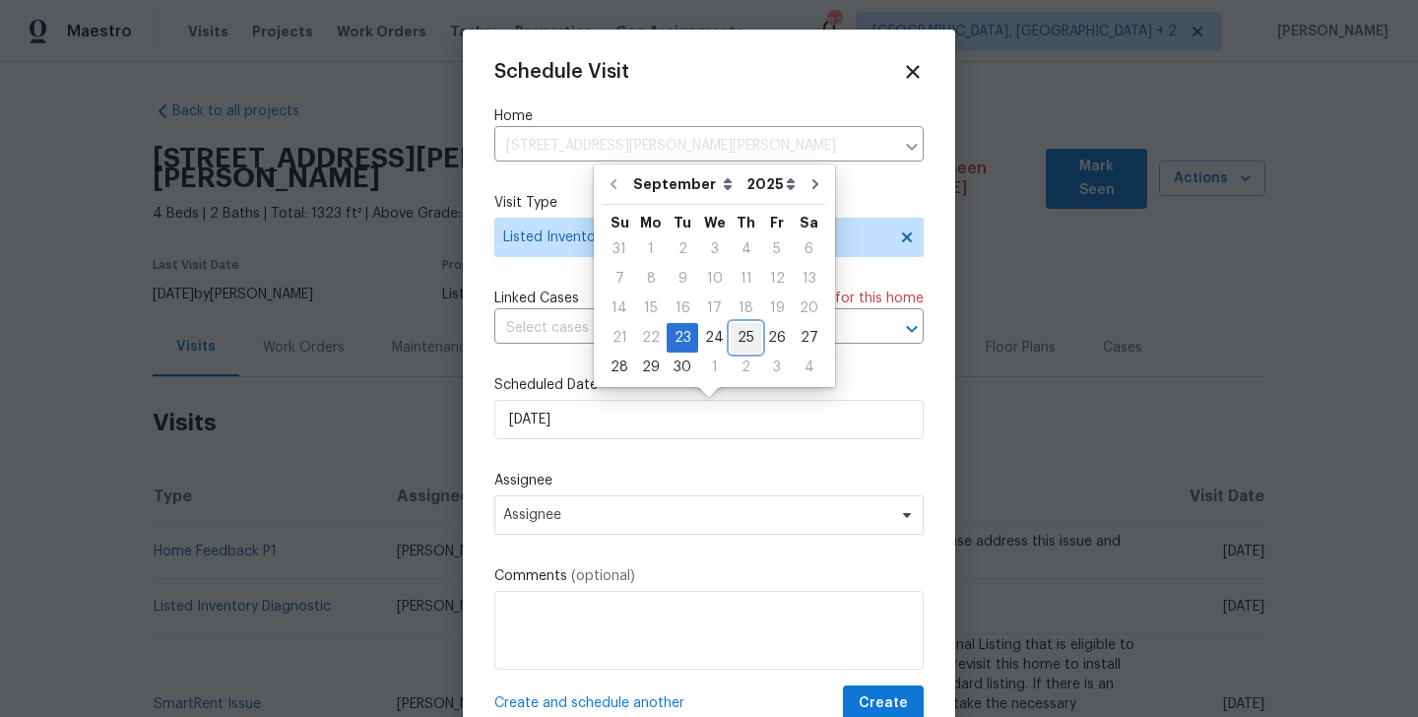
click at [742, 342] on div "25" at bounding box center [746, 338] width 31 height 28
type input "[DATE]"
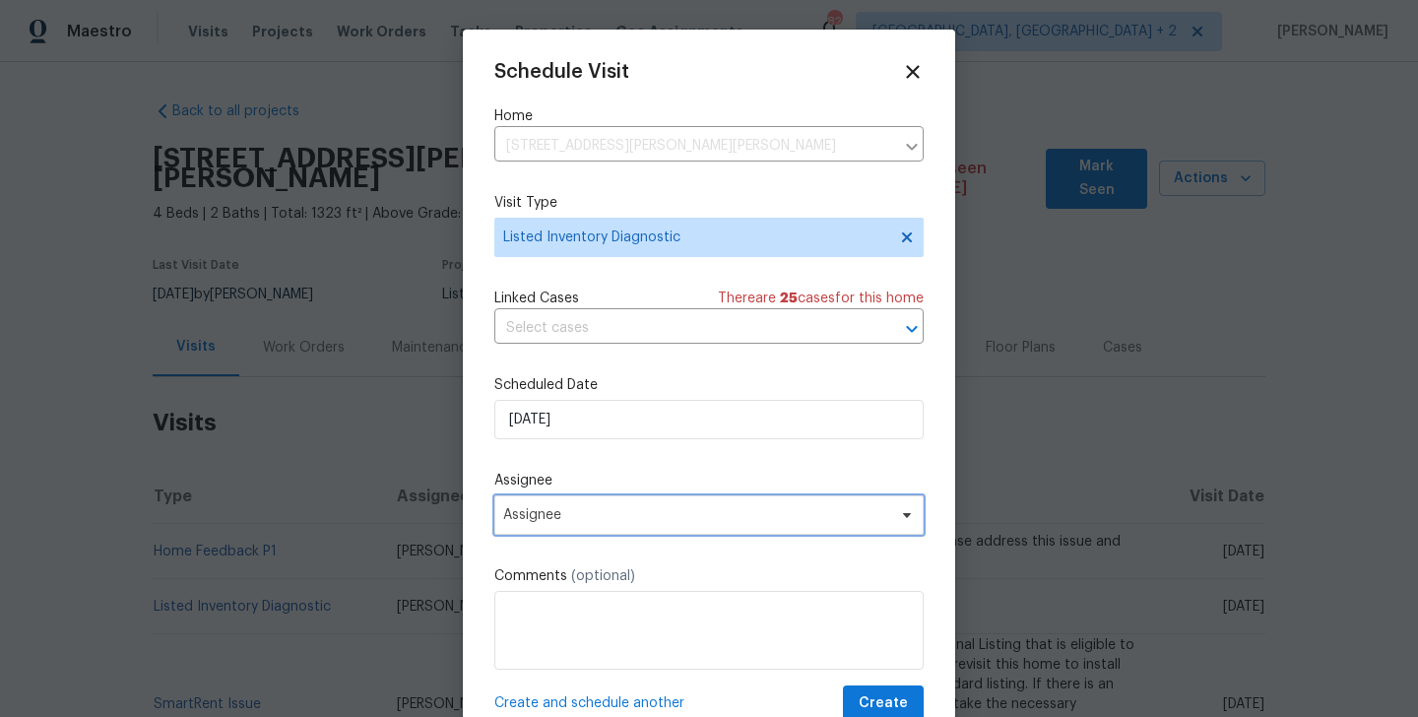
click at [645, 522] on span "Assignee" at bounding box center [696, 515] width 386 height 16
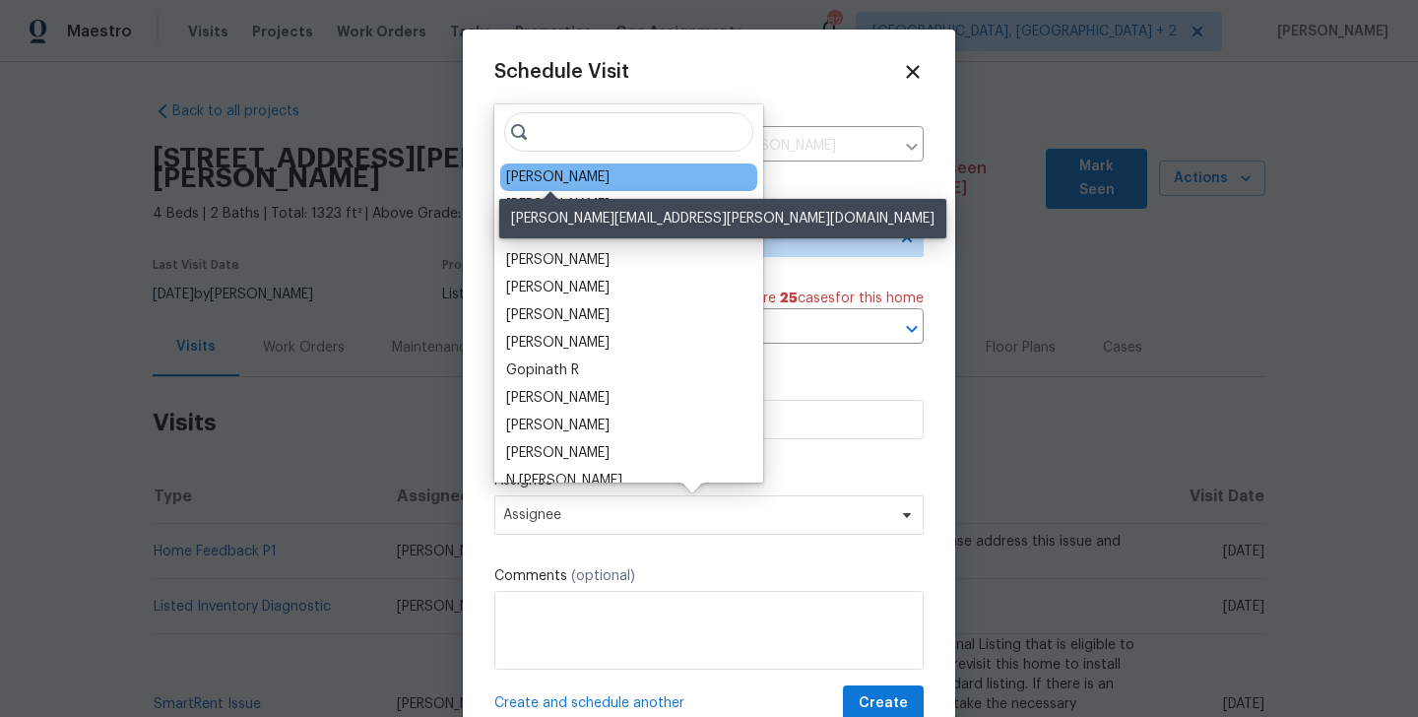
click at [566, 178] on div "[PERSON_NAME]" at bounding box center [557, 177] width 103 height 20
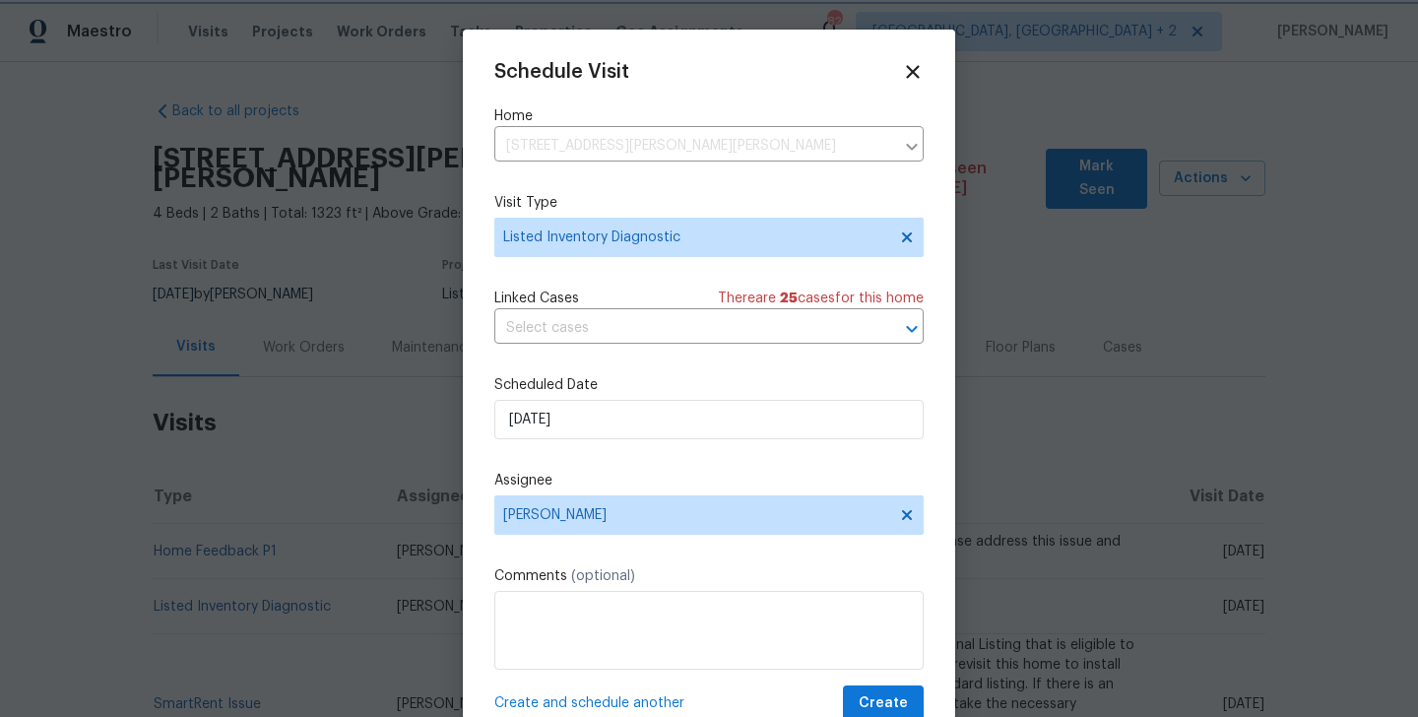
scroll to position [35, 0]
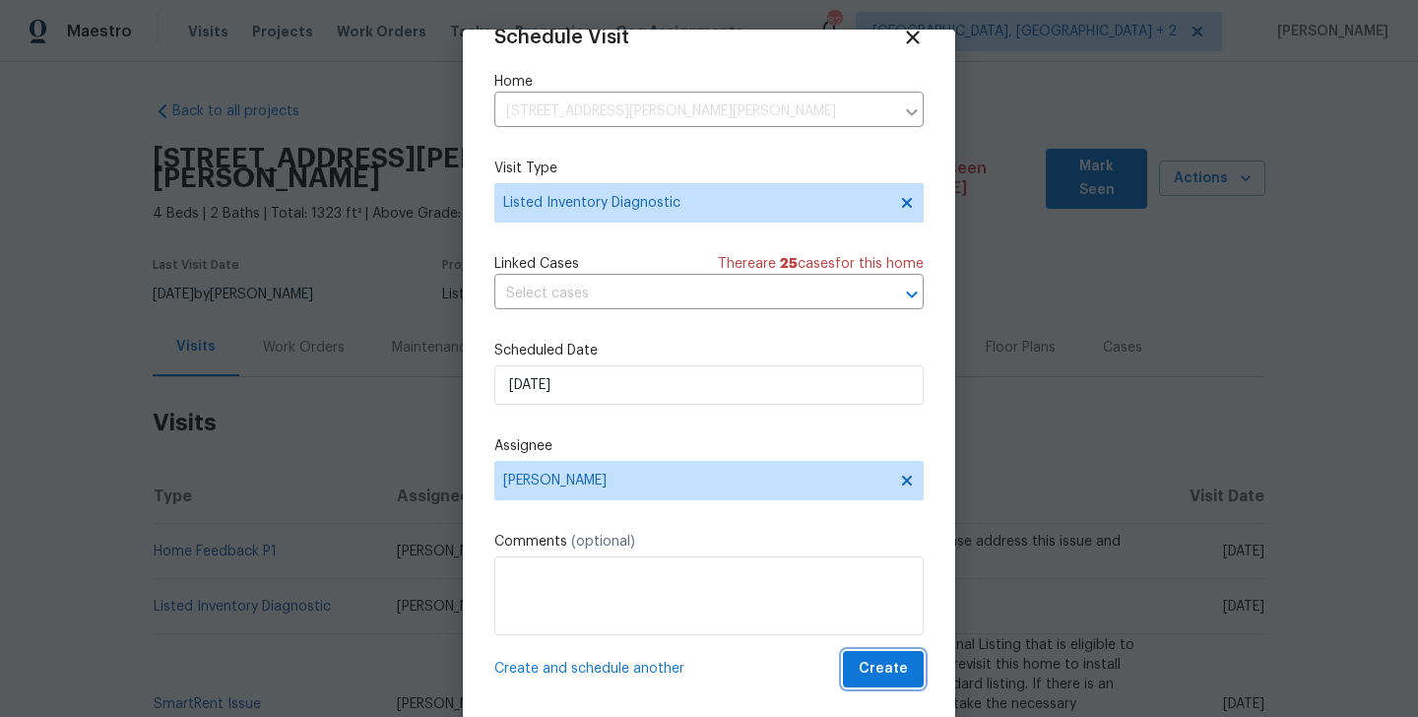
click at [893, 677] on span "Create" at bounding box center [883, 669] width 49 height 25
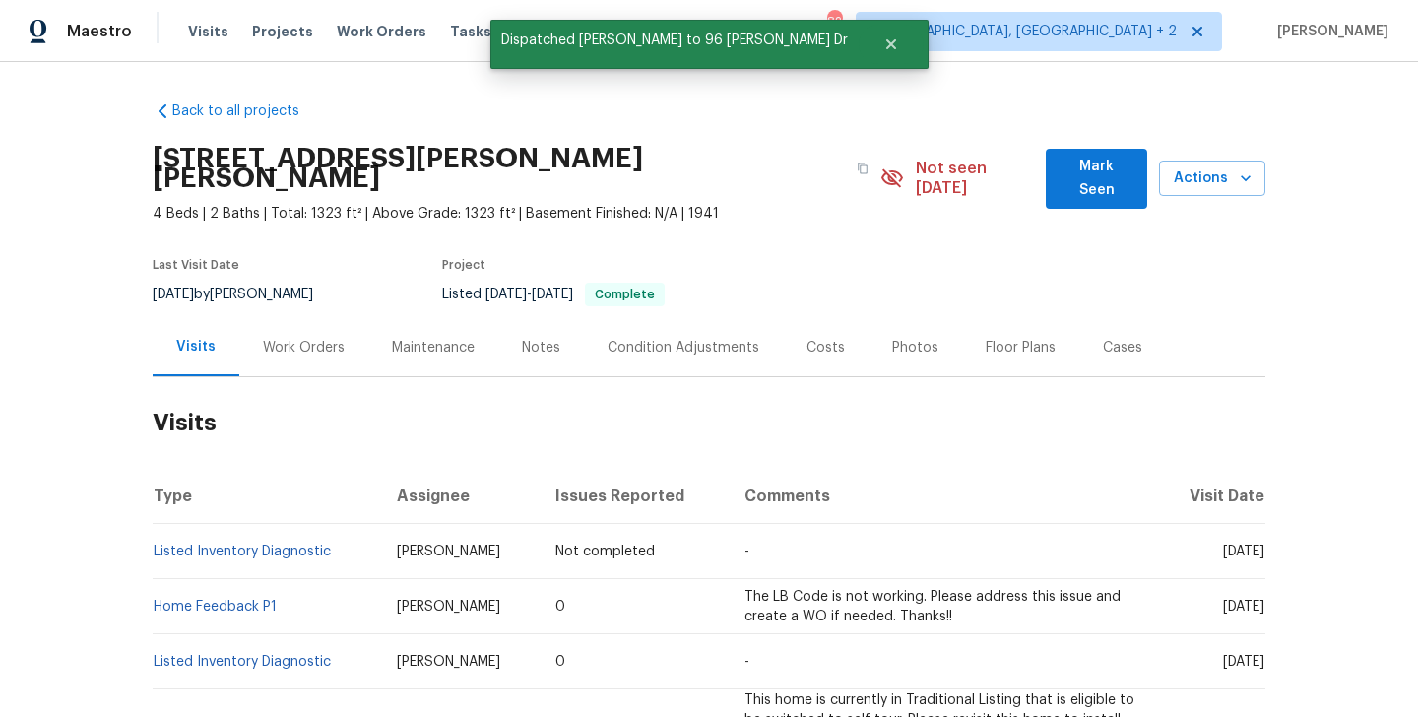
click at [353, 531] on td "Listed Inventory Diagnostic" at bounding box center [267, 551] width 228 height 55
copy link "Listed Inventory Diagnostic"
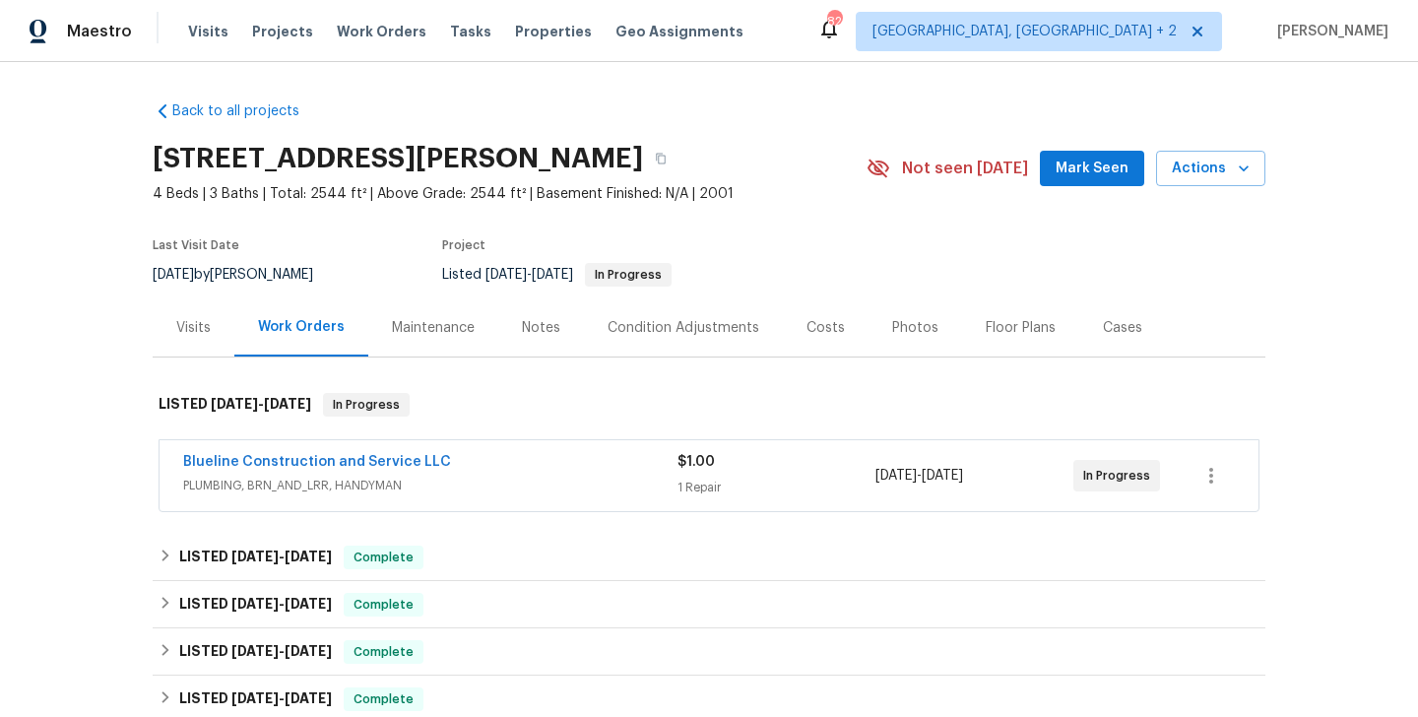
click at [459, 463] on div "Blueline Construction and Service LLC" at bounding box center [430, 464] width 494 height 24
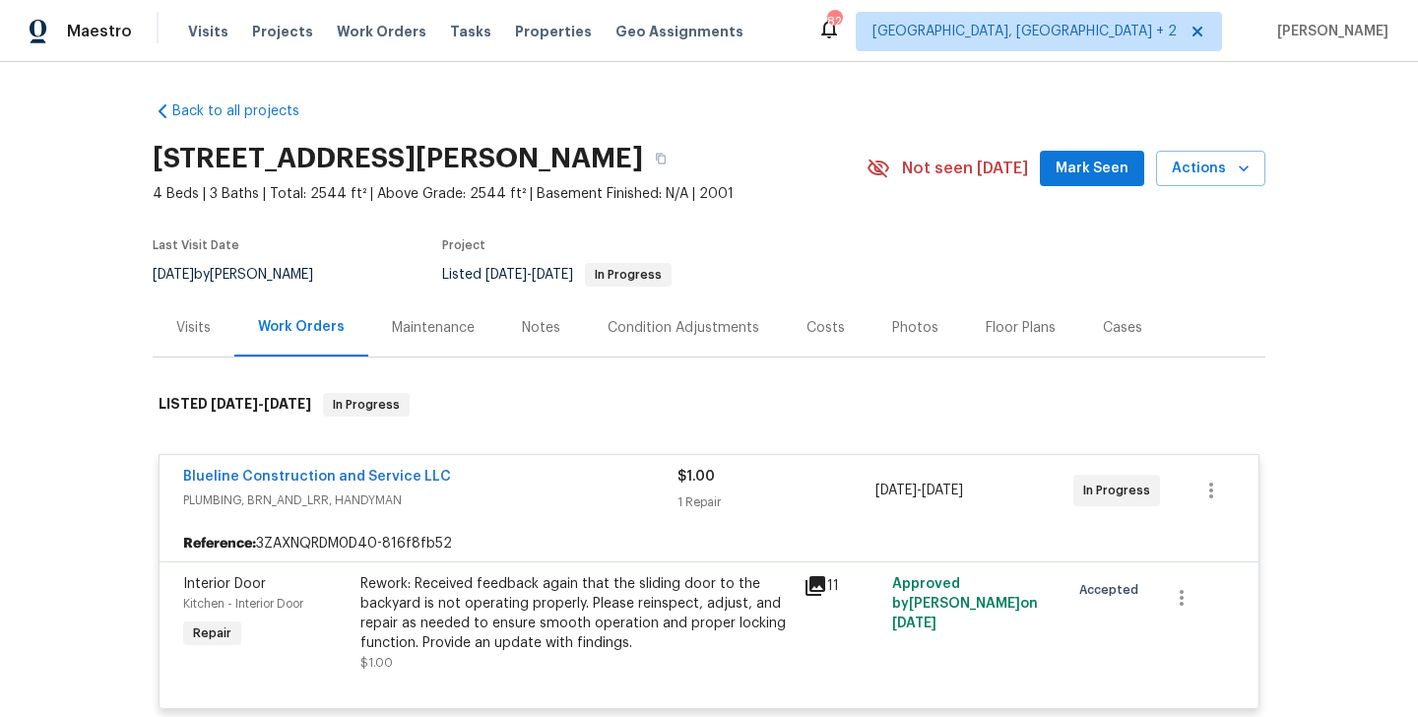
click at [458, 475] on div "Blueline Construction and Service LLC" at bounding box center [430, 479] width 494 height 24
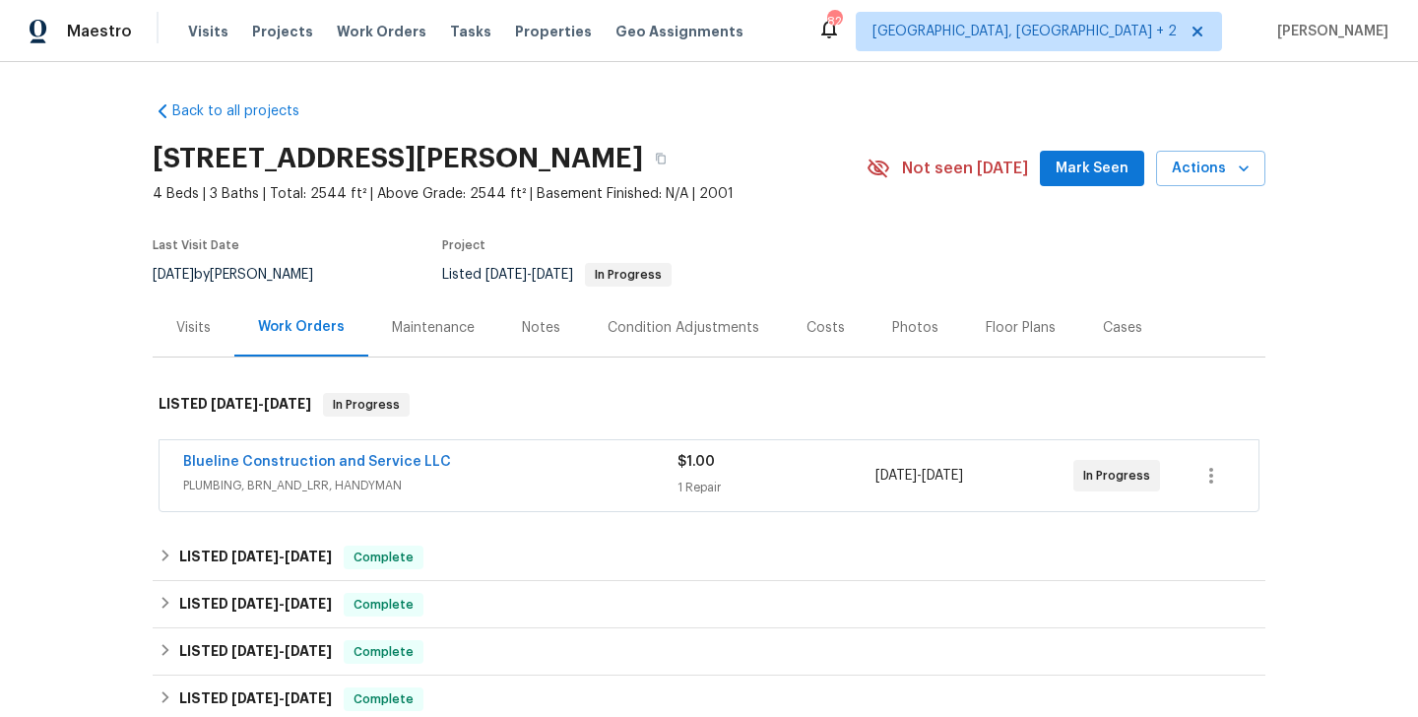
click at [202, 329] on div "Visits" at bounding box center [193, 328] width 34 height 20
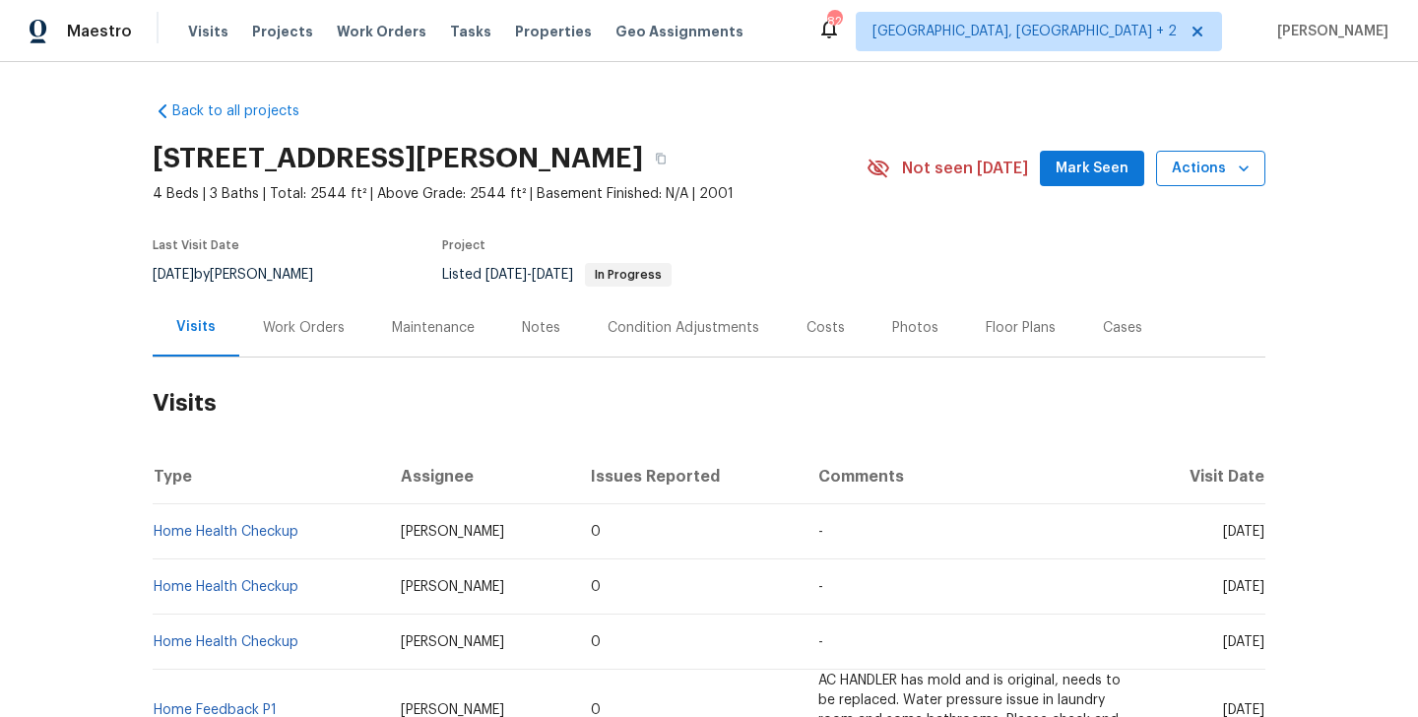
click at [1222, 168] on span "Actions" at bounding box center [1211, 169] width 78 height 25
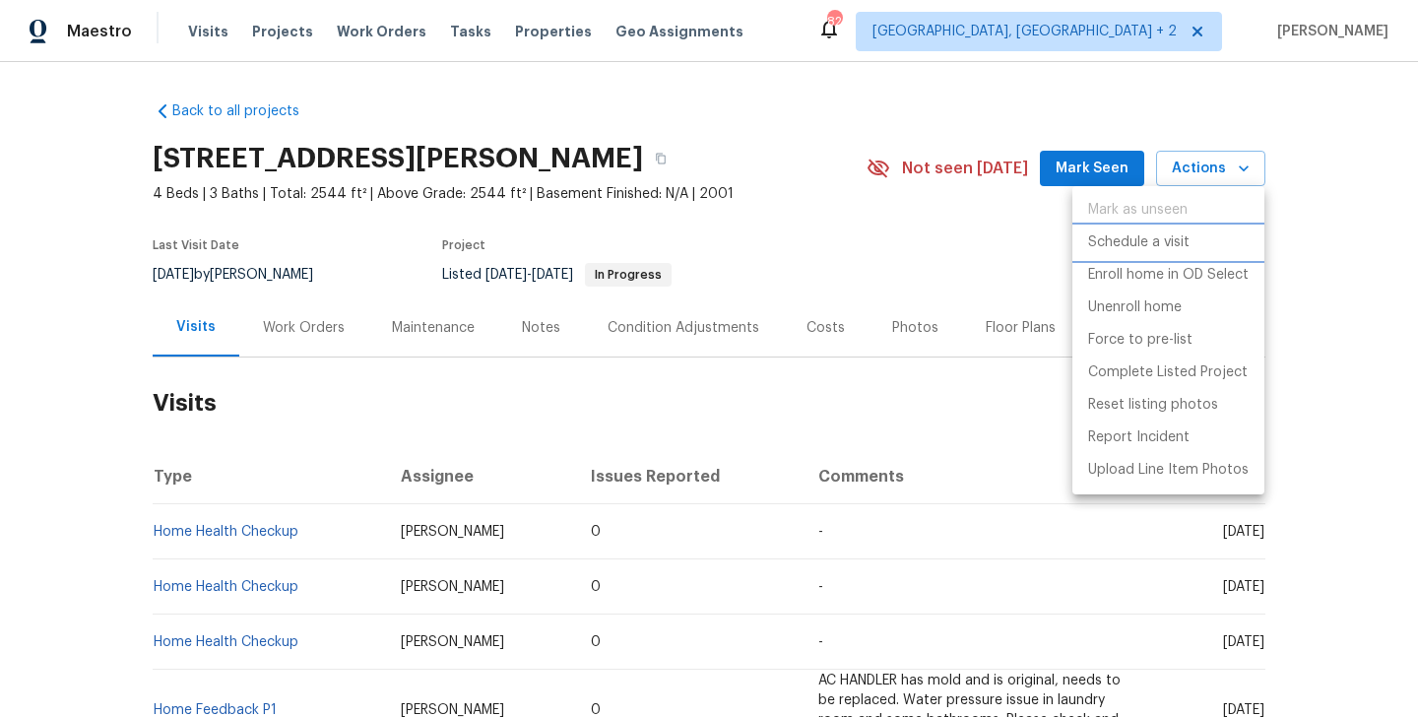
click at [1139, 233] on p "Schedule a visit" at bounding box center [1138, 242] width 101 height 21
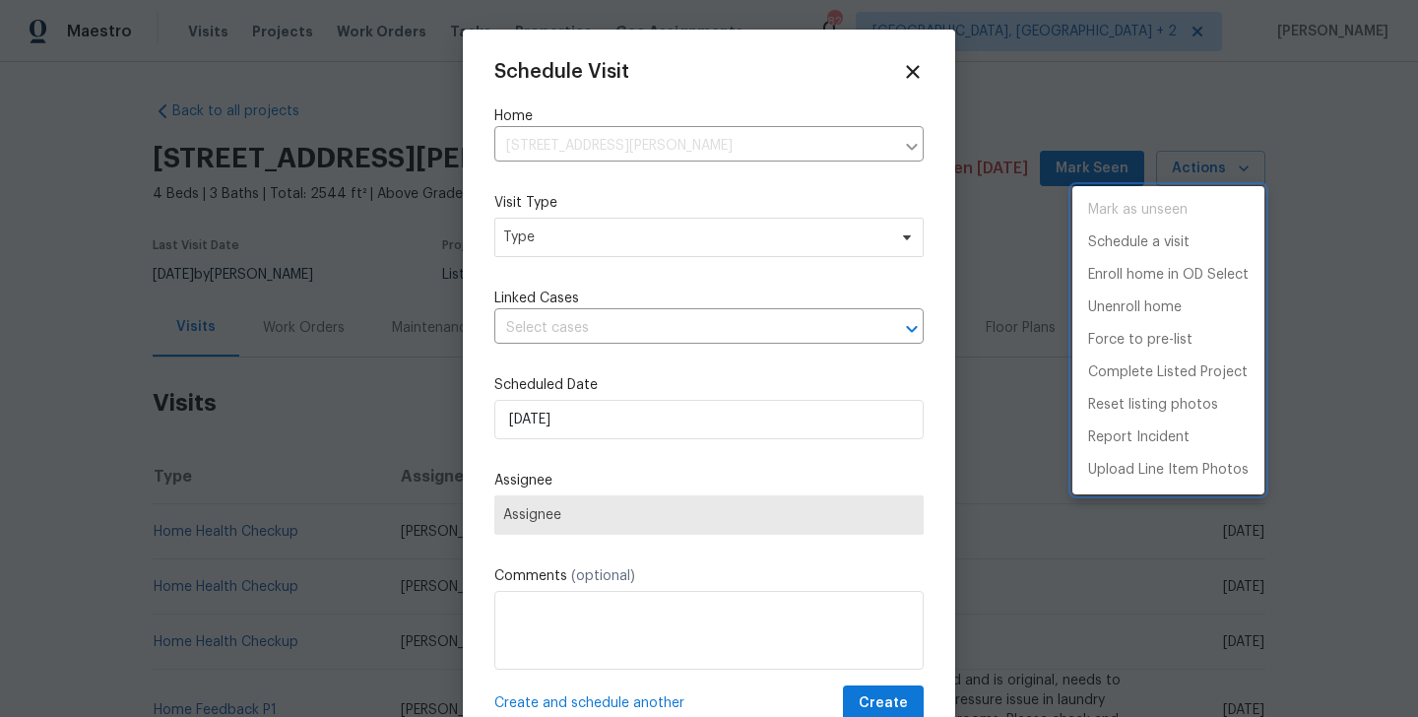
click at [608, 249] on div at bounding box center [709, 358] width 1418 height 717
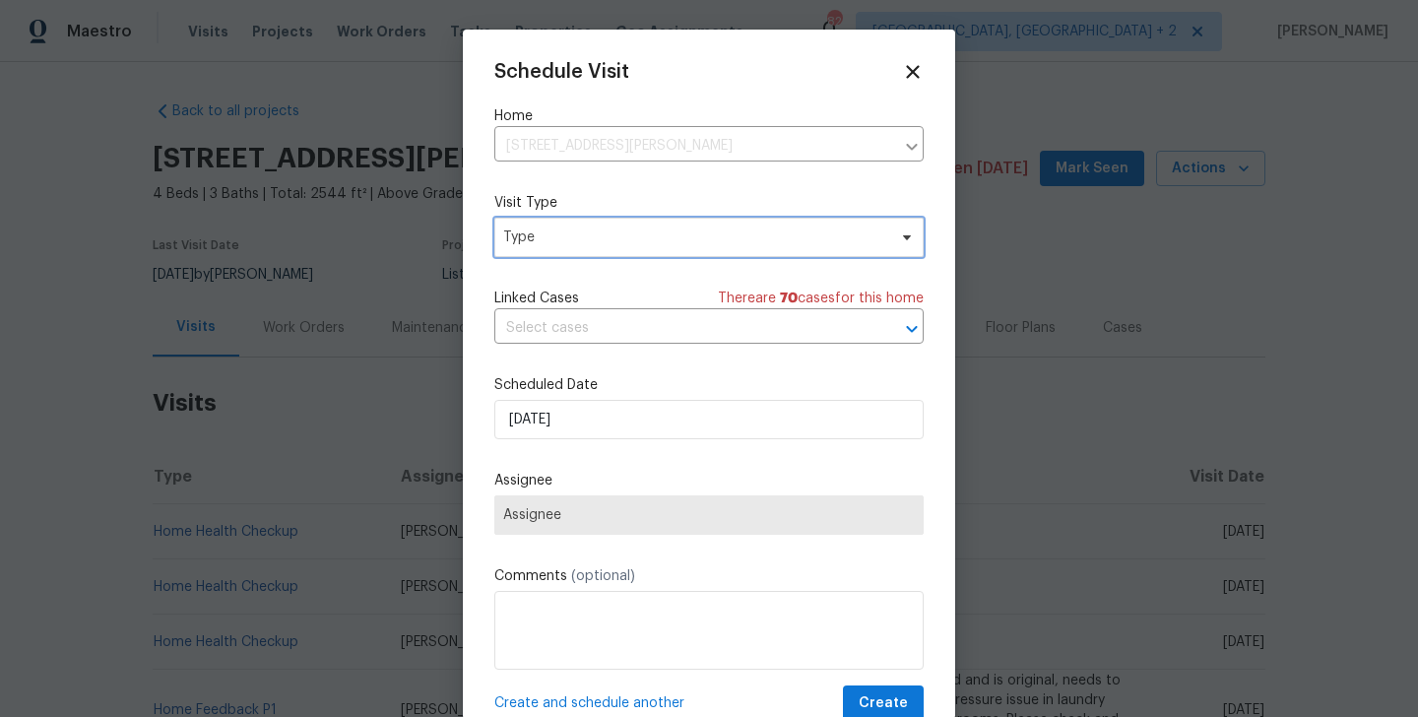
click at [558, 237] on span "Type" at bounding box center [694, 237] width 383 height 20
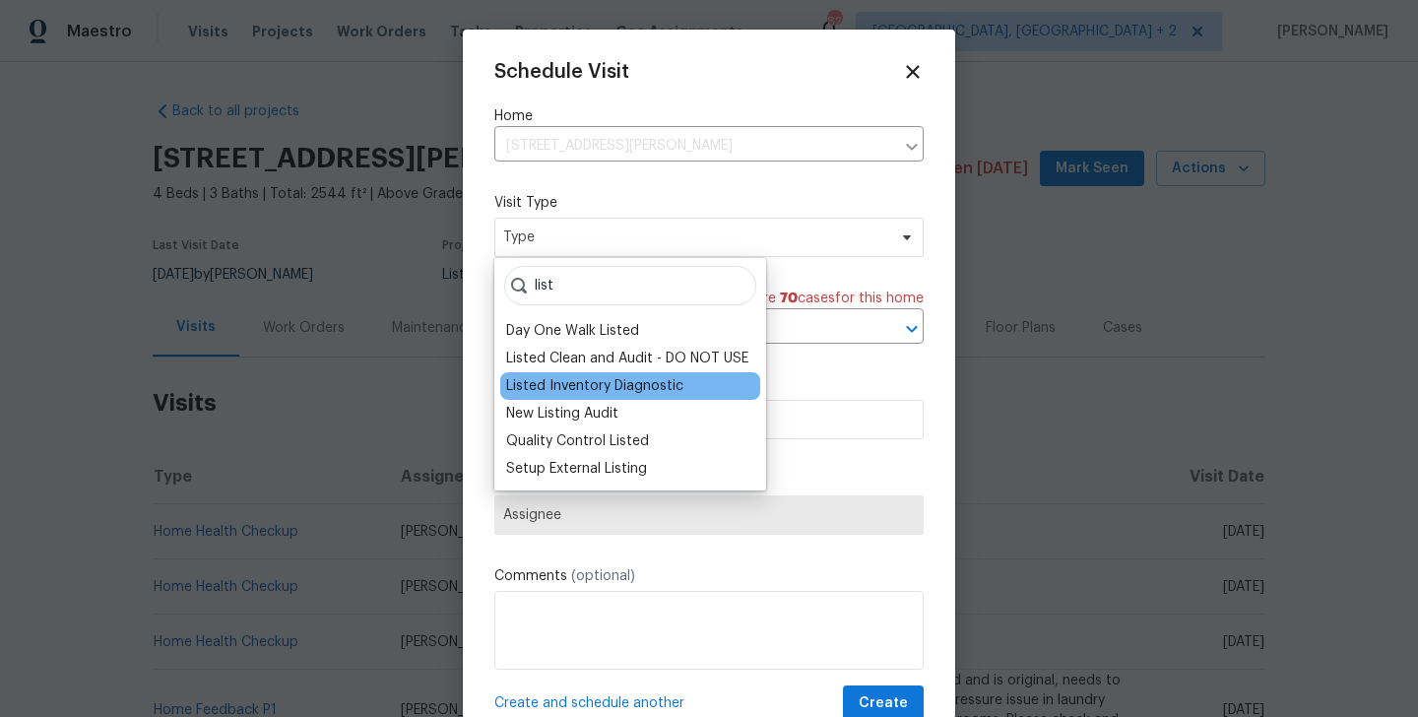
type input "list"
click at [581, 374] on div "Listed Inventory Diagnostic" at bounding box center [630, 386] width 260 height 28
click at [570, 379] on div "Listed Inventory Diagnostic" at bounding box center [594, 386] width 177 height 20
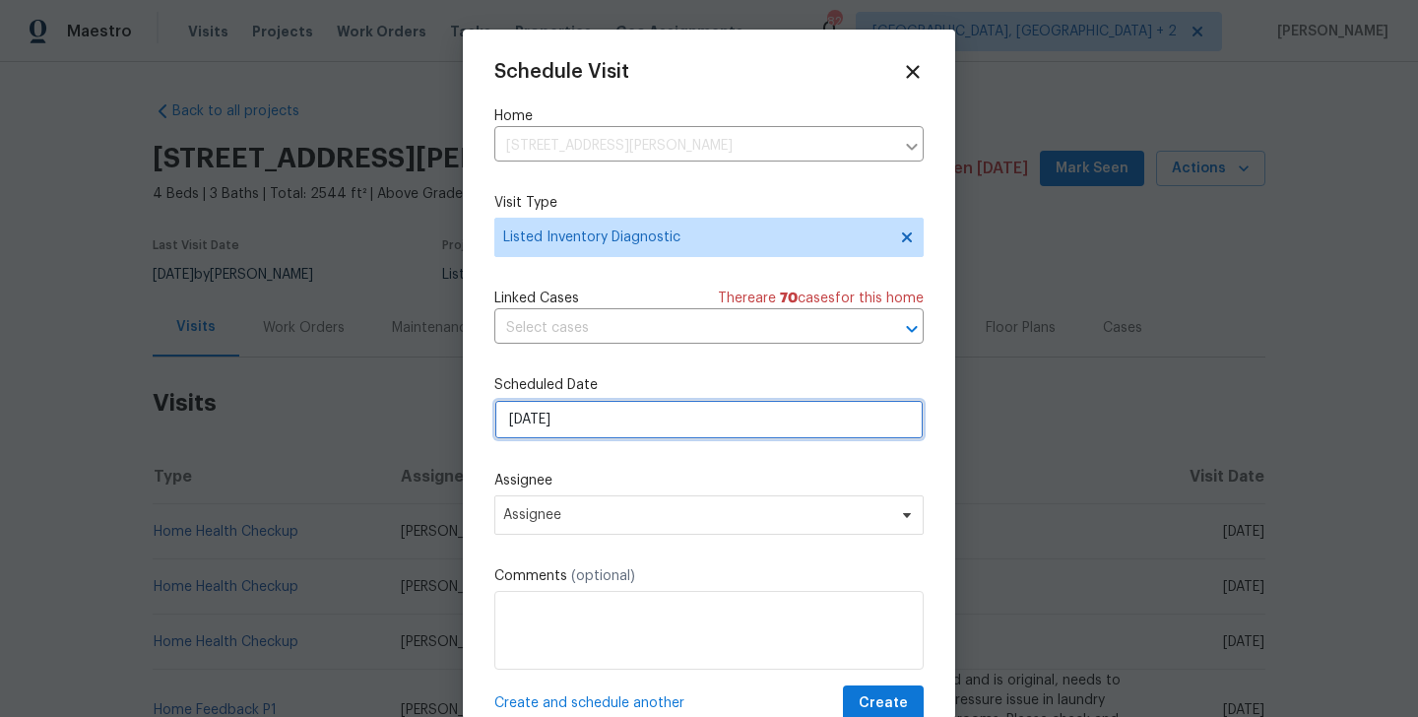
click at [562, 406] on input "[DATE]" at bounding box center [708, 419] width 429 height 39
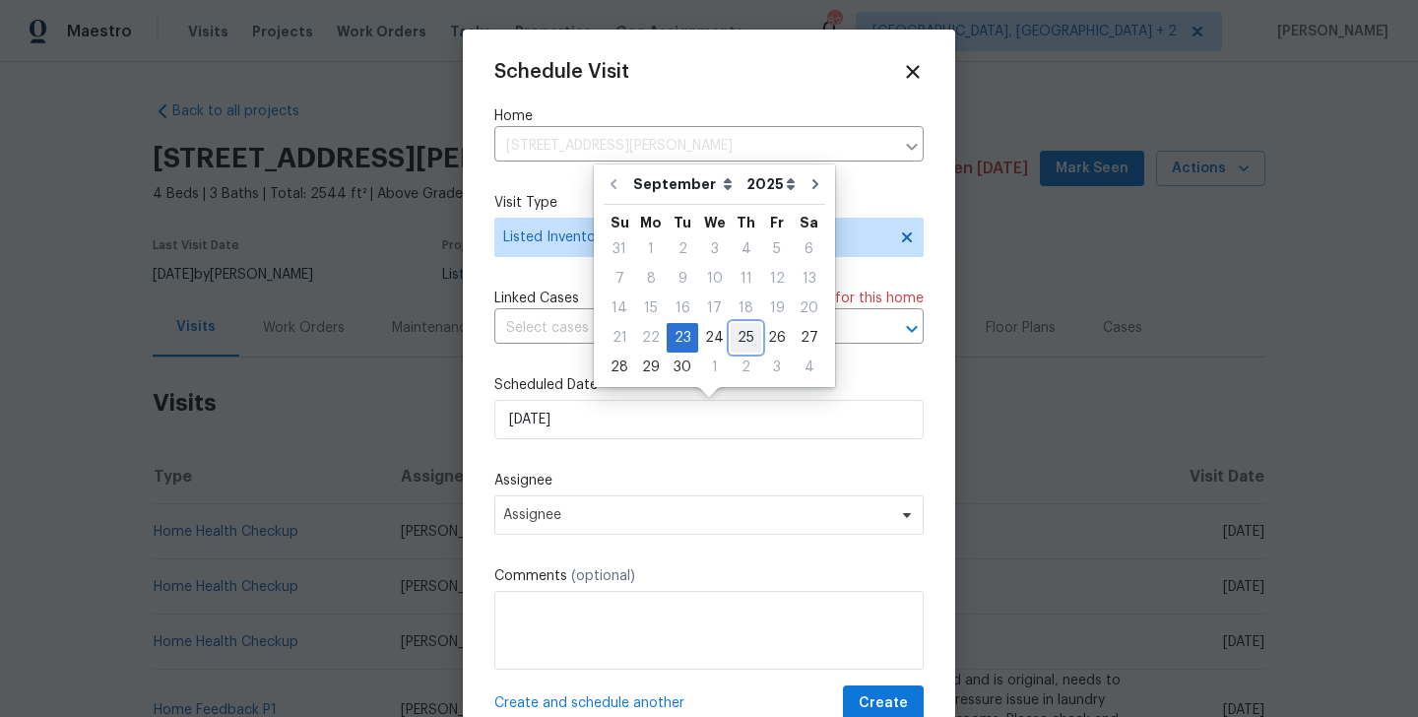
click at [743, 336] on div "25" at bounding box center [746, 338] width 31 height 28
type input "[DATE]"
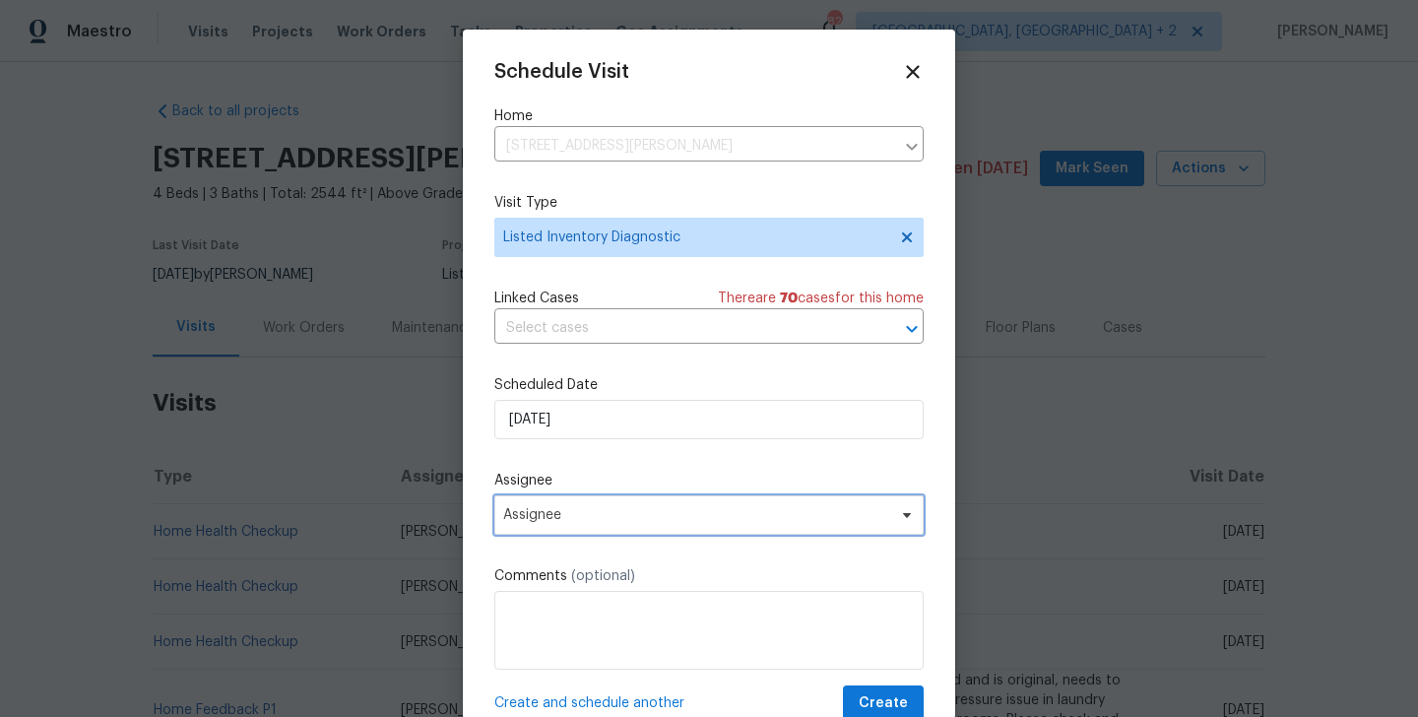
click at [653, 519] on span "Assignee" at bounding box center [696, 515] width 386 height 16
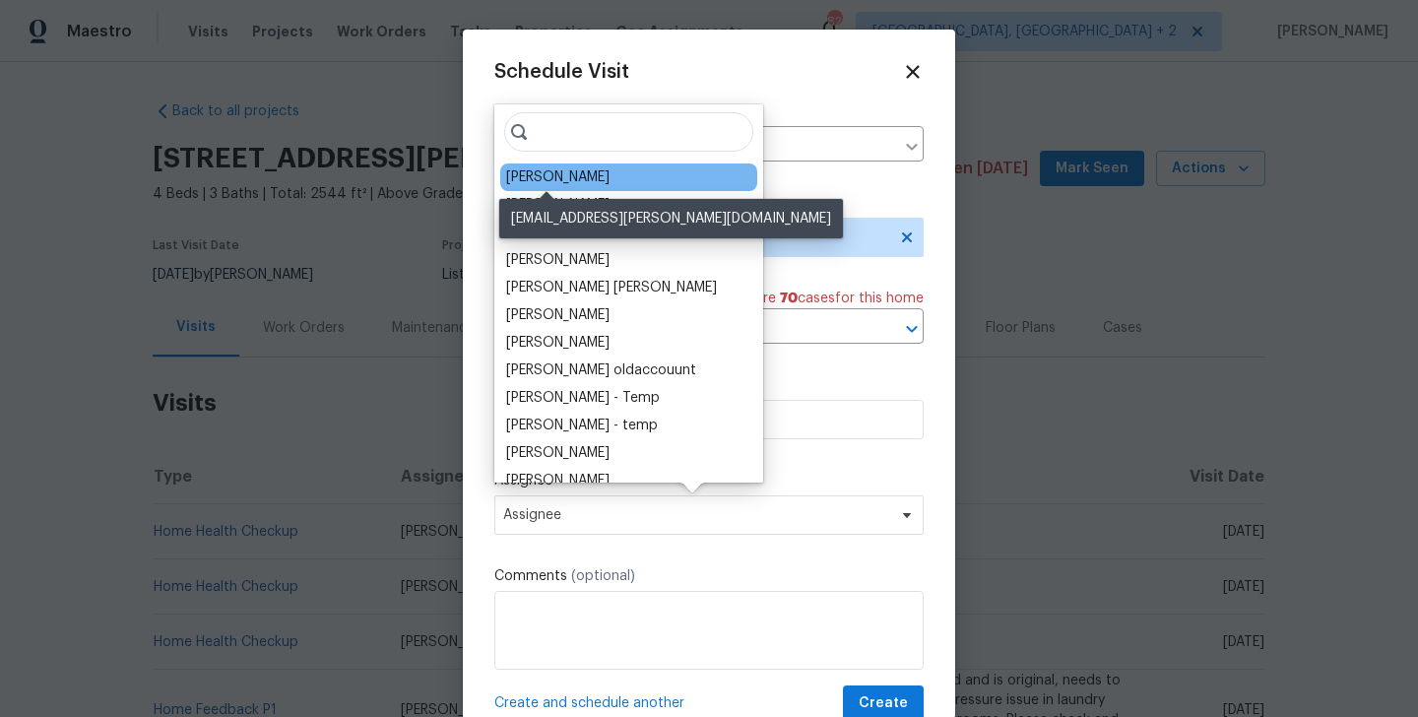
click at [546, 173] on div "[PERSON_NAME]" at bounding box center [557, 177] width 103 height 20
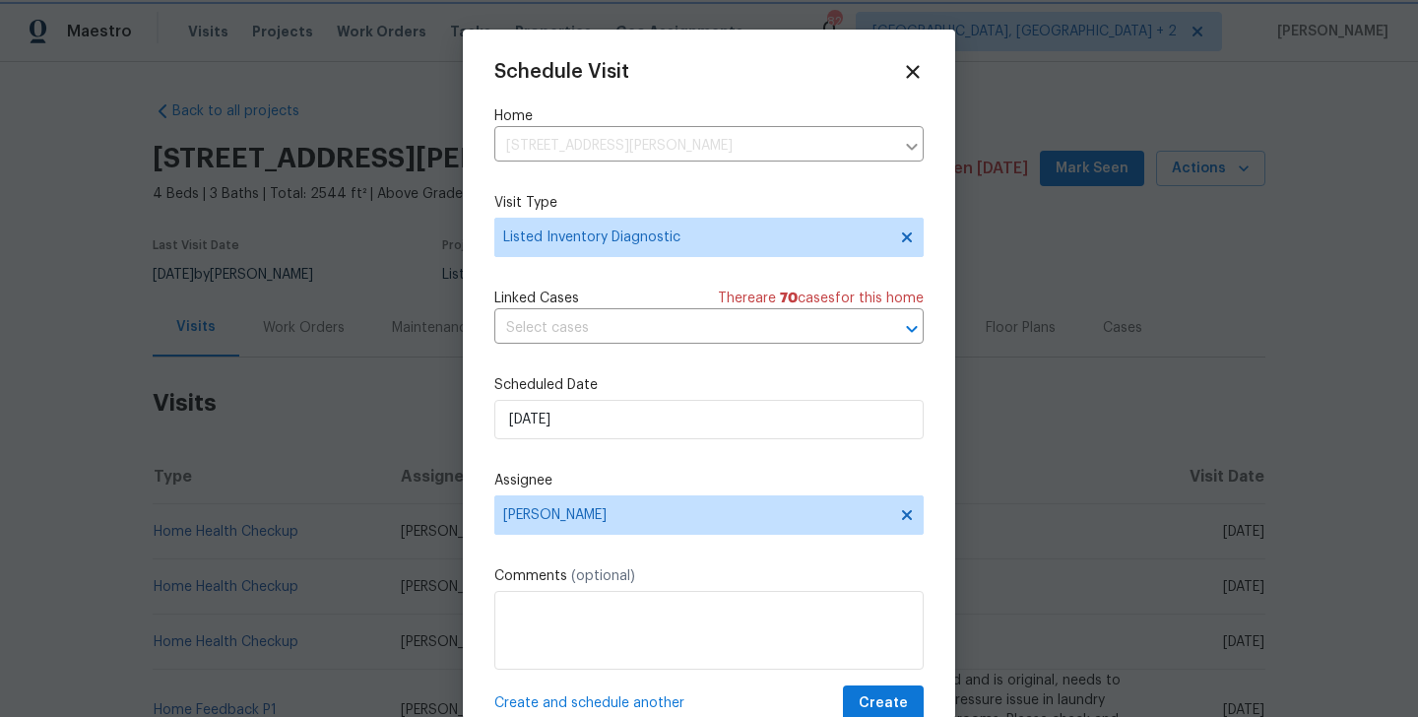
scroll to position [35, 0]
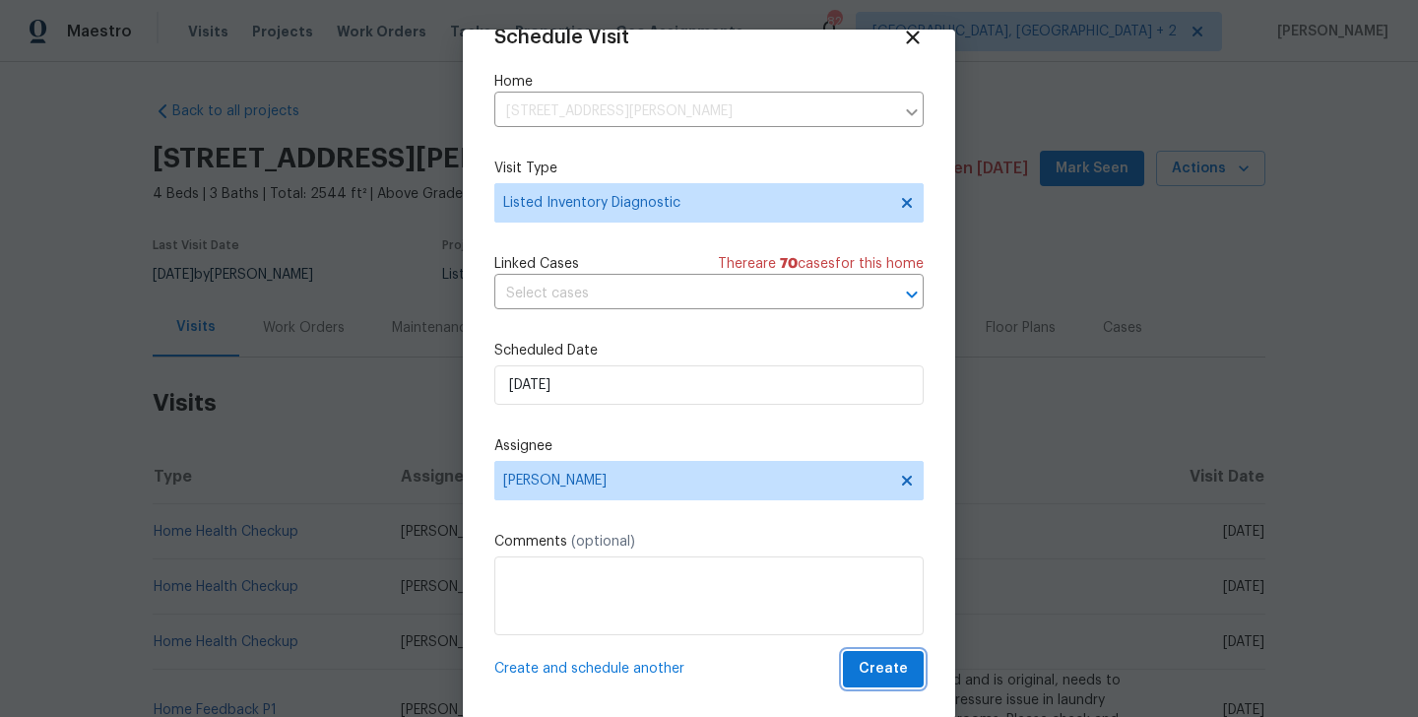
click at [891, 671] on span "Create" at bounding box center [883, 669] width 49 height 25
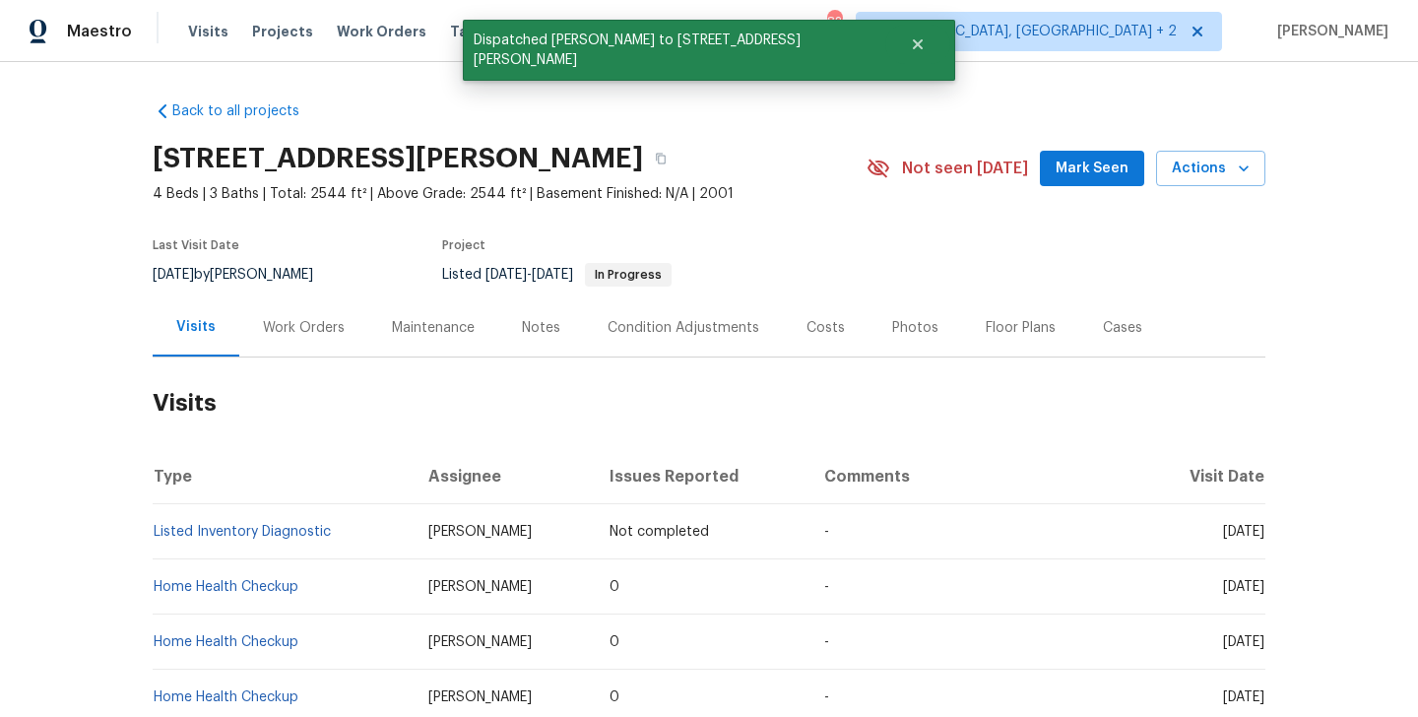
click at [351, 525] on td "Listed Inventory Diagnostic" at bounding box center [283, 531] width 260 height 55
copy link "Listed Inventory Diagnostic"
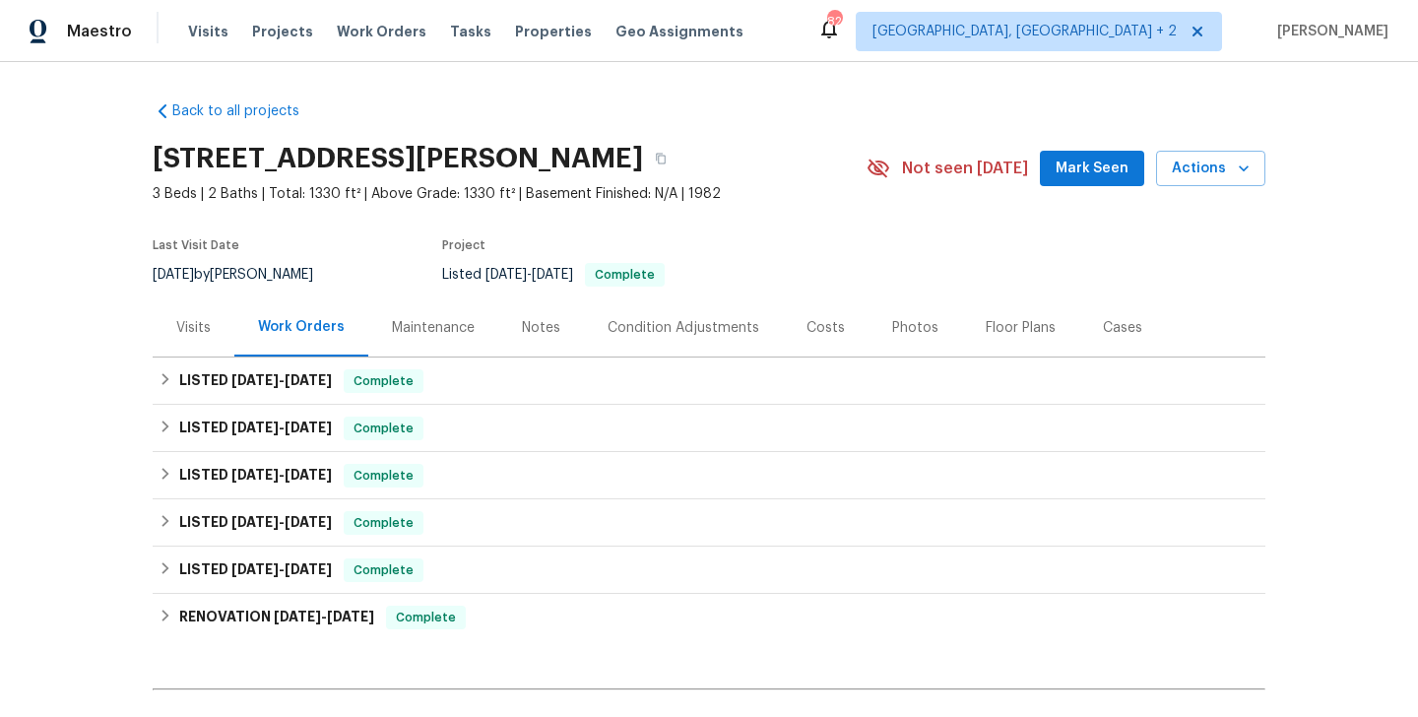
click at [212, 320] on div "Visits" at bounding box center [194, 327] width 82 height 58
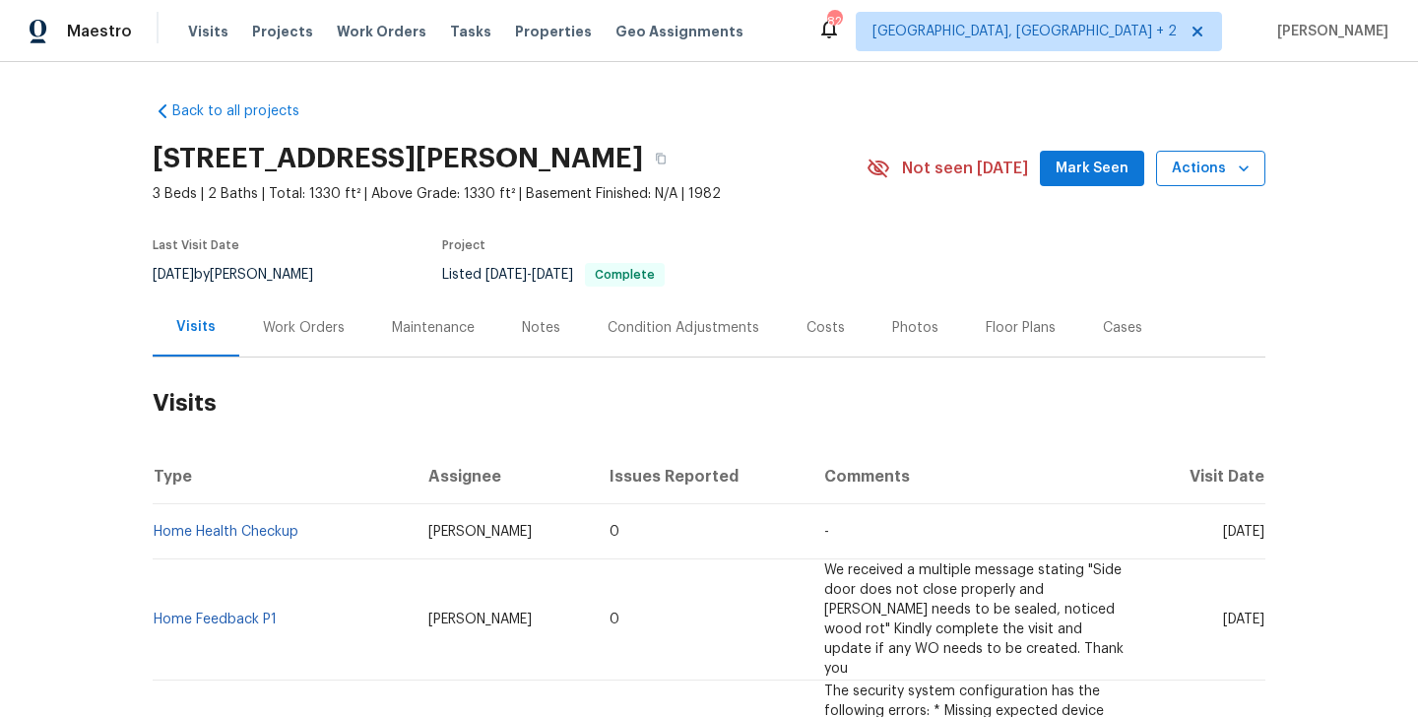
click at [1198, 151] on button "Actions" at bounding box center [1210, 169] width 109 height 36
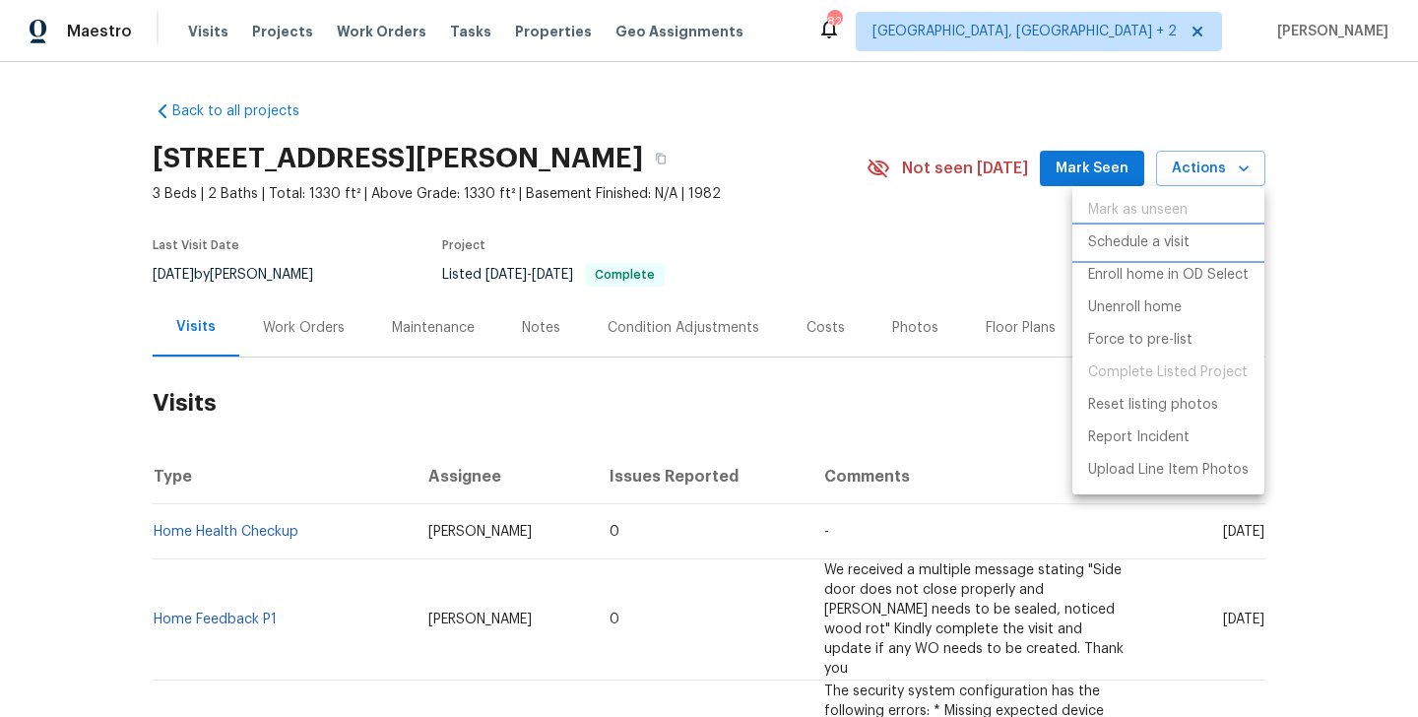
click at [1176, 241] on p "Schedule a visit" at bounding box center [1138, 242] width 101 height 21
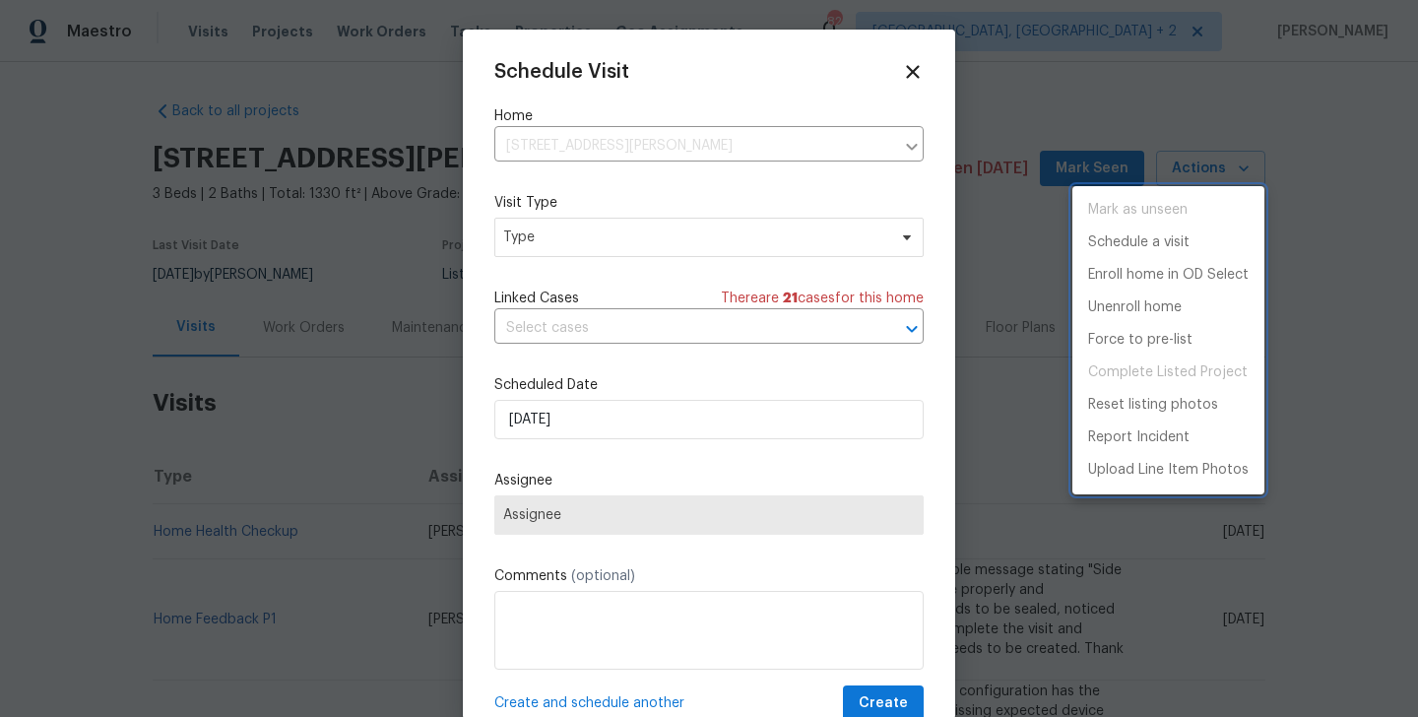
click at [578, 231] on div at bounding box center [709, 358] width 1418 height 717
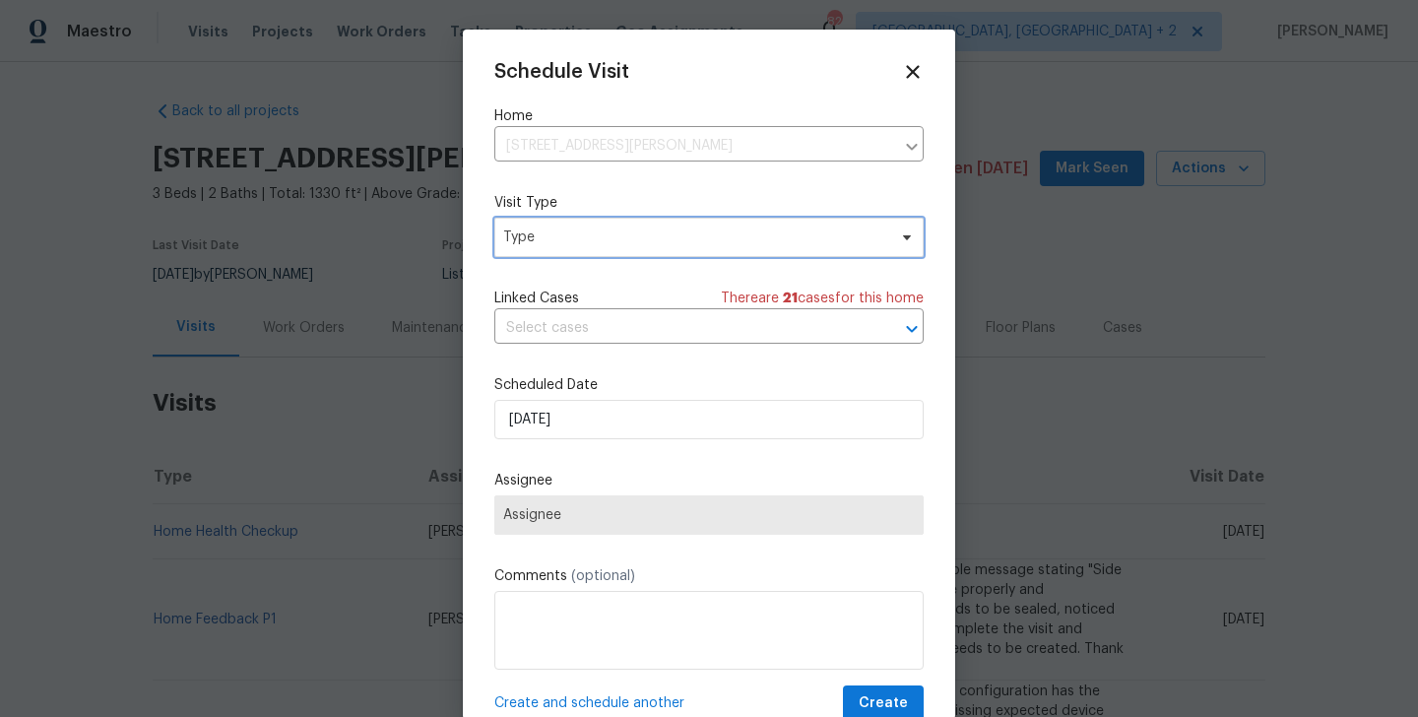
click at [557, 237] on span "Type" at bounding box center [694, 237] width 383 height 20
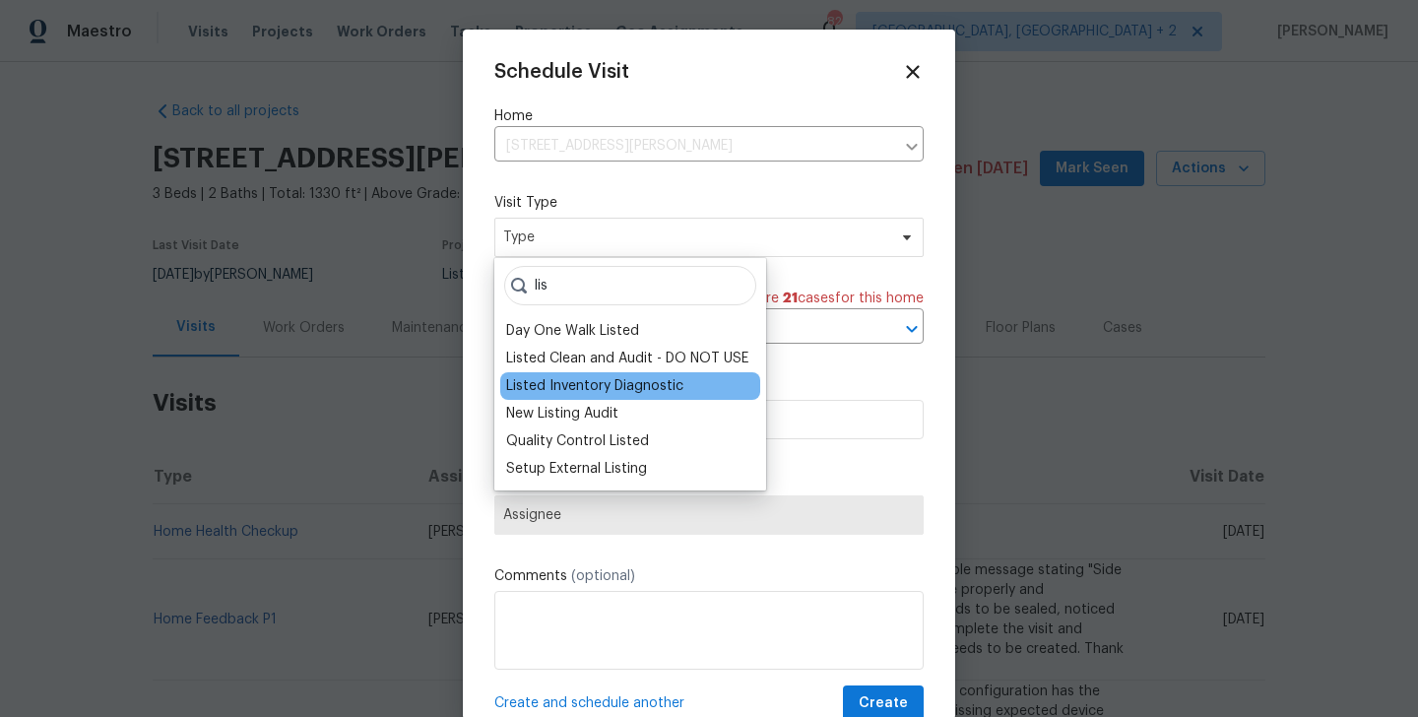
type input "lis"
click at [565, 386] on div "Listed Inventory Diagnostic" at bounding box center [594, 386] width 177 height 20
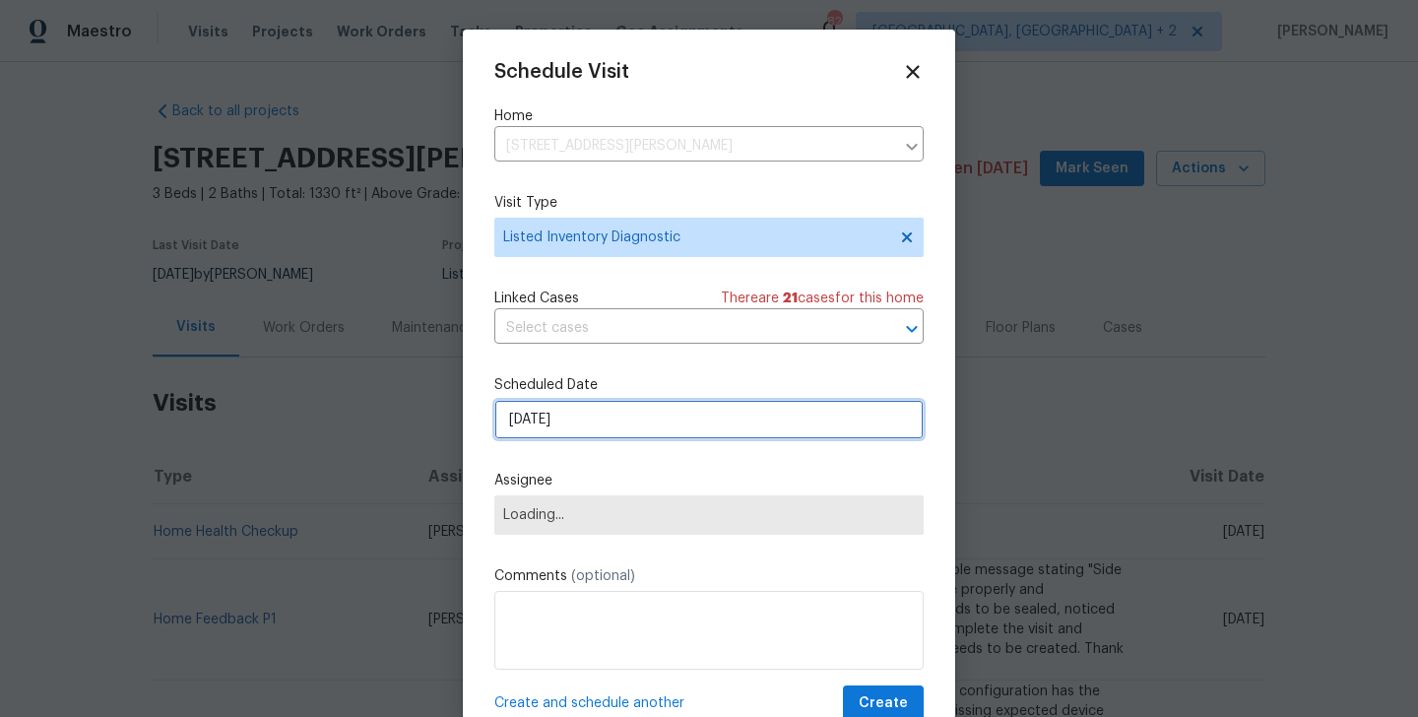
click at [566, 405] on input "[DATE]" at bounding box center [708, 419] width 429 height 39
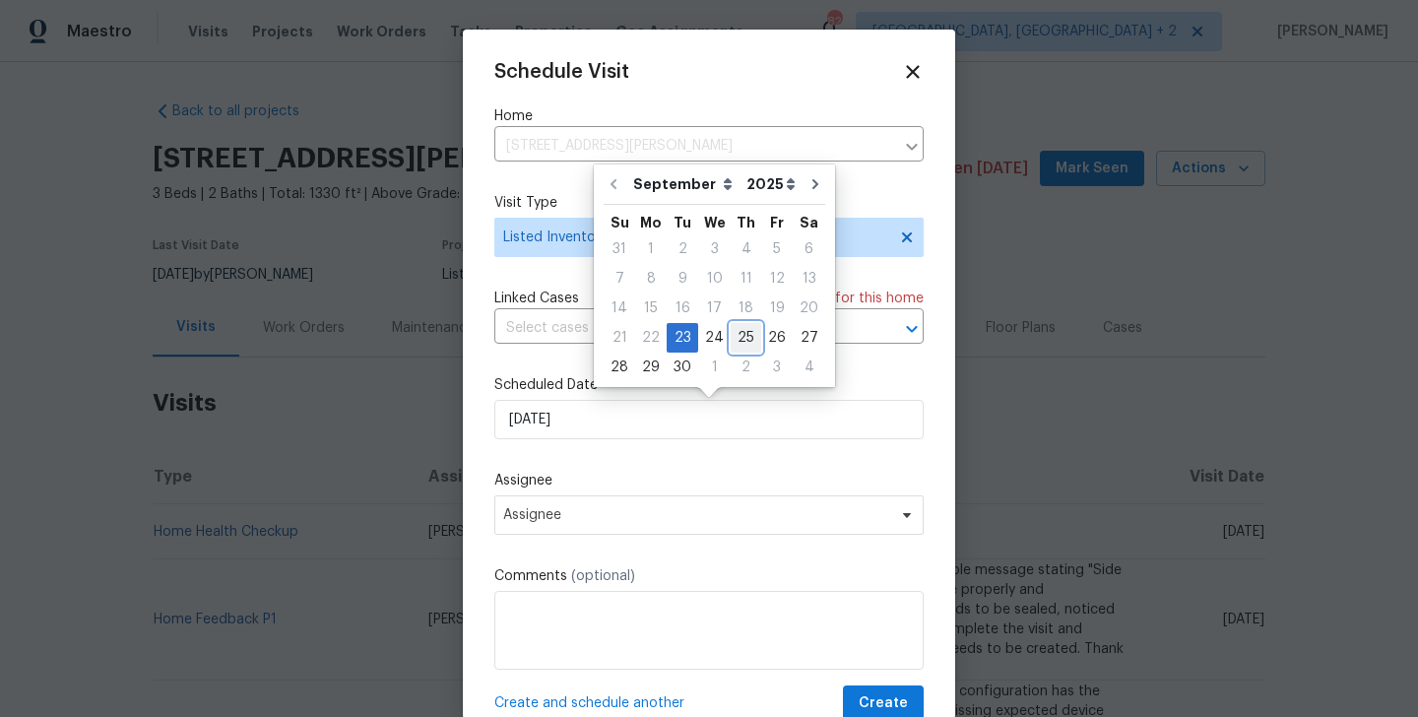
click at [736, 326] on div "25" at bounding box center [746, 338] width 31 height 28
type input "[DATE]"
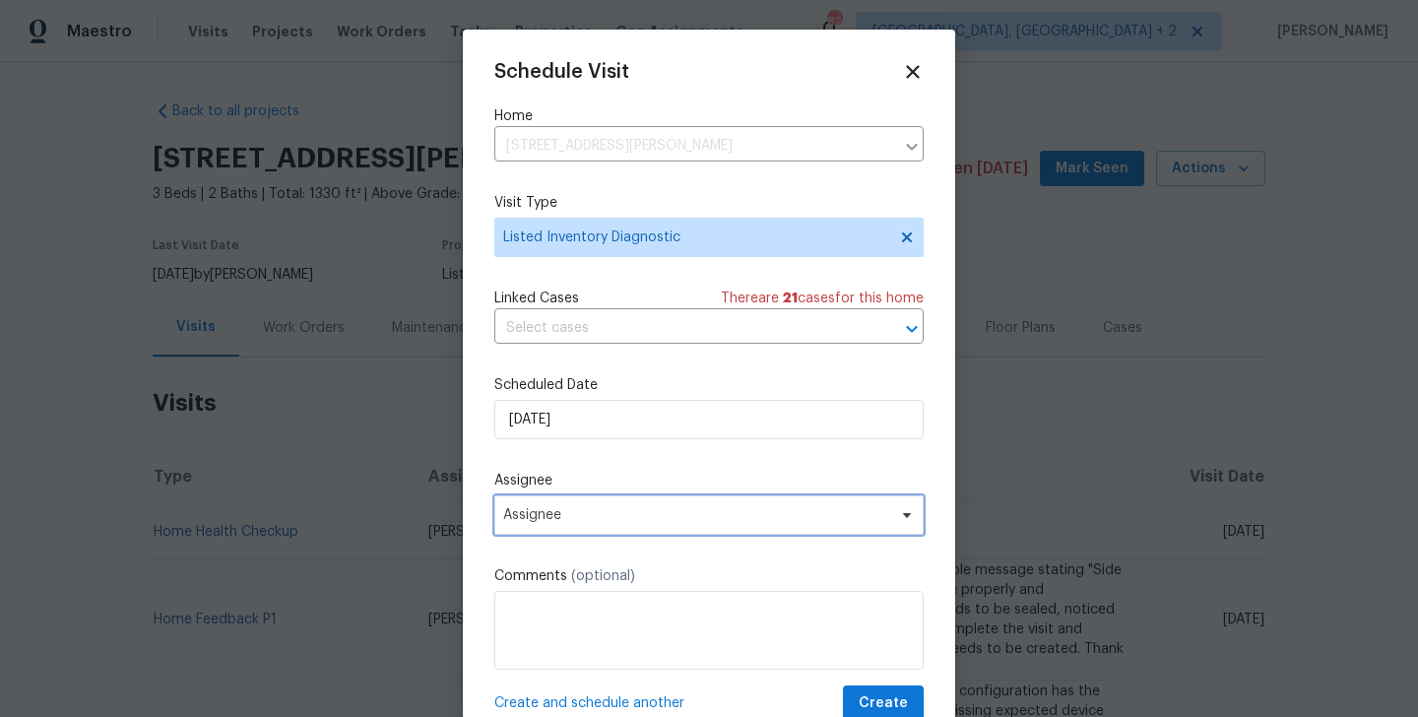
click at [638, 513] on span "Assignee" at bounding box center [696, 515] width 386 height 16
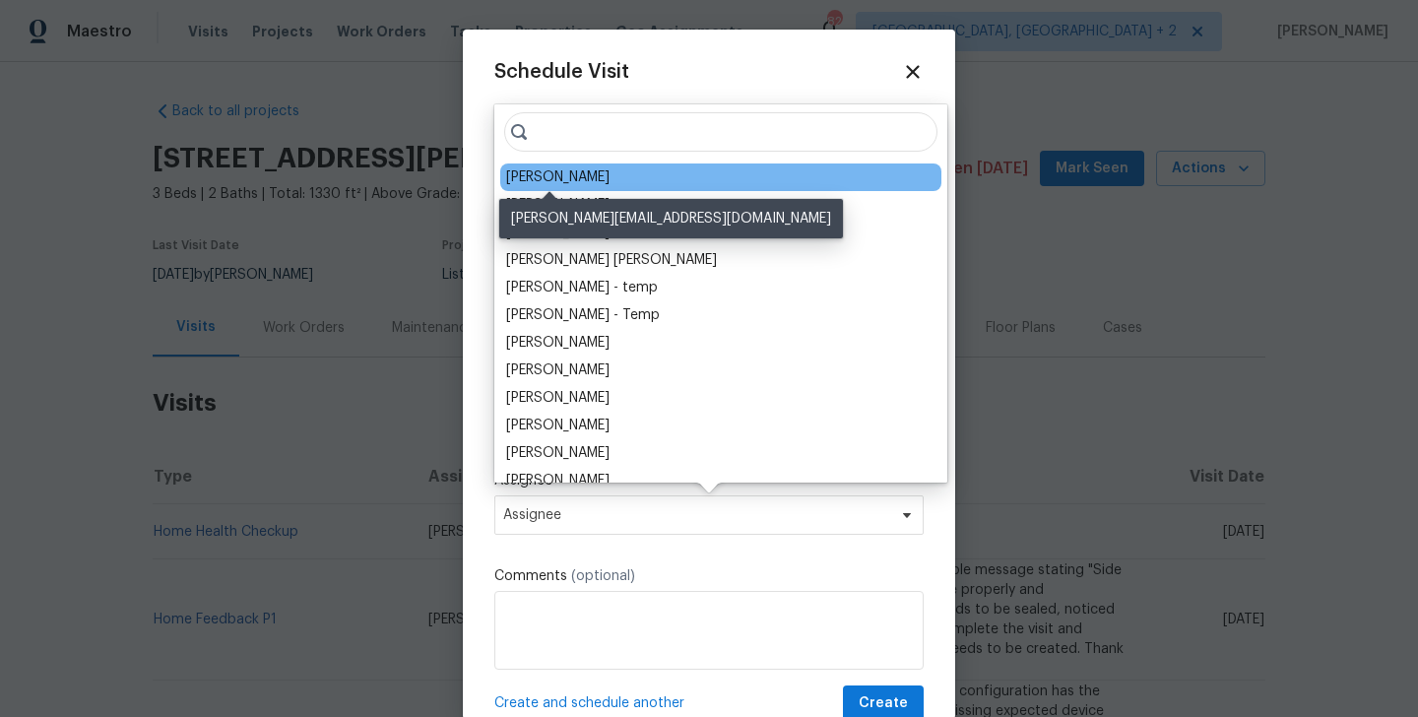
click at [572, 172] on div "[PERSON_NAME]" at bounding box center [557, 177] width 103 height 20
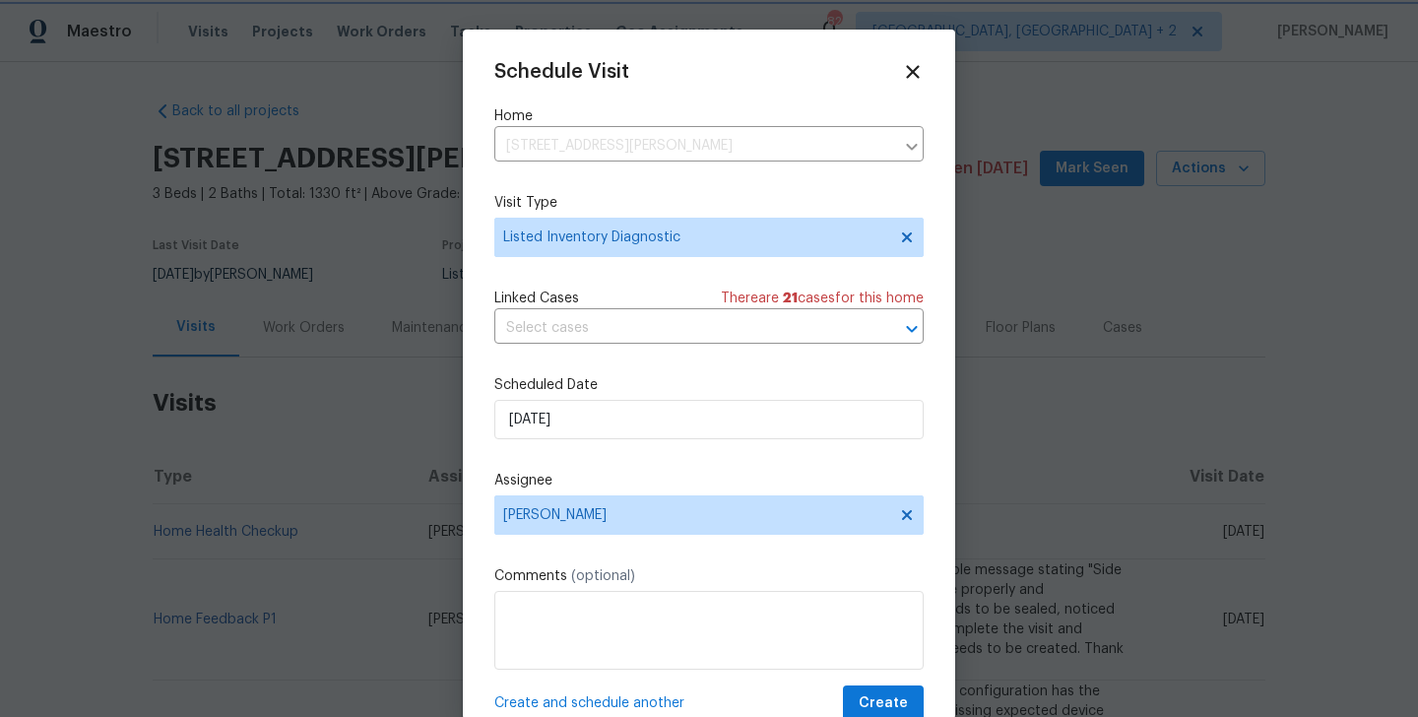
scroll to position [35, 0]
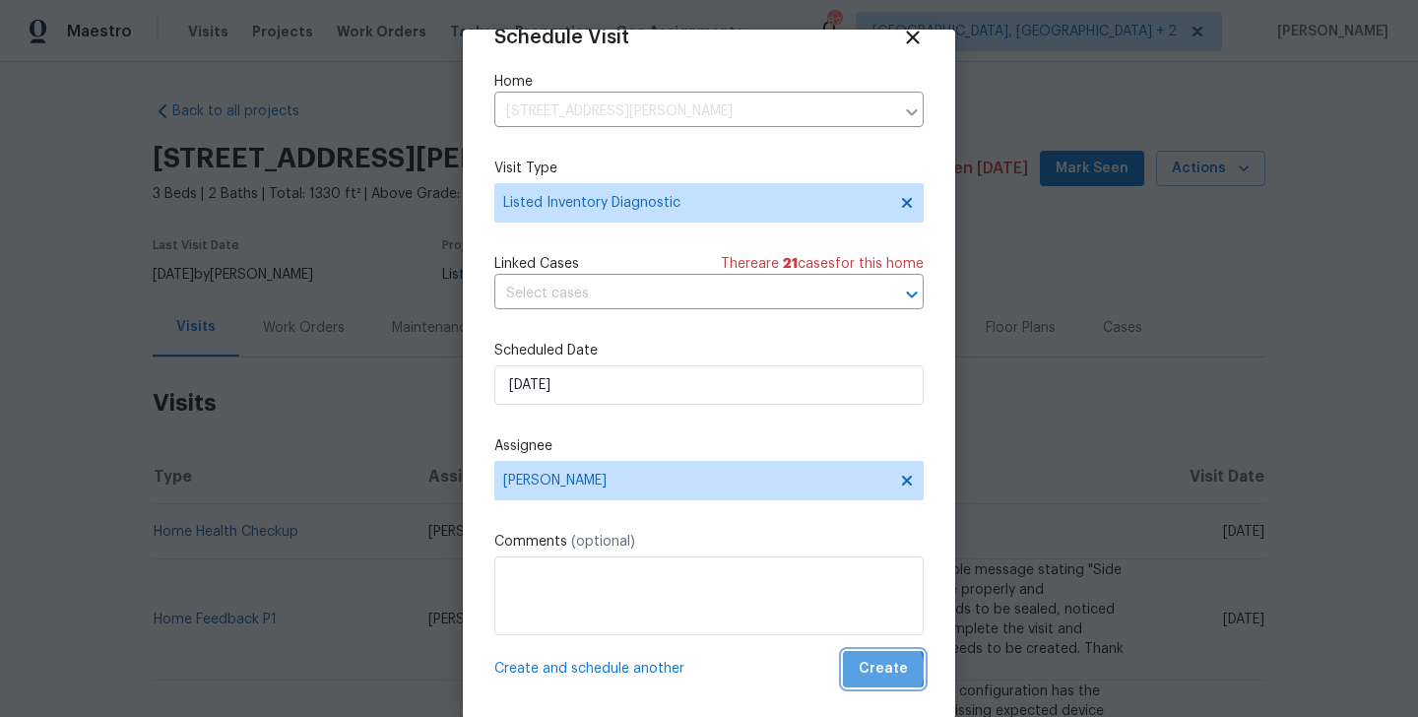
click at [885, 670] on span "Create" at bounding box center [883, 669] width 49 height 25
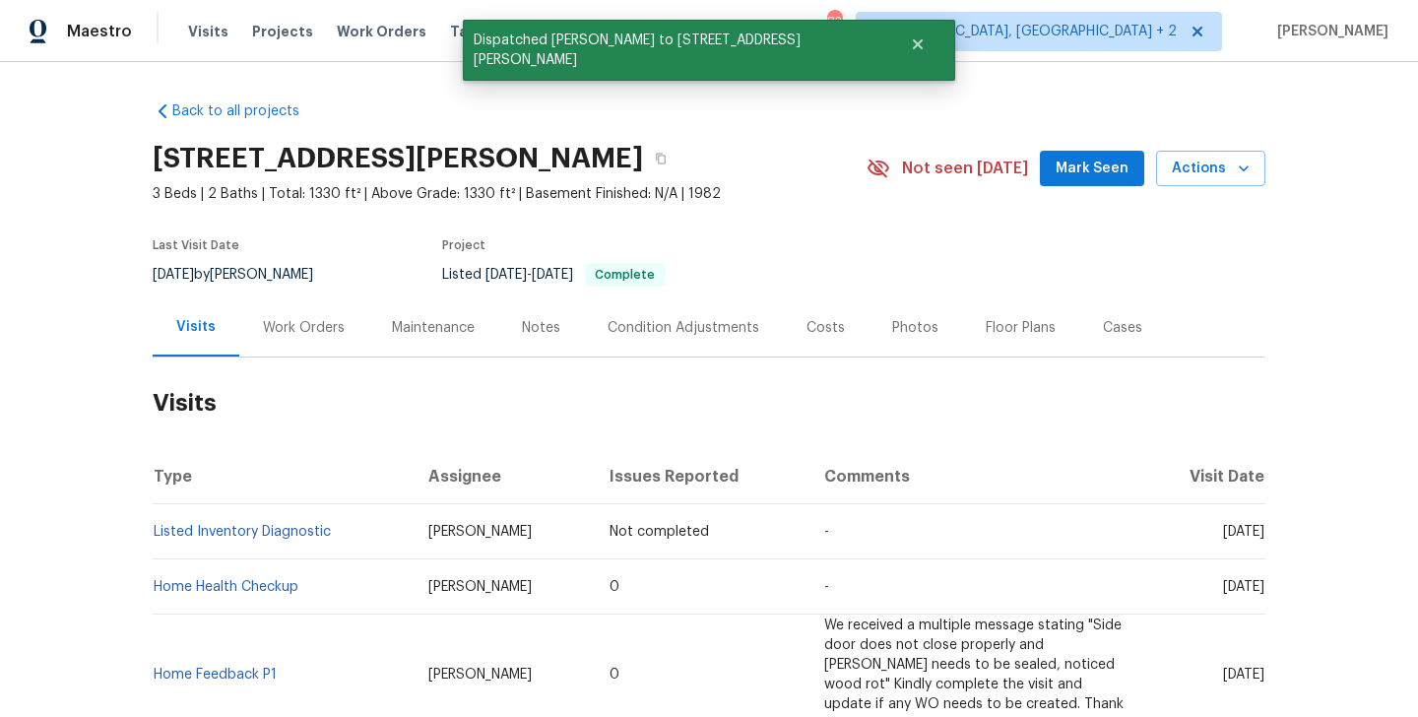
click at [362, 522] on td "Listed Inventory Diagnostic" at bounding box center [283, 531] width 260 height 55
copy link "Listed Inventory Diagnostic"
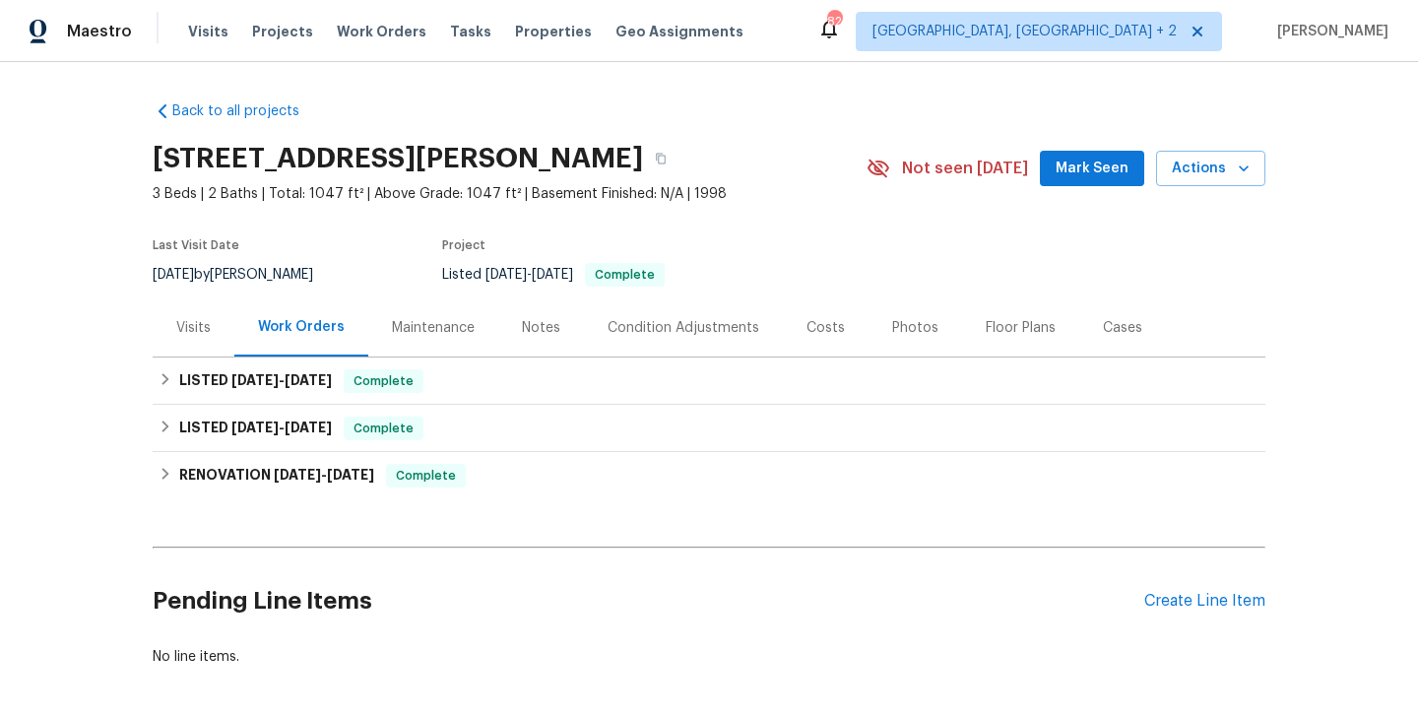
click at [215, 325] on div "Visits" at bounding box center [194, 327] width 82 height 58
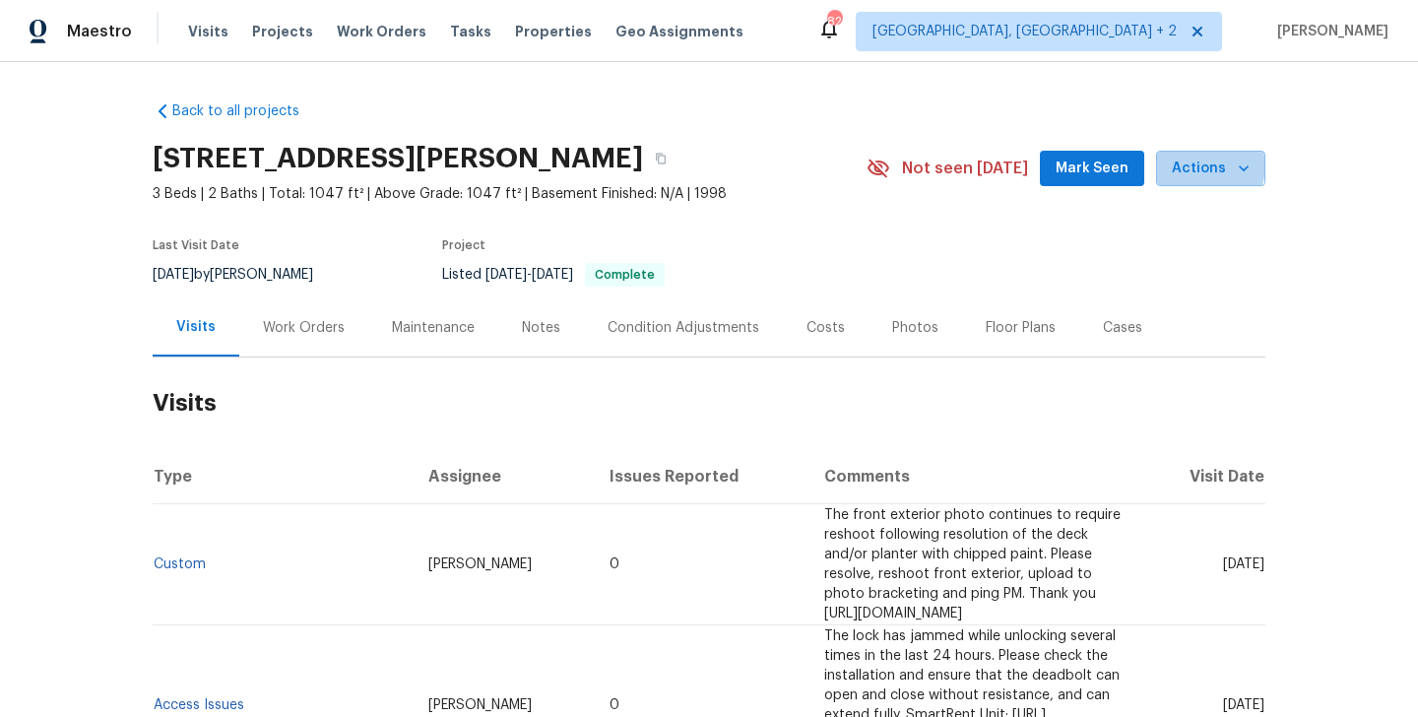
click at [1211, 166] on span "Actions" at bounding box center [1211, 169] width 78 height 25
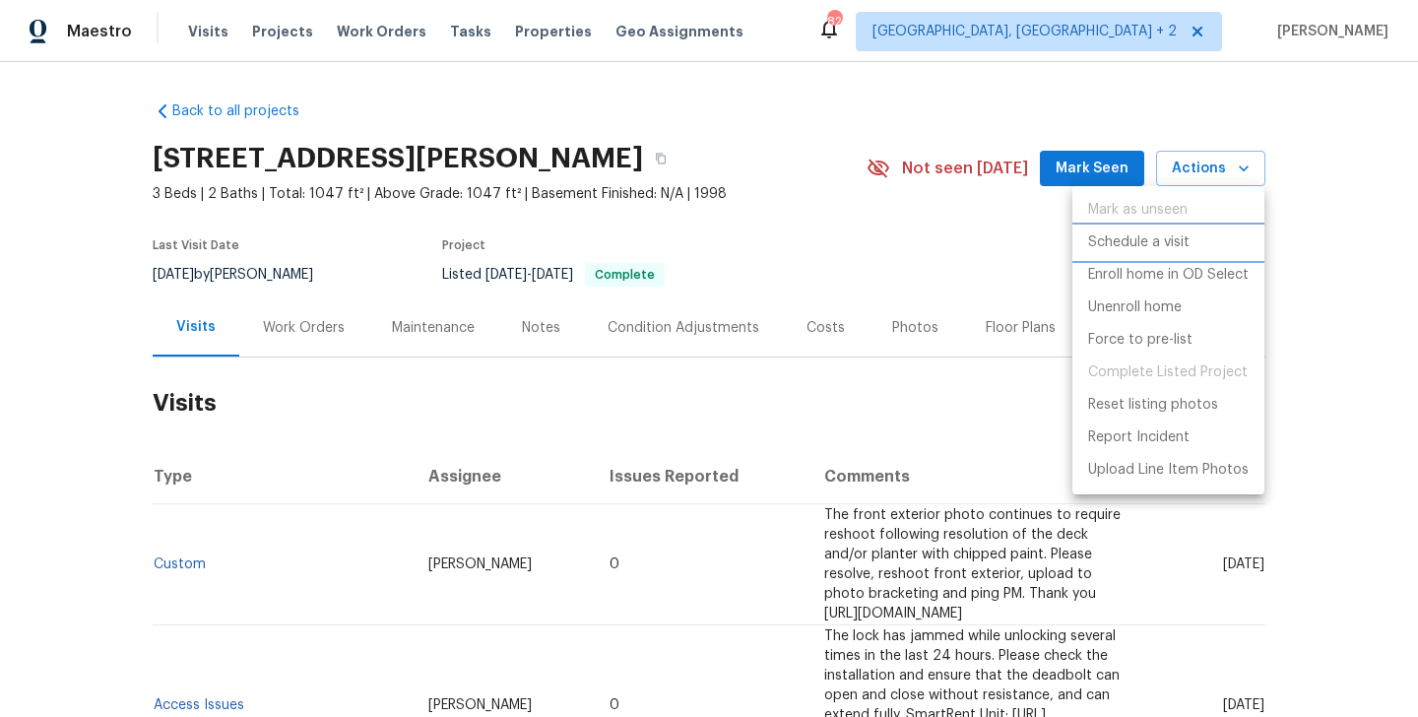
click at [1121, 232] on p "Schedule a visit" at bounding box center [1138, 242] width 101 height 21
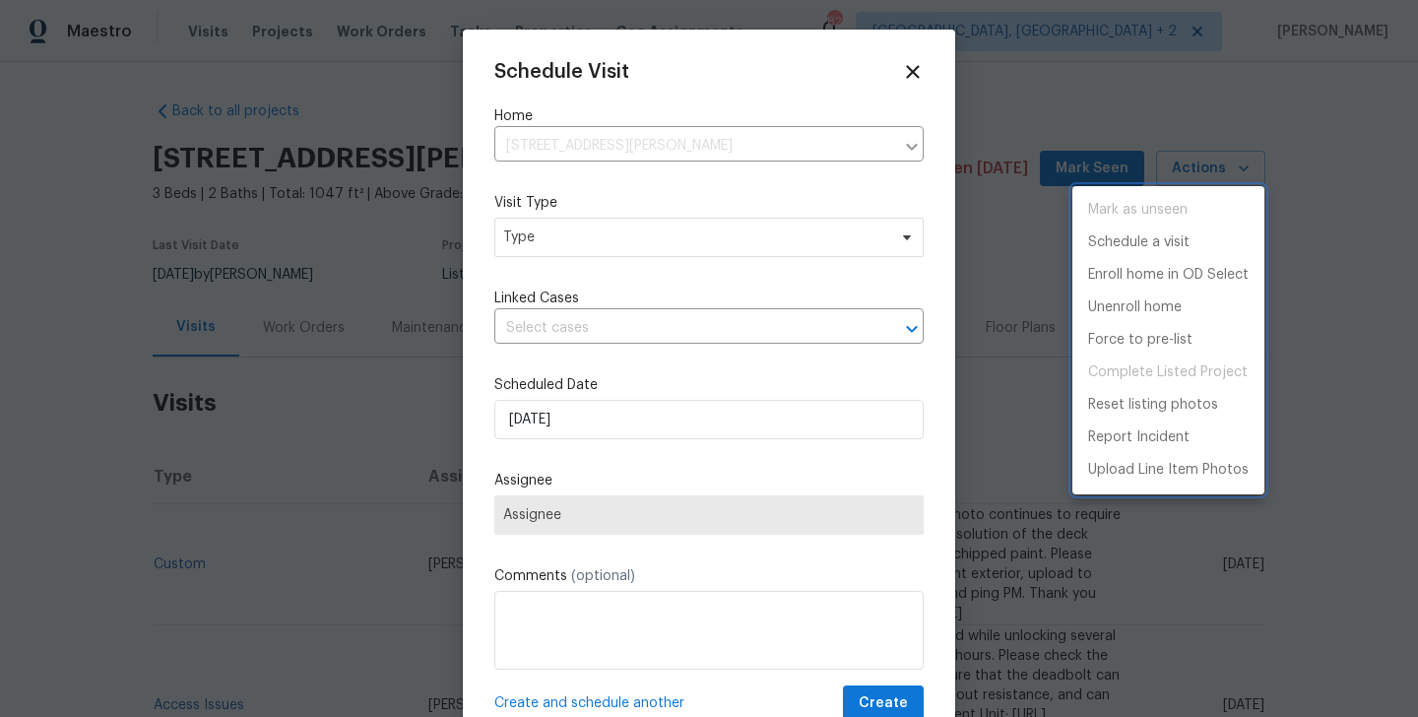
click at [543, 170] on div at bounding box center [709, 358] width 1418 height 717
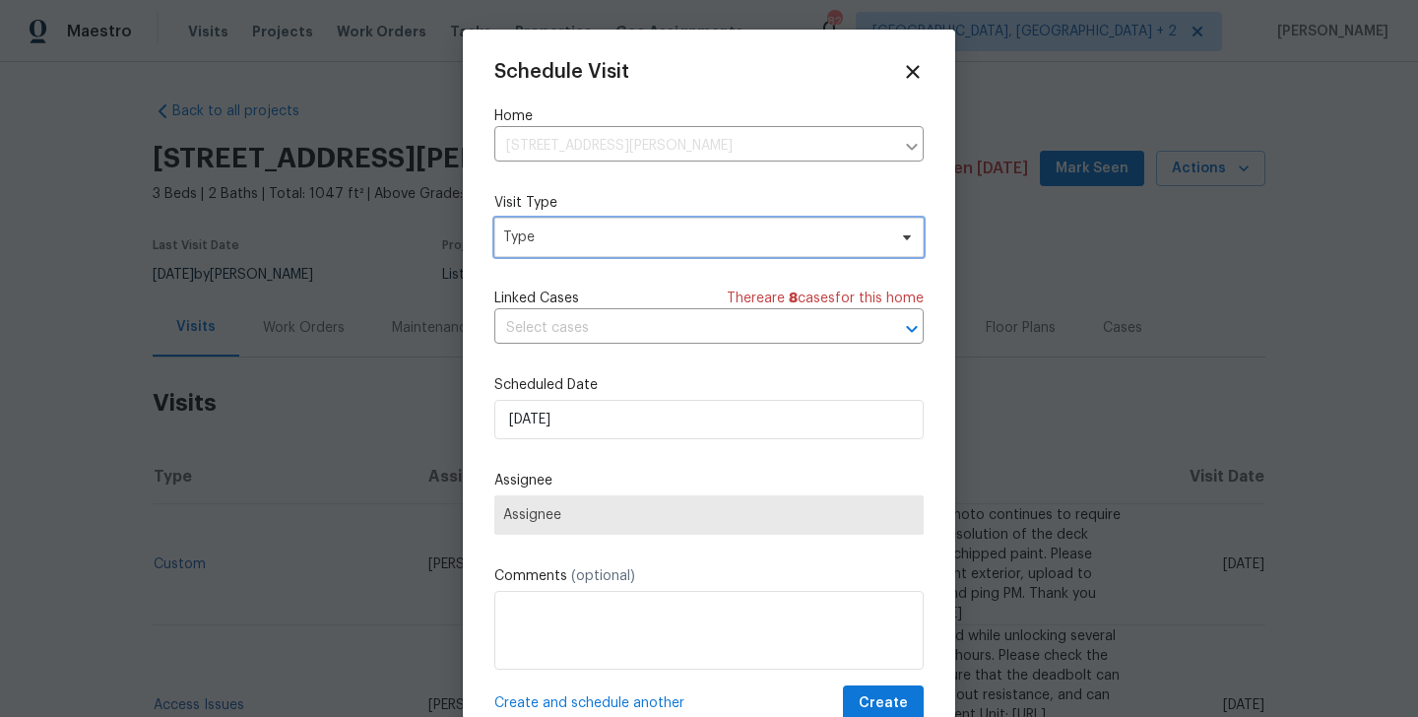
click at [550, 225] on span "Type" at bounding box center [708, 237] width 429 height 39
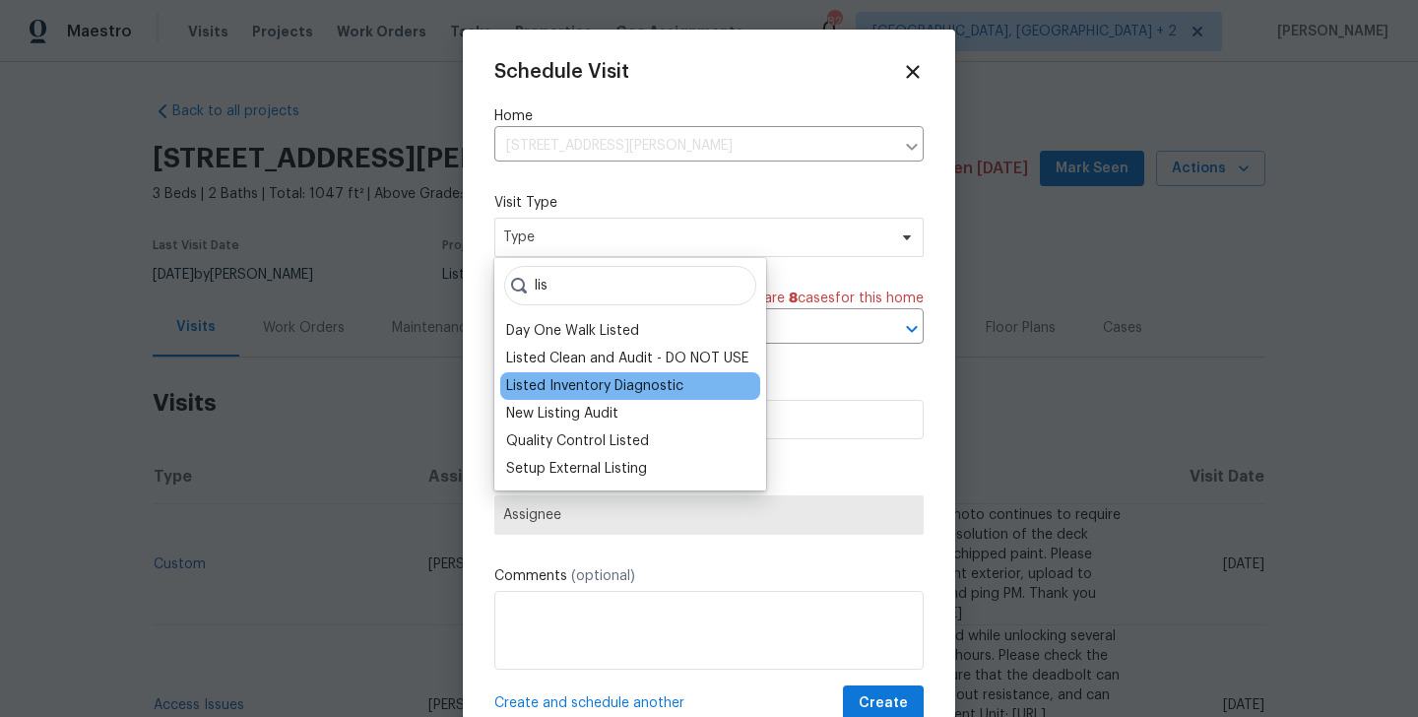
type input "lis"
click at [550, 390] on div "Listed Inventory Diagnostic" at bounding box center [594, 386] width 177 height 20
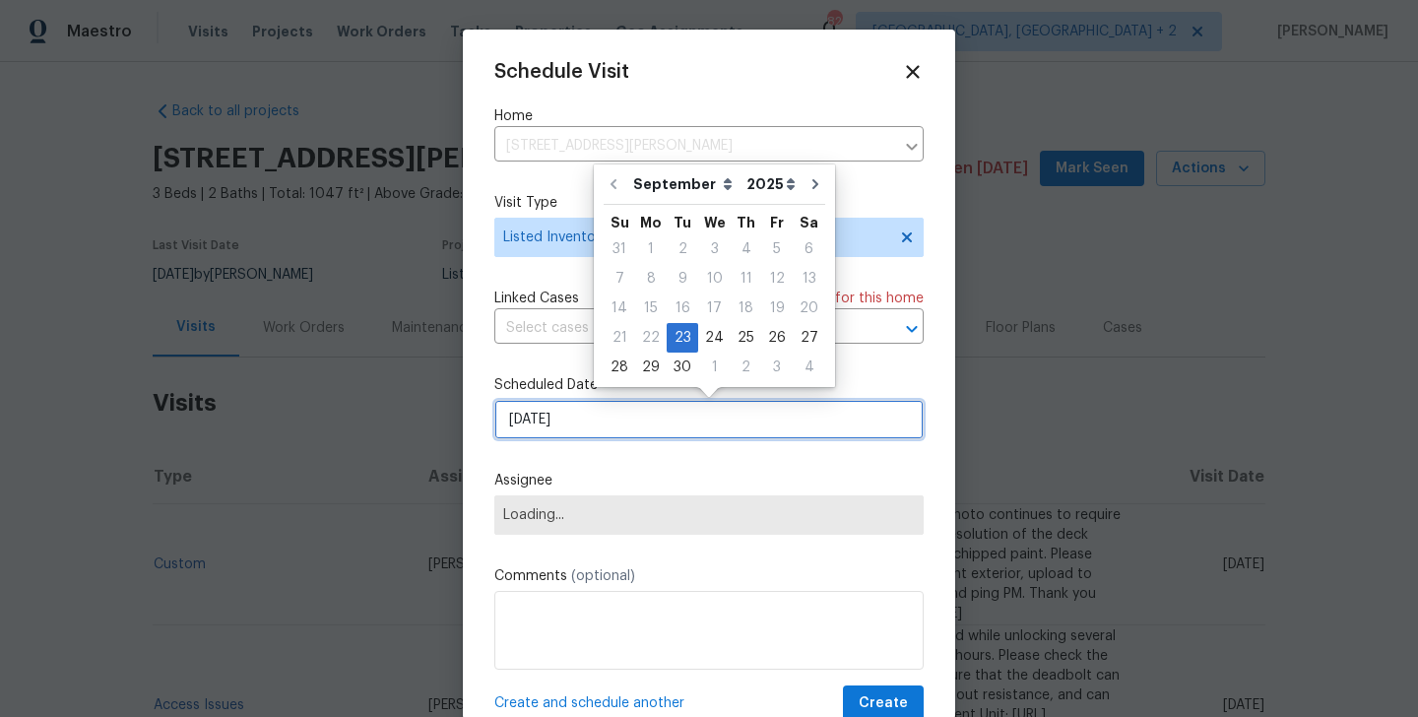
click at [560, 422] on input "[DATE]" at bounding box center [708, 419] width 429 height 39
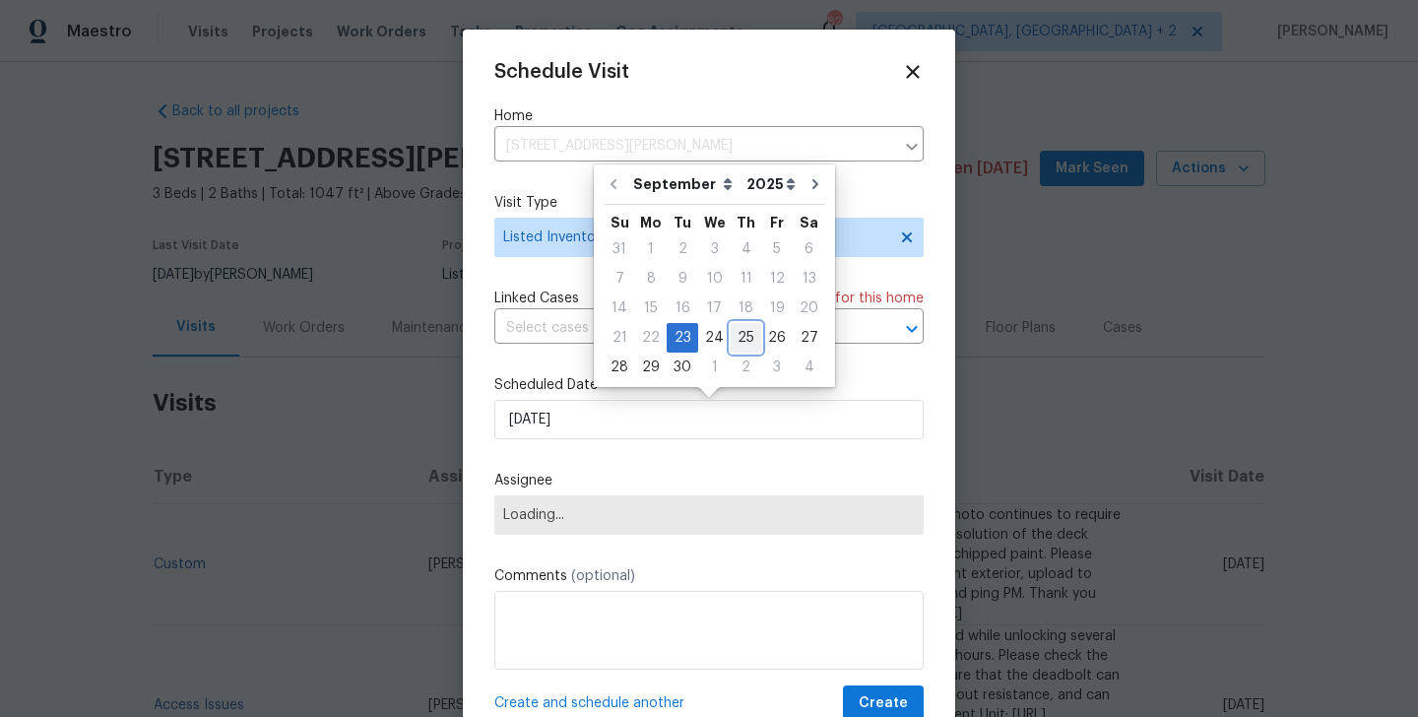
click at [738, 329] on div "25" at bounding box center [746, 338] width 31 height 28
type input "[DATE]"
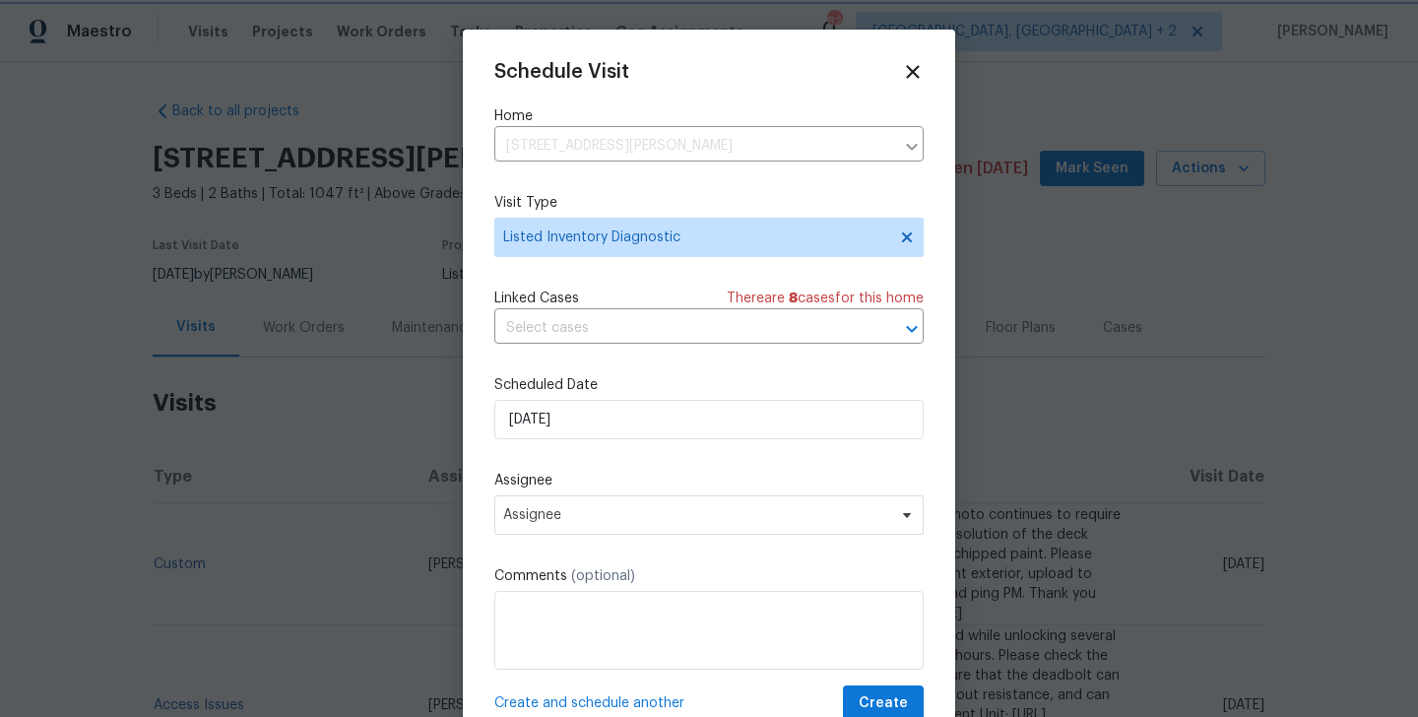
scroll to position [35, 0]
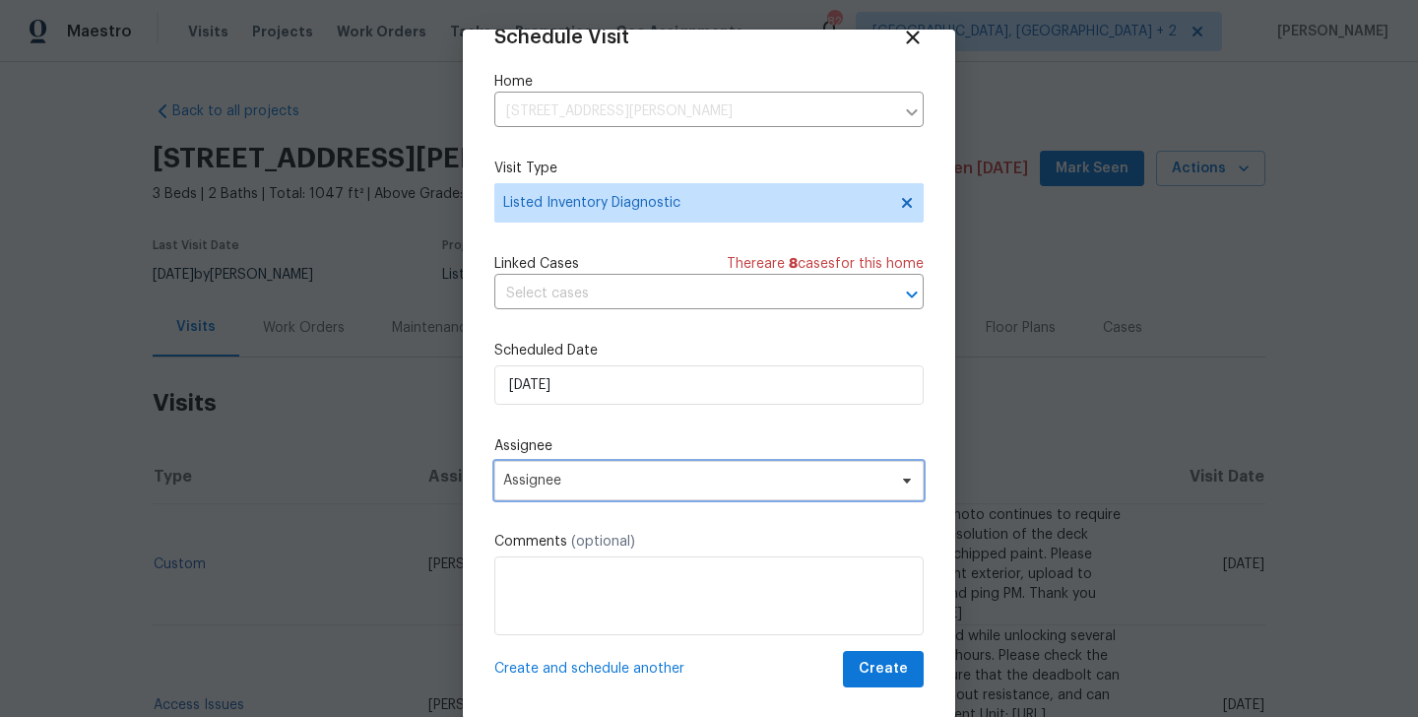
click at [659, 496] on span "Assignee" at bounding box center [708, 480] width 429 height 39
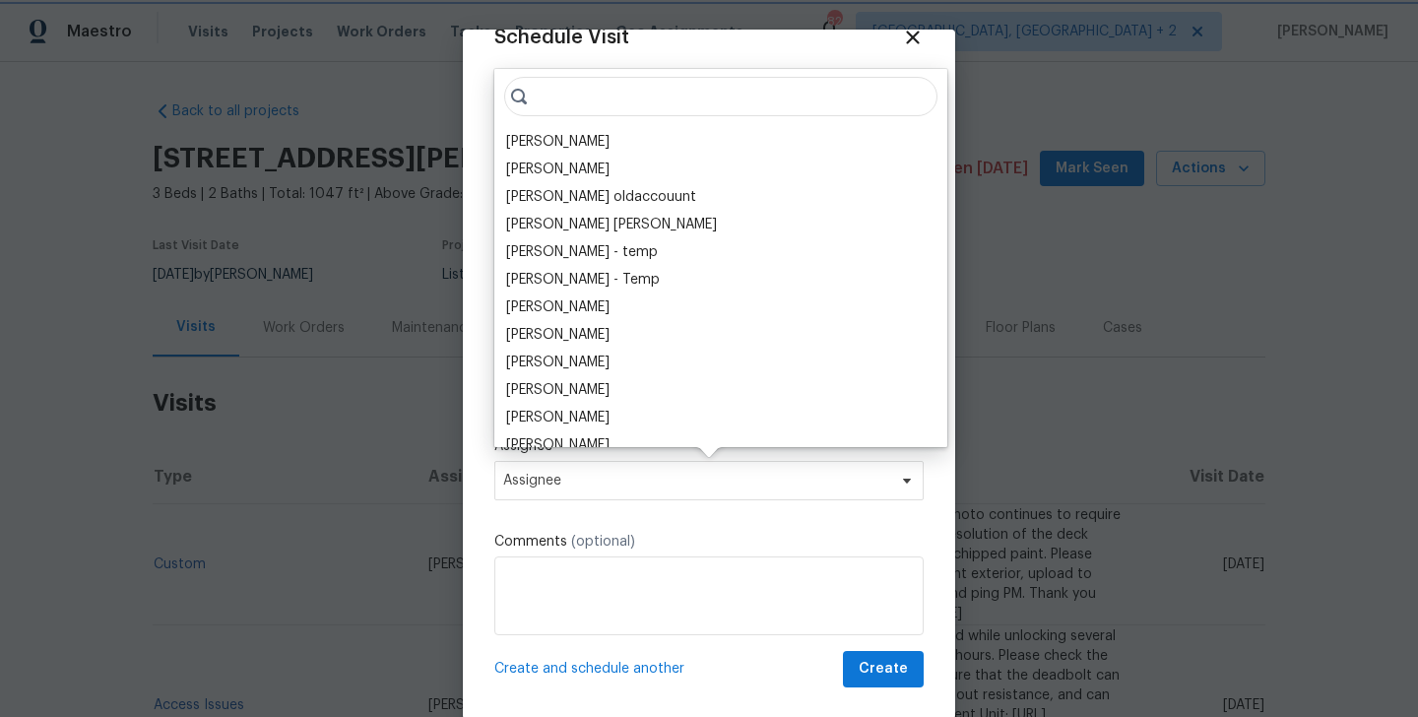
click at [647, 482] on span "Assignee" at bounding box center [696, 481] width 386 height 16
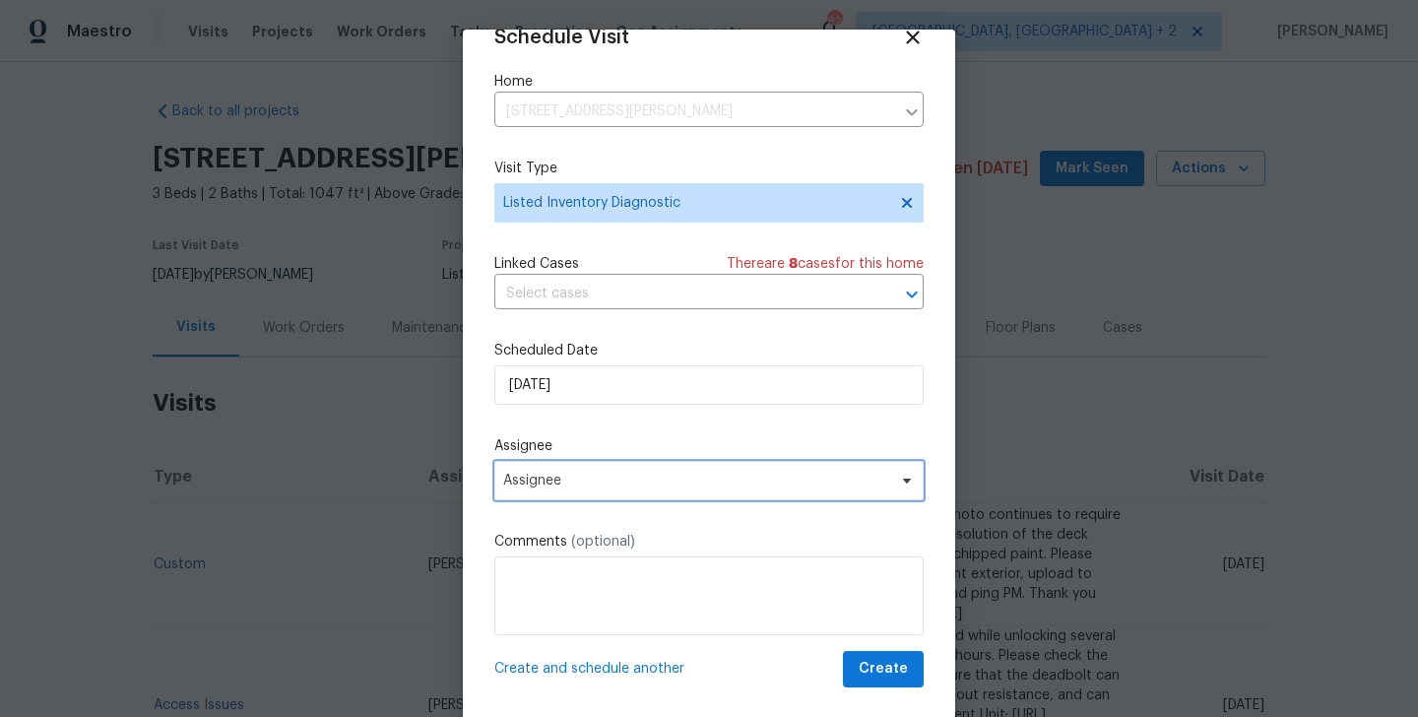
click at [647, 482] on span "Assignee" at bounding box center [696, 481] width 386 height 16
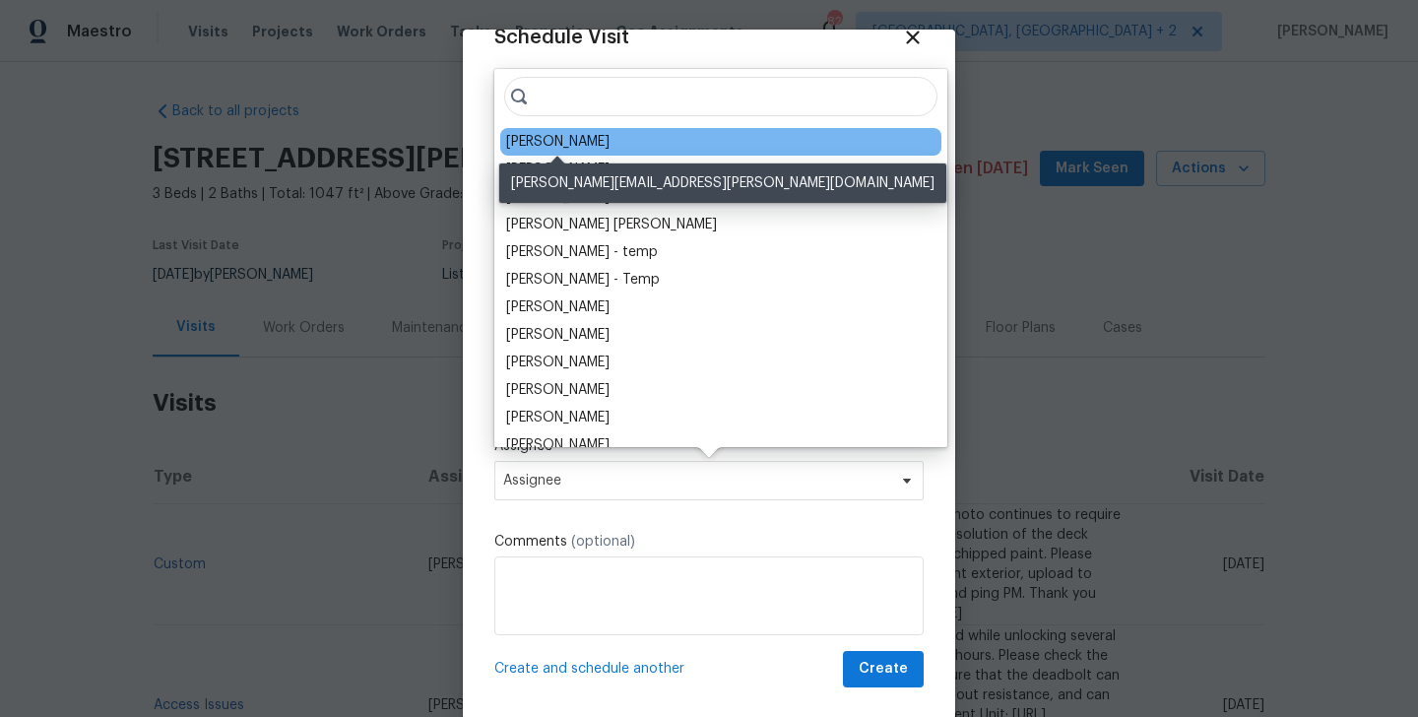
click at [575, 139] on div "[PERSON_NAME]" at bounding box center [557, 142] width 103 height 20
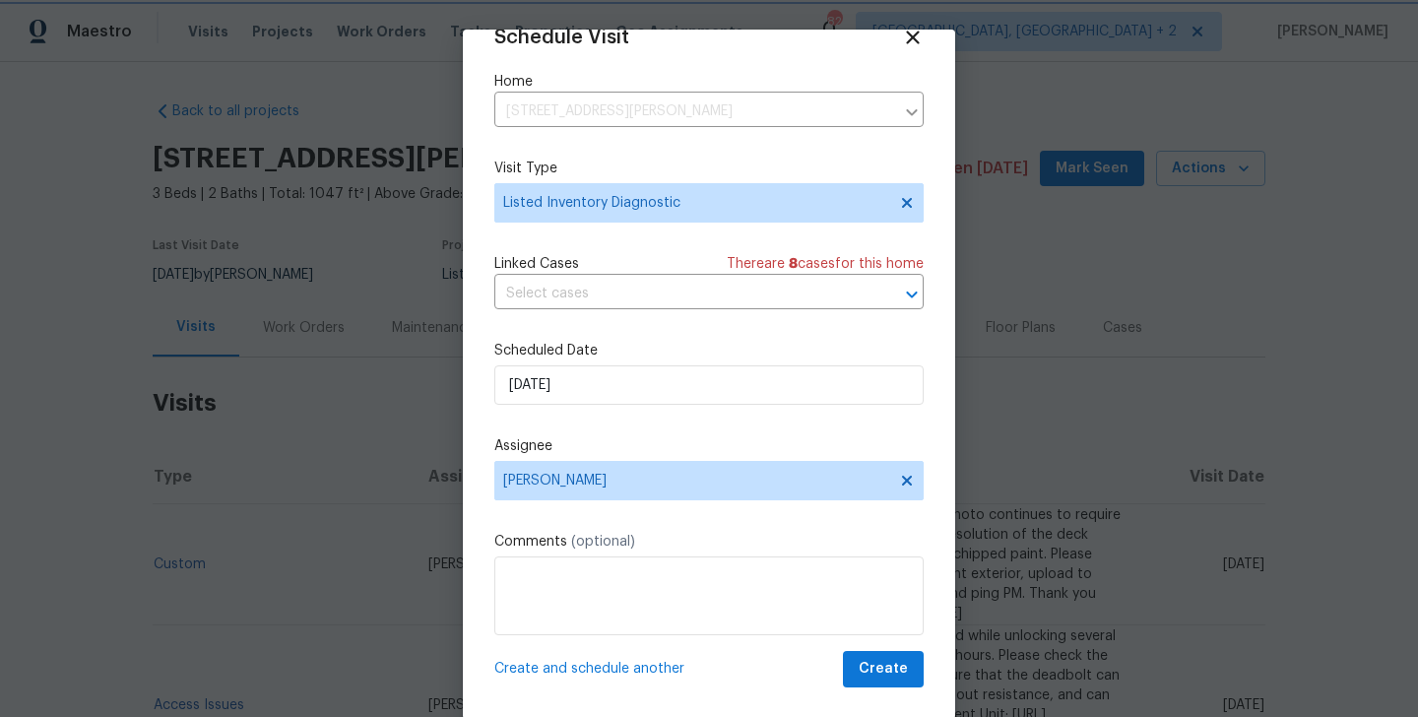
scroll to position [32, 0]
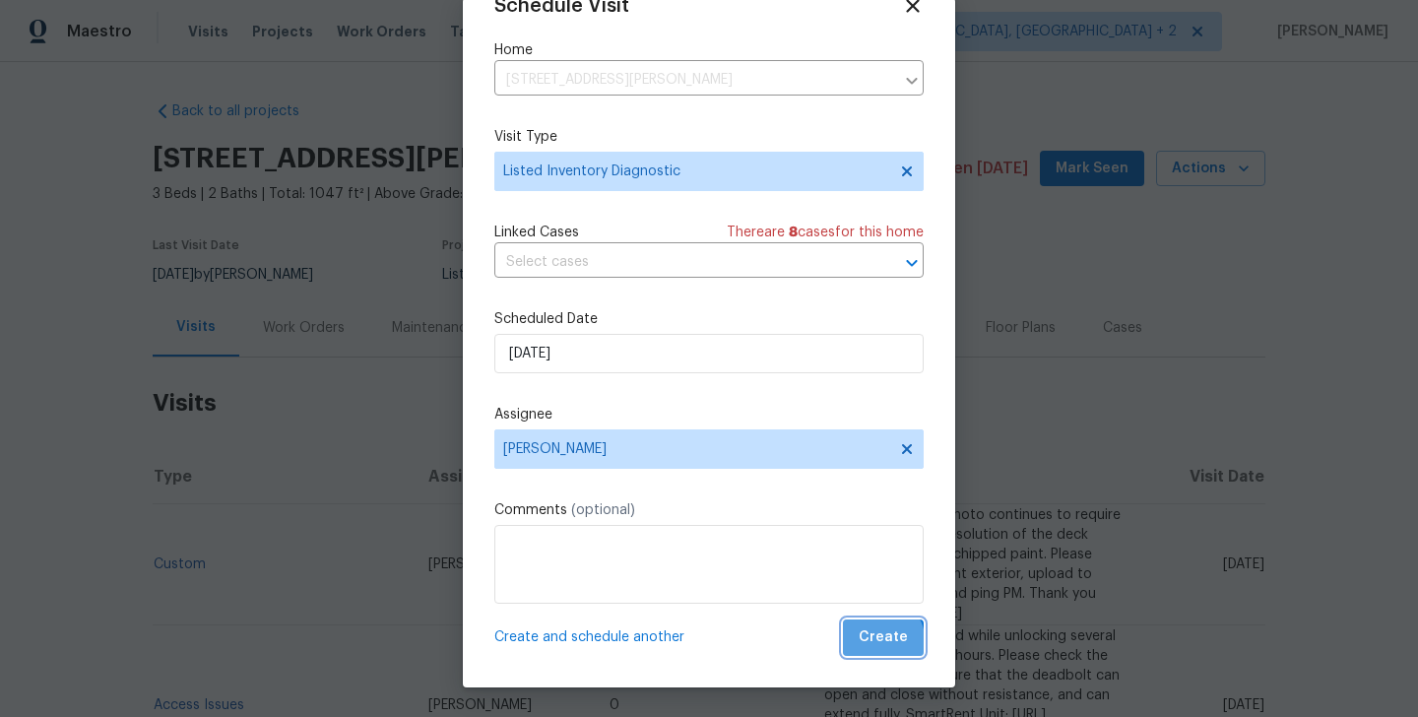
click at [873, 644] on span "Create" at bounding box center [883, 637] width 49 height 25
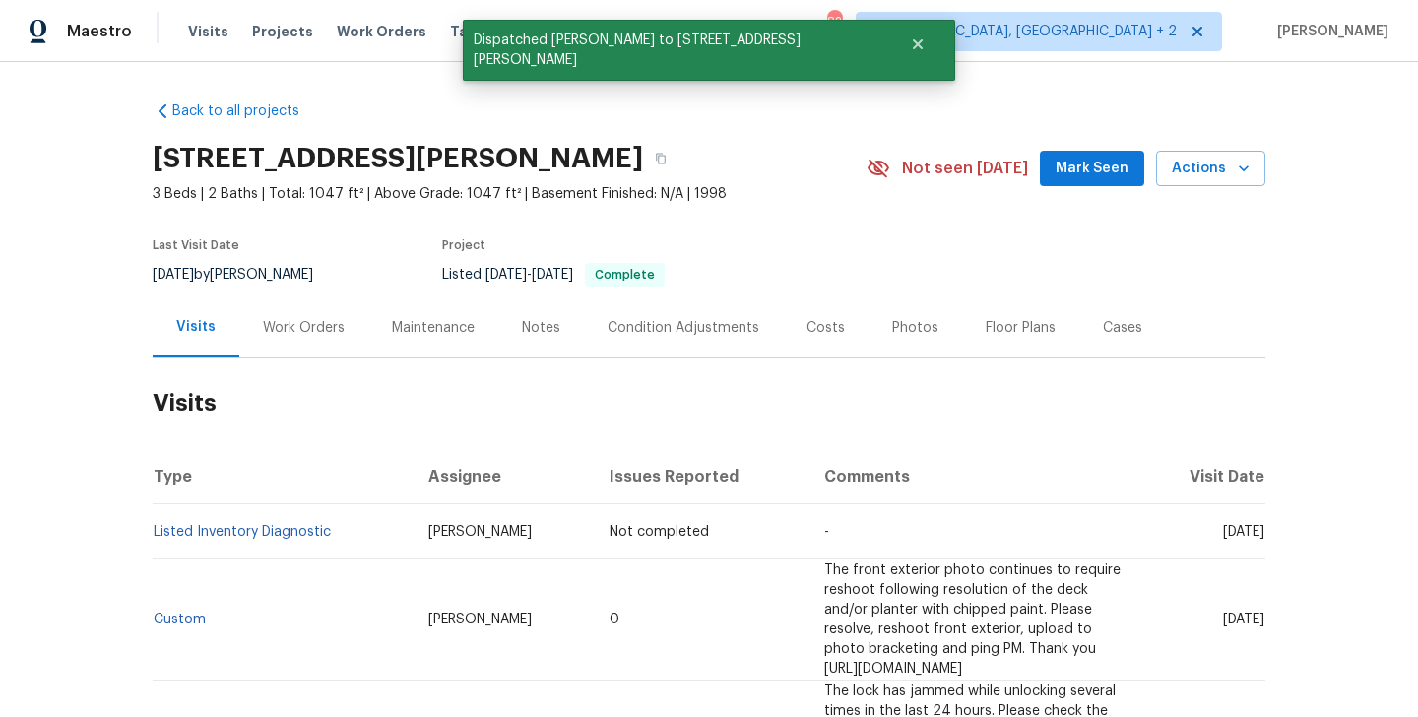
scroll to position [0, 0]
click at [261, 557] on td "Listed Inventory Diagnostic" at bounding box center [283, 531] width 260 height 55
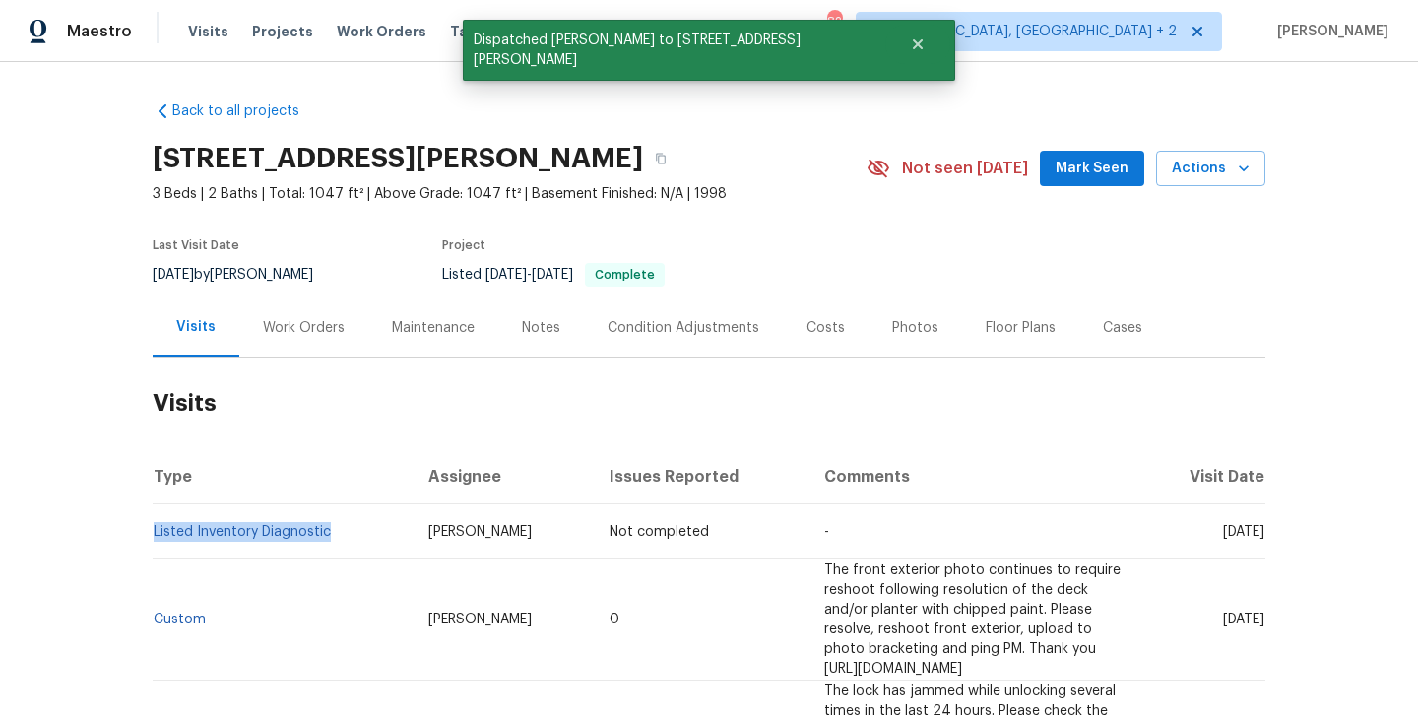
copy link "Listed Inventory Diagnostic"
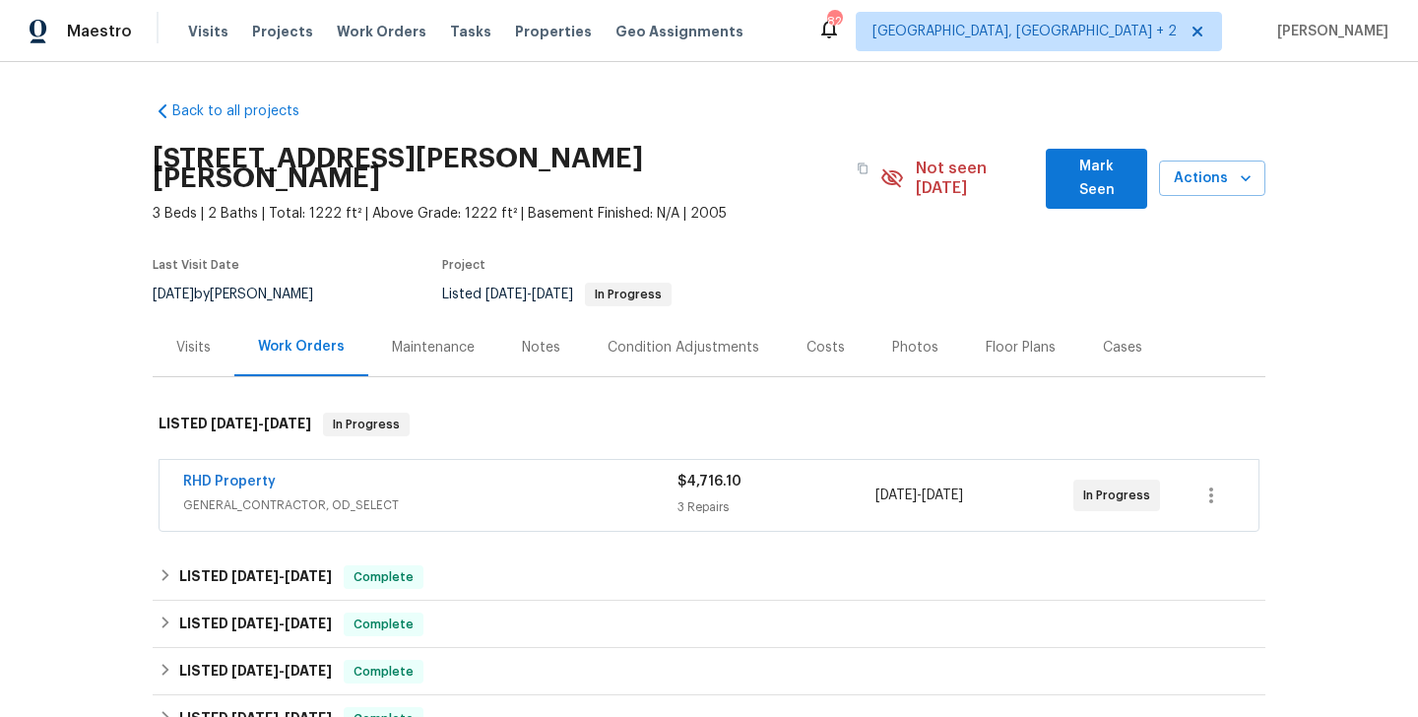
click at [216, 336] on div "Visits" at bounding box center [194, 347] width 82 height 58
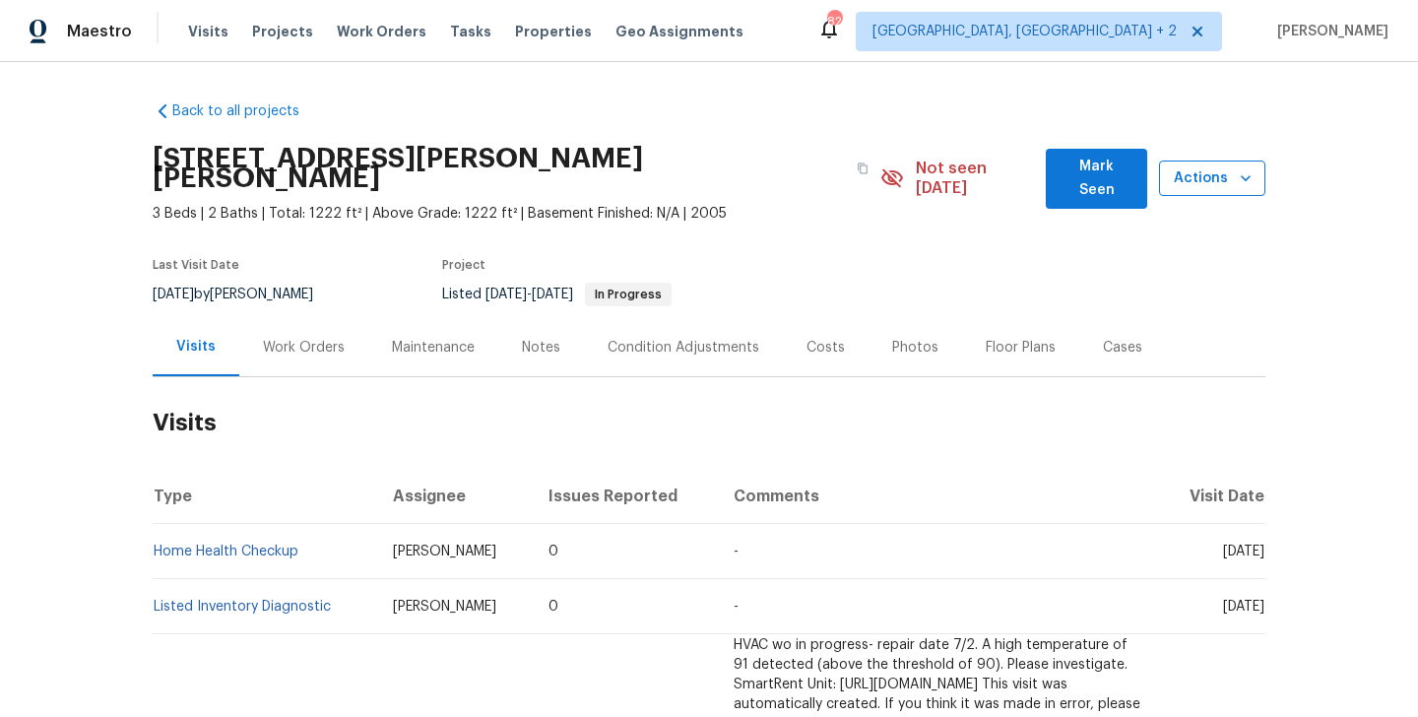
click at [1200, 177] on span "Actions" at bounding box center [1212, 178] width 75 height 25
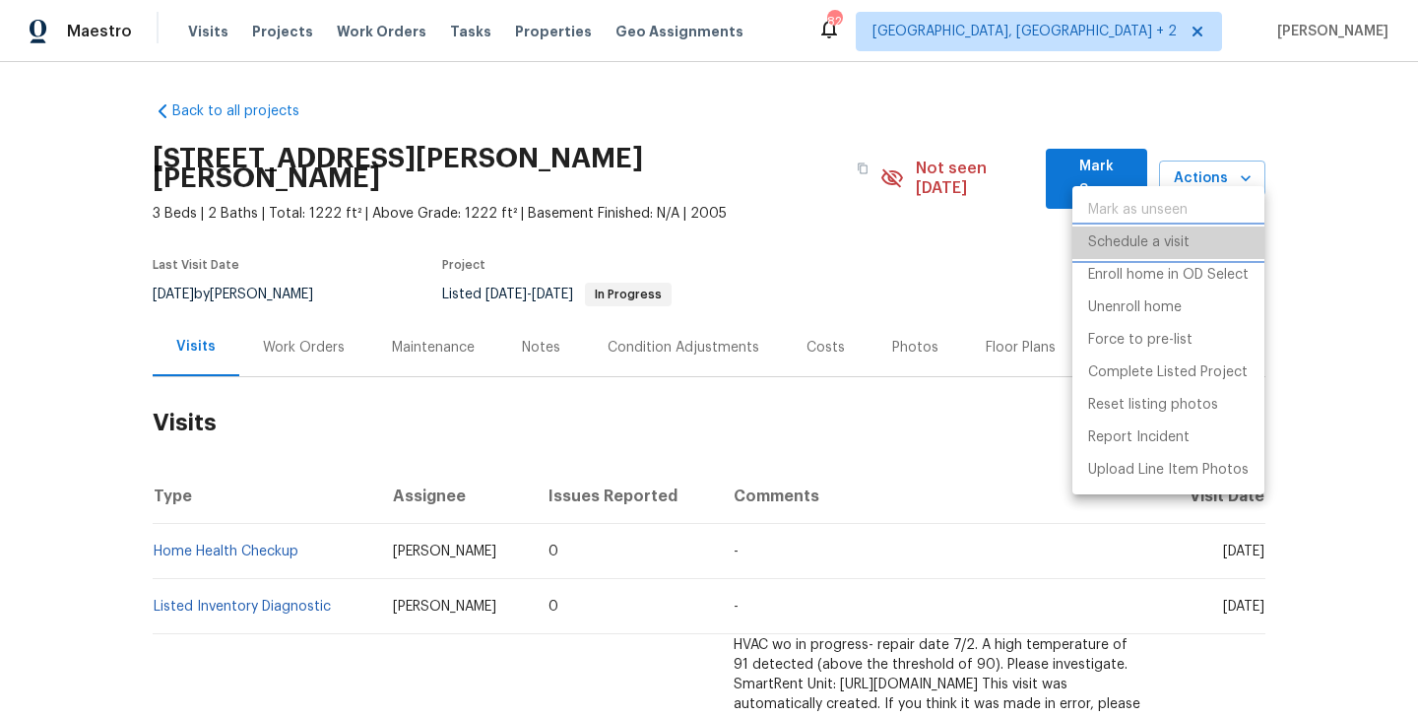
click at [1157, 254] on li "Schedule a visit" at bounding box center [1168, 242] width 192 height 32
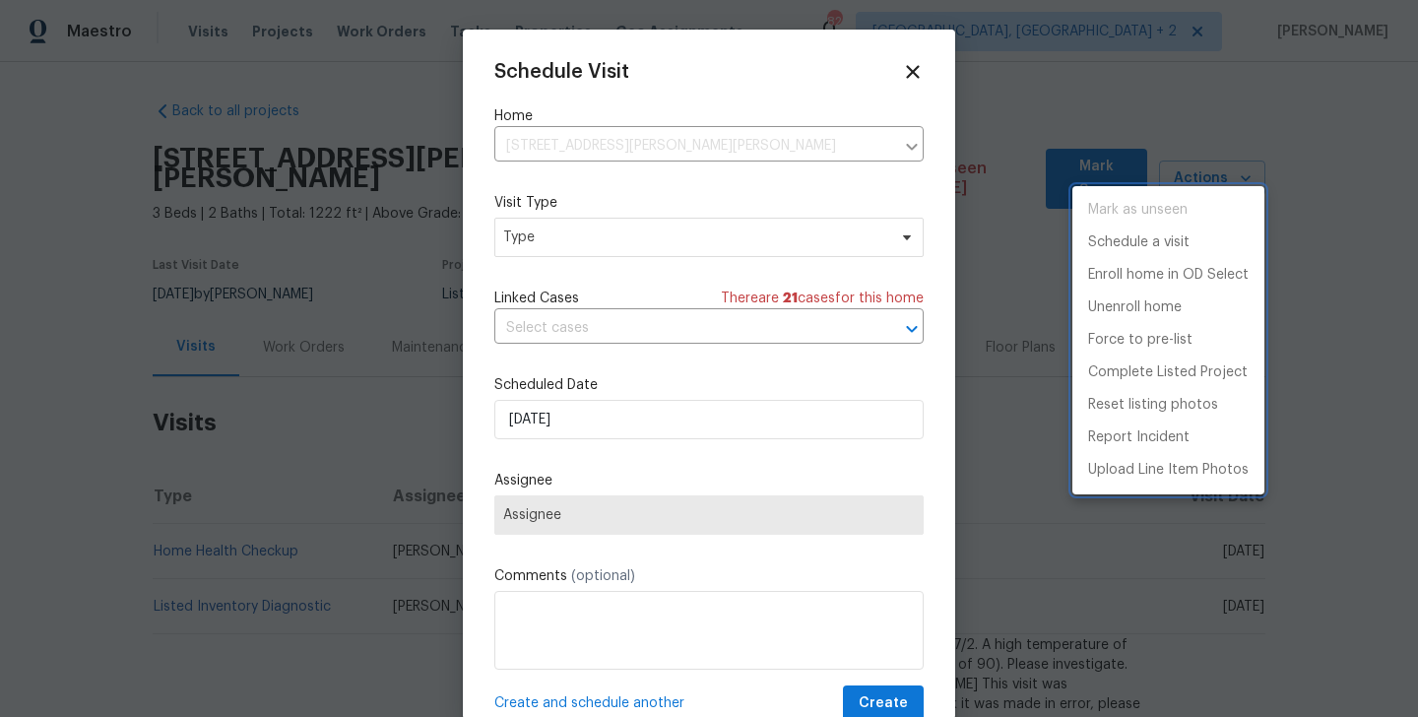
click at [561, 234] on div at bounding box center [709, 358] width 1418 height 717
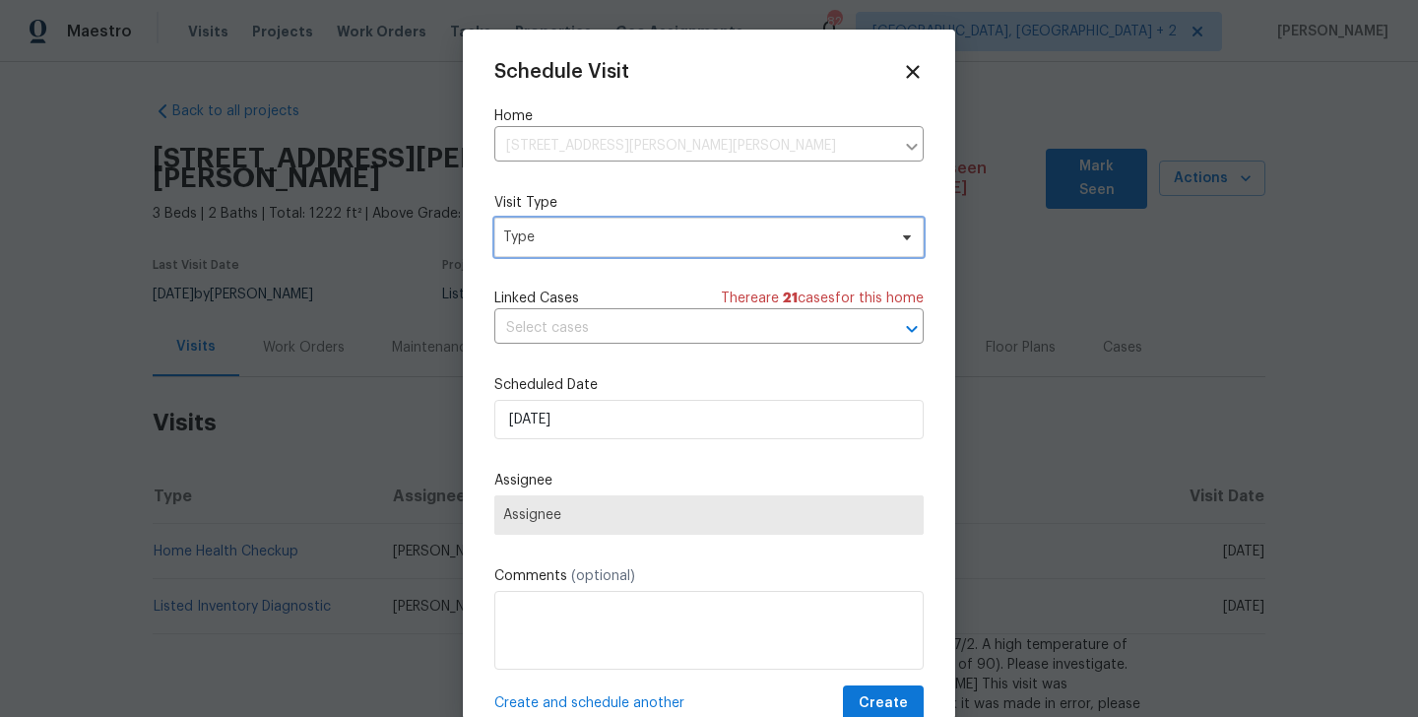
click at [551, 234] on span "Type" at bounding box center [694, 237] width 383 height 20
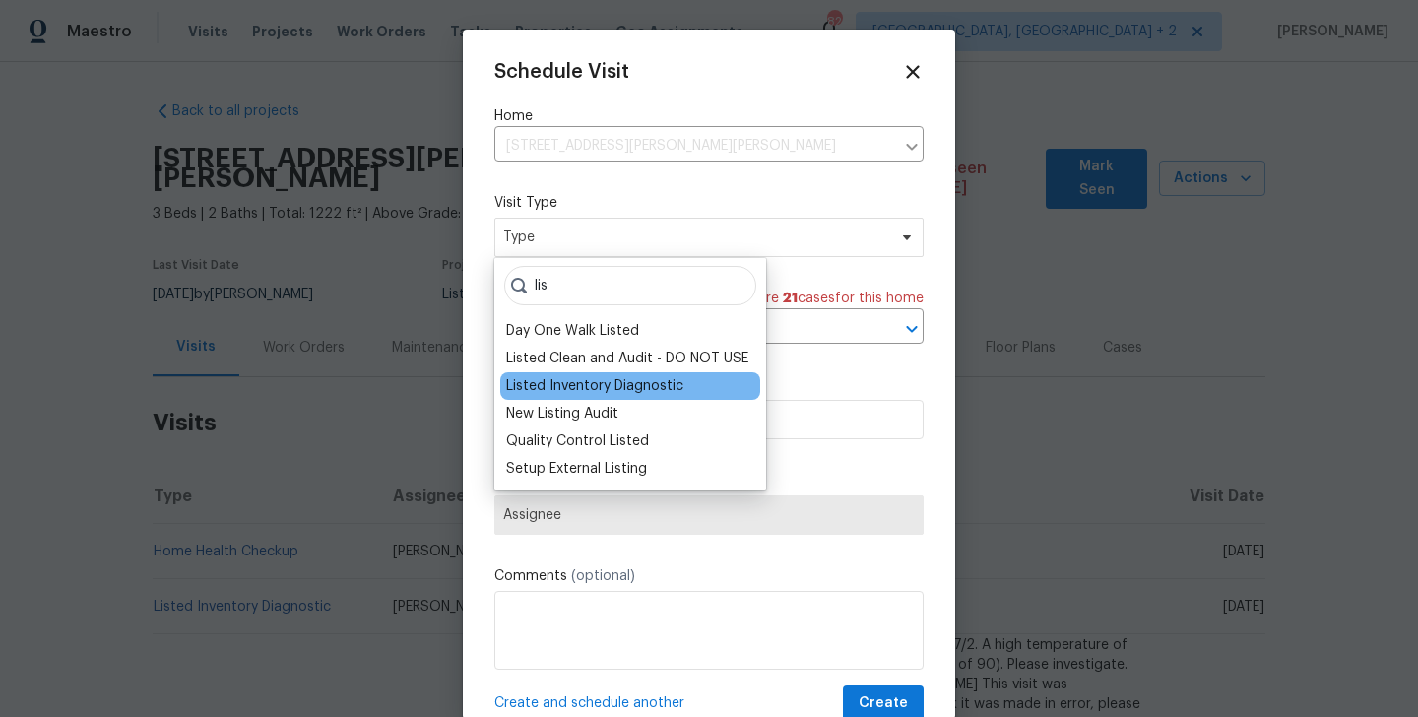
type input "lis"
click at [566, 374] on div "Listed Inventory Diagnostic" at bounding box center [630, 386] width 260 height 28
click at [559, 386] on div "Listed Inventory Diagnostic" at bounding box center [594, 386] width 177 height 20
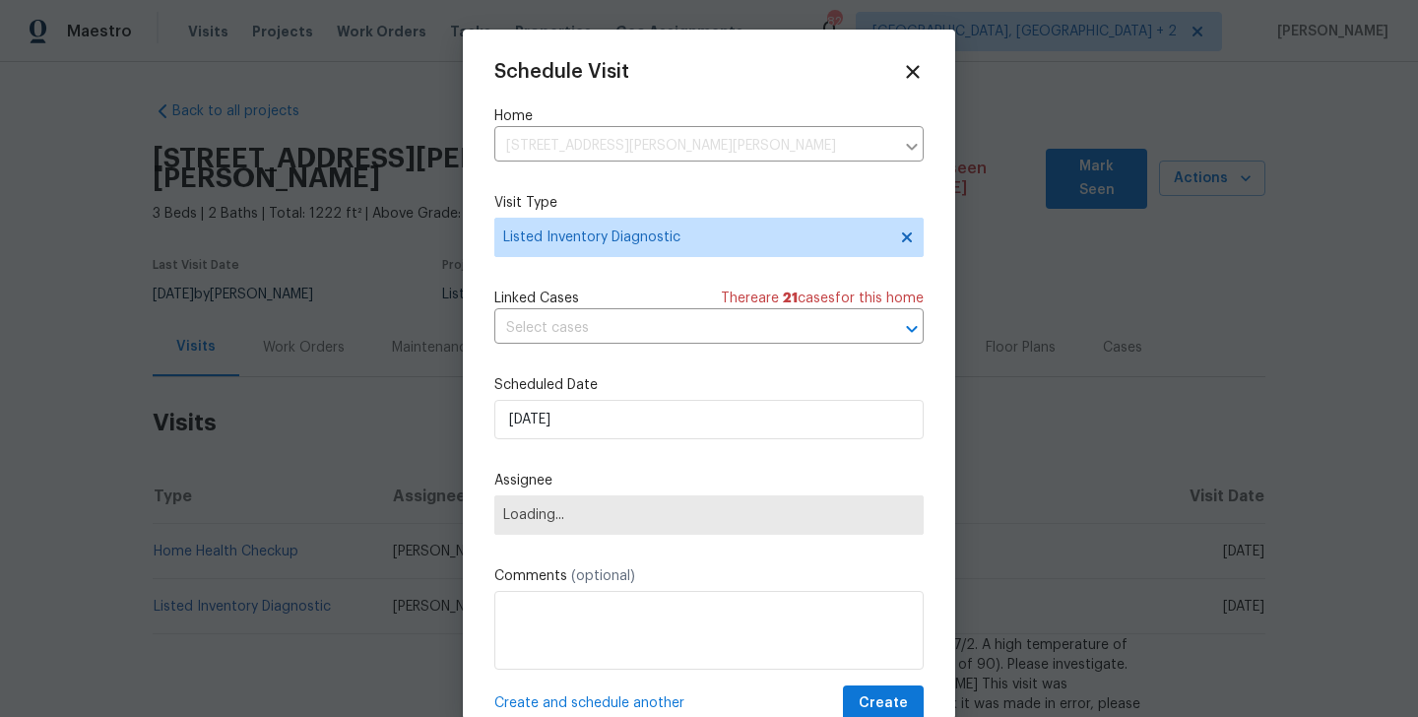
click at [559, 386] on label "Scheduled Date" at bounding box center [708, 385] width 429 height 20
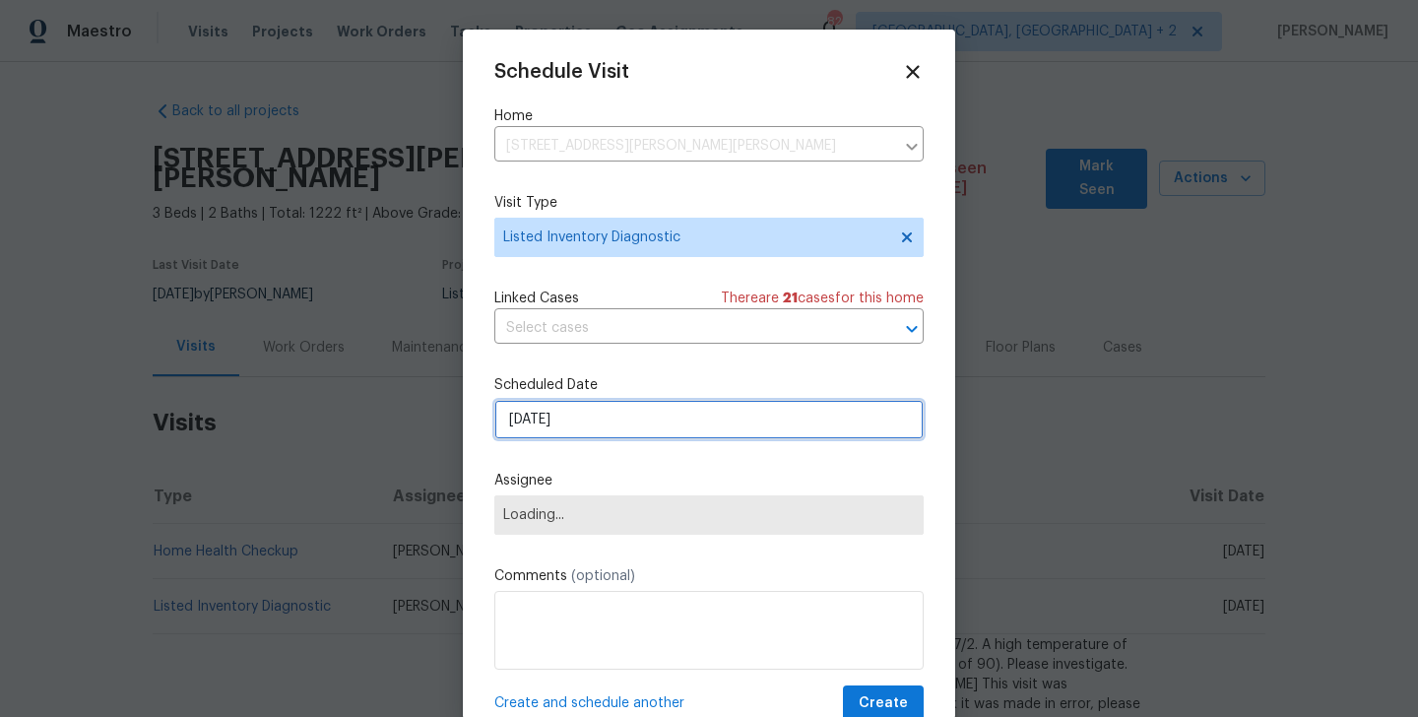
click at [559, 423] on input "[DATE]" at bounding box center [708, 419] width 429 height 39
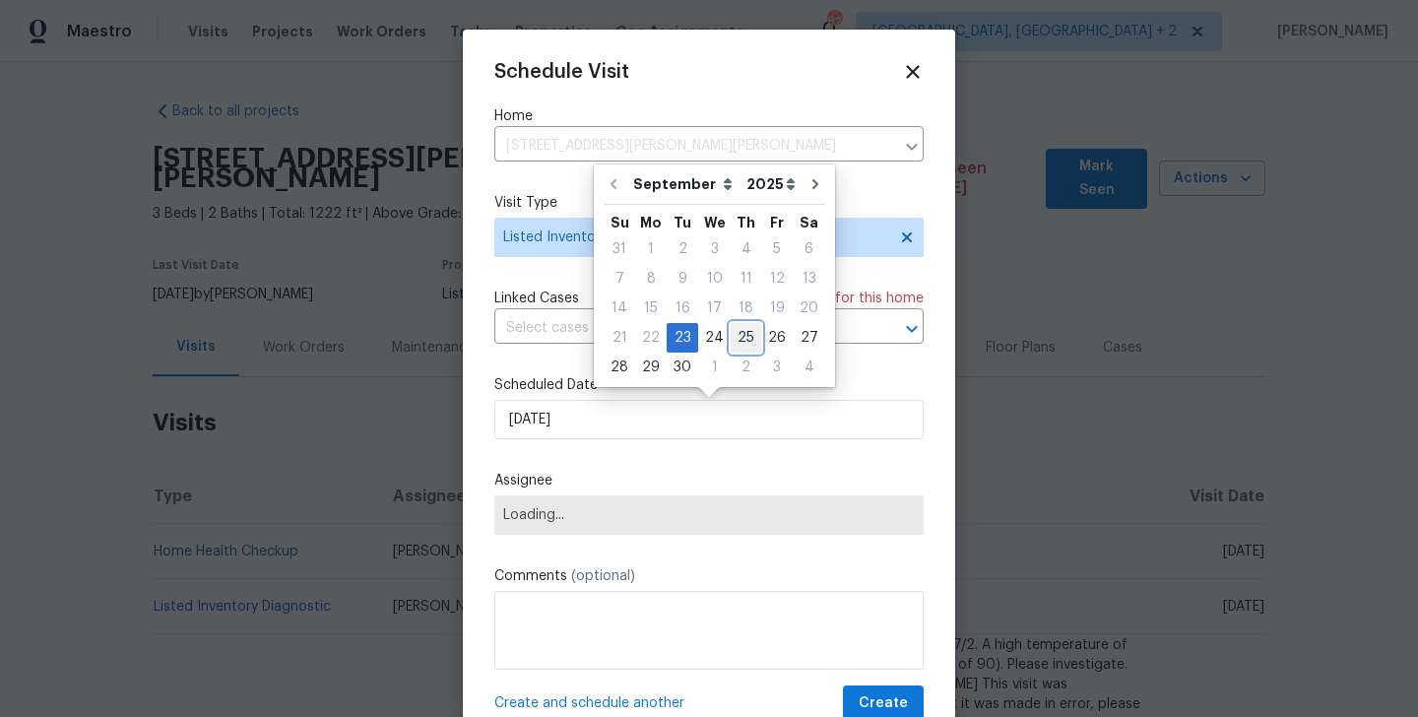
click at [743, 340] on div "25" at bounding box center [746, 338] width 31 height 28
type input "[DATE]"
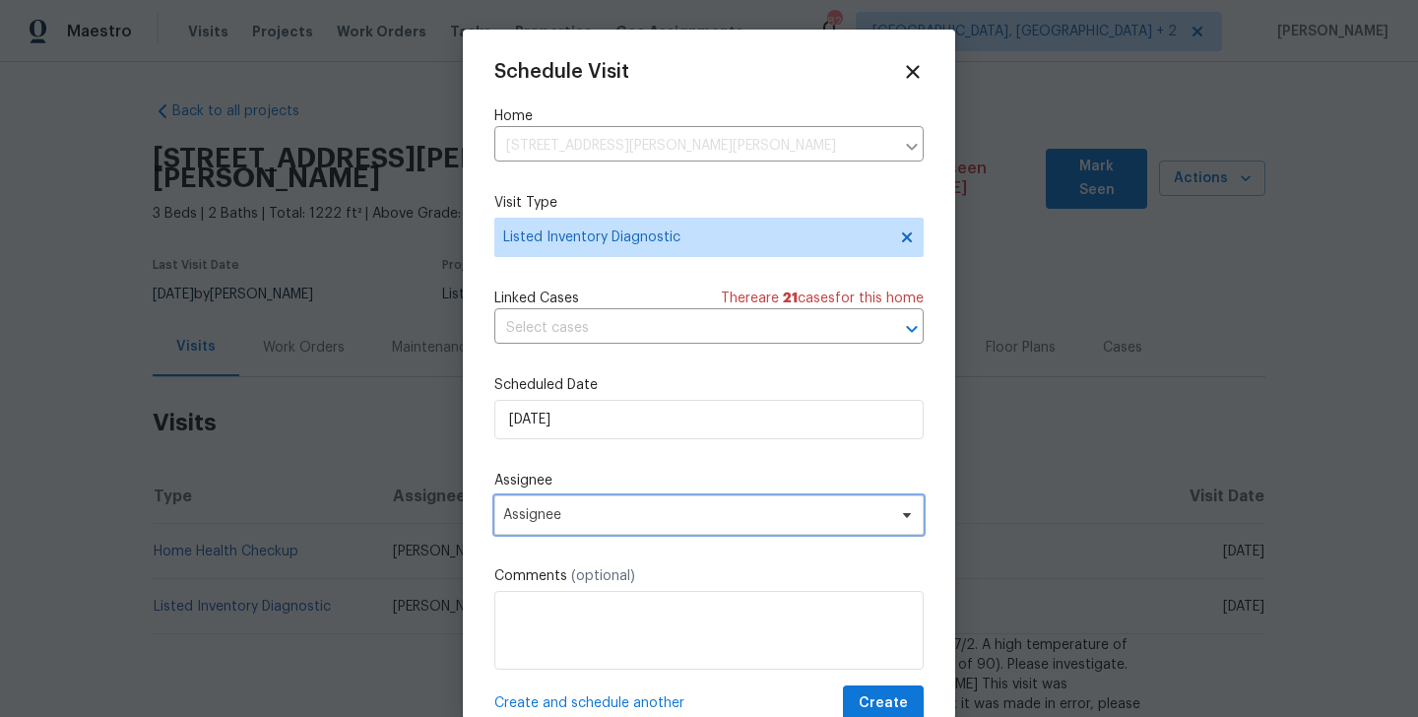
click at [653, 520] on span "Assignee" at bounding box center [696, 515] width 386 height 16
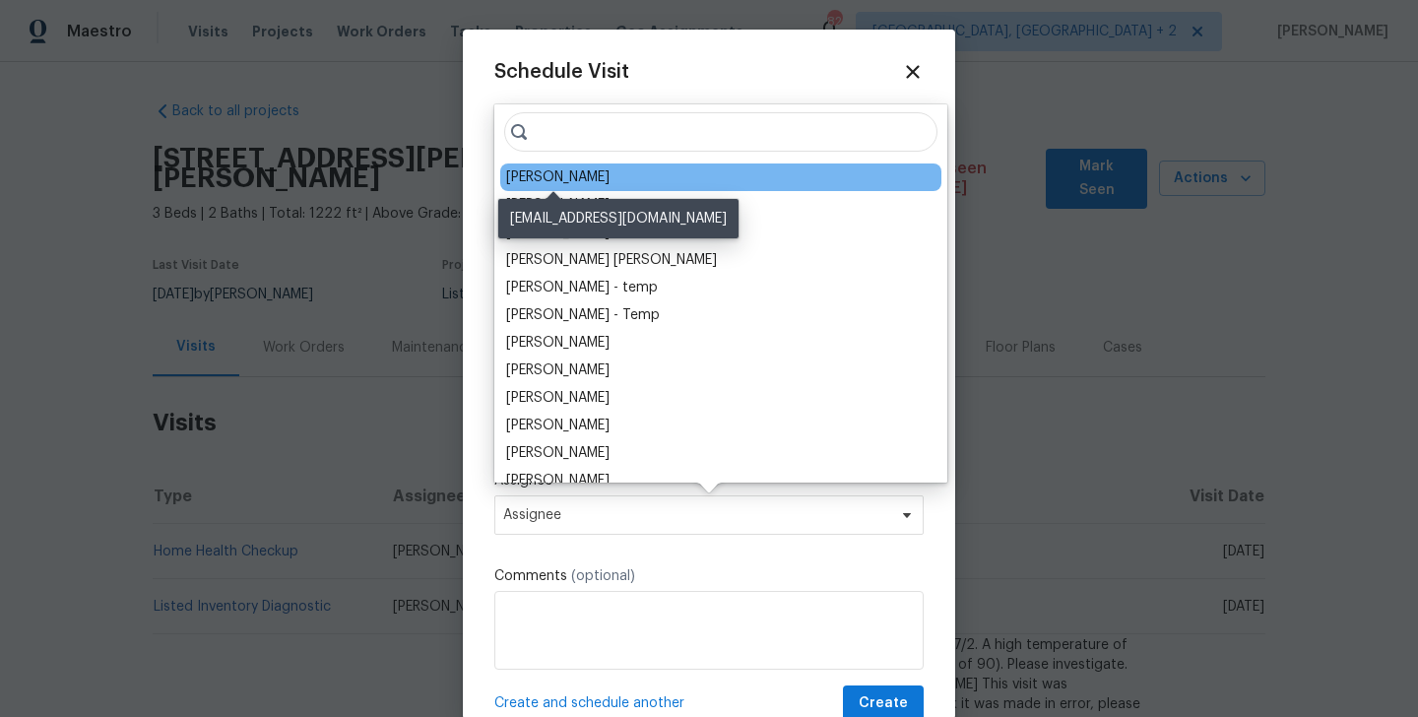
click at [564, 171] on div "[PERSON_NAME]" at bounding box center [557, 177] width 103 height 20
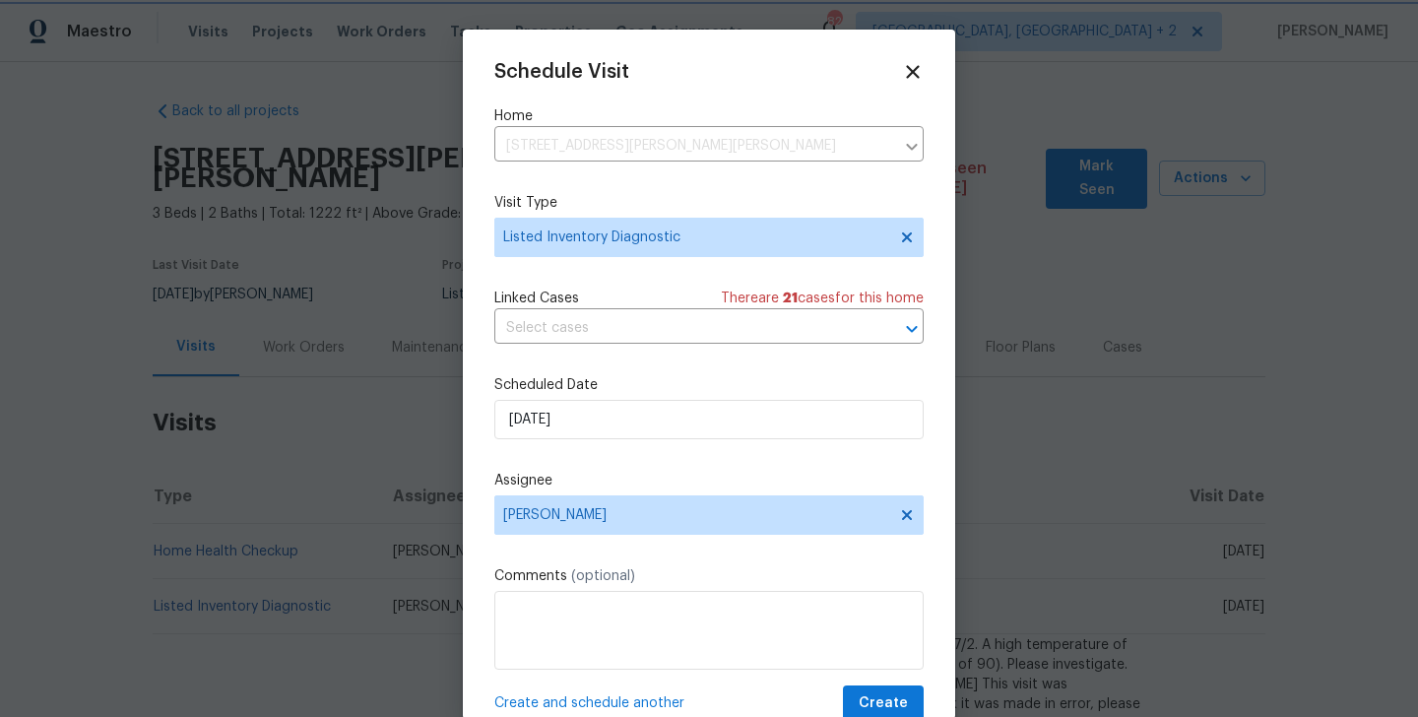
scroll to position [35, 0]
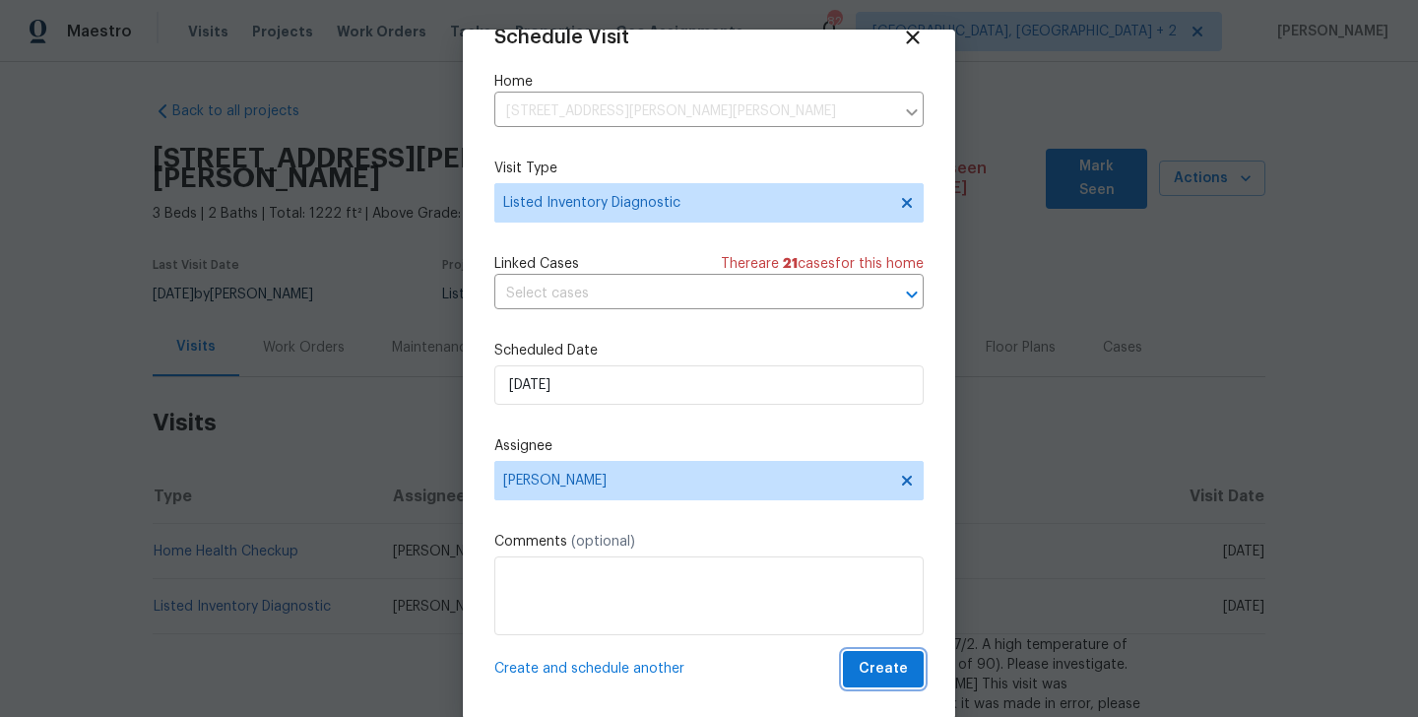
click at [893, 678] on span "Create" at bounding box center [883, 669] width 49 height 25
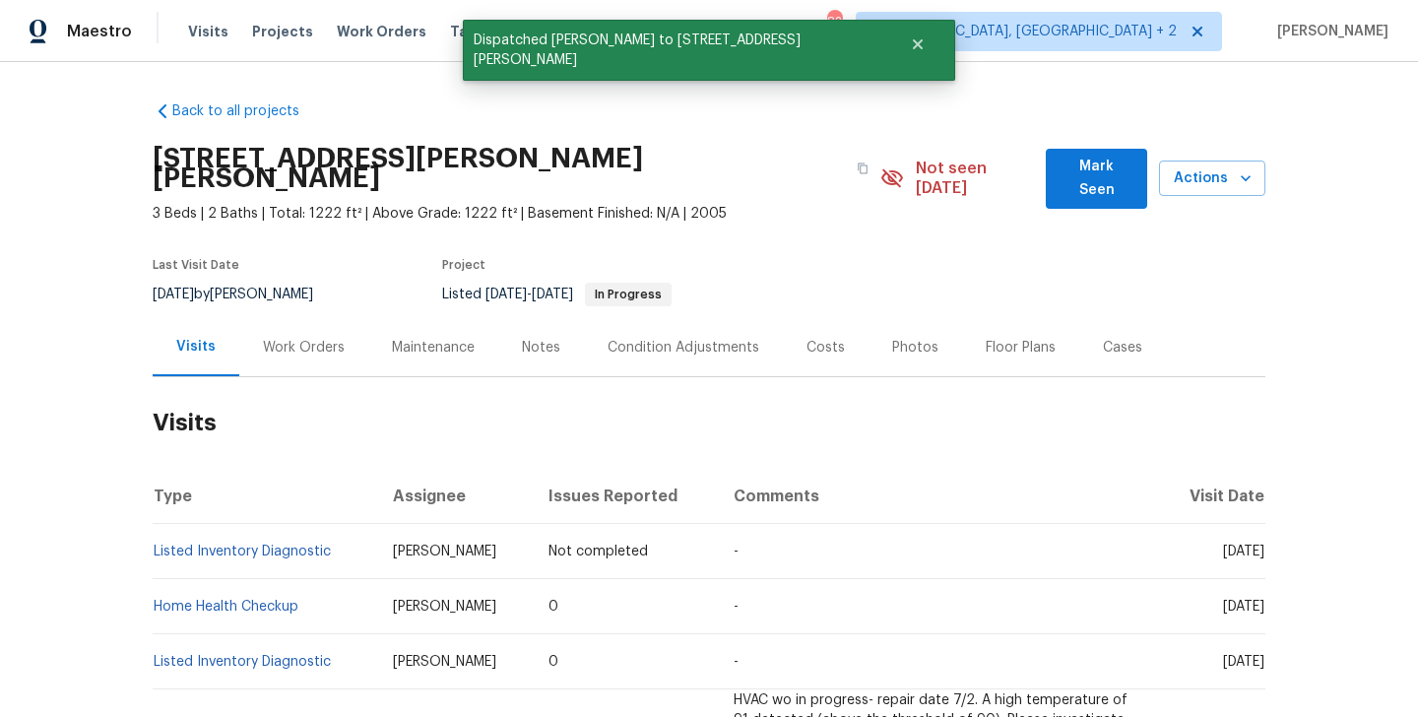
click at [358, 529] on td "Listed Inventory Diagnostic" at bounding box center [265, 551] width 225 height 55
copy link "Listed Inventory Diagnostic"
